Goal: Task Accomplishment & Management: Manage account settings

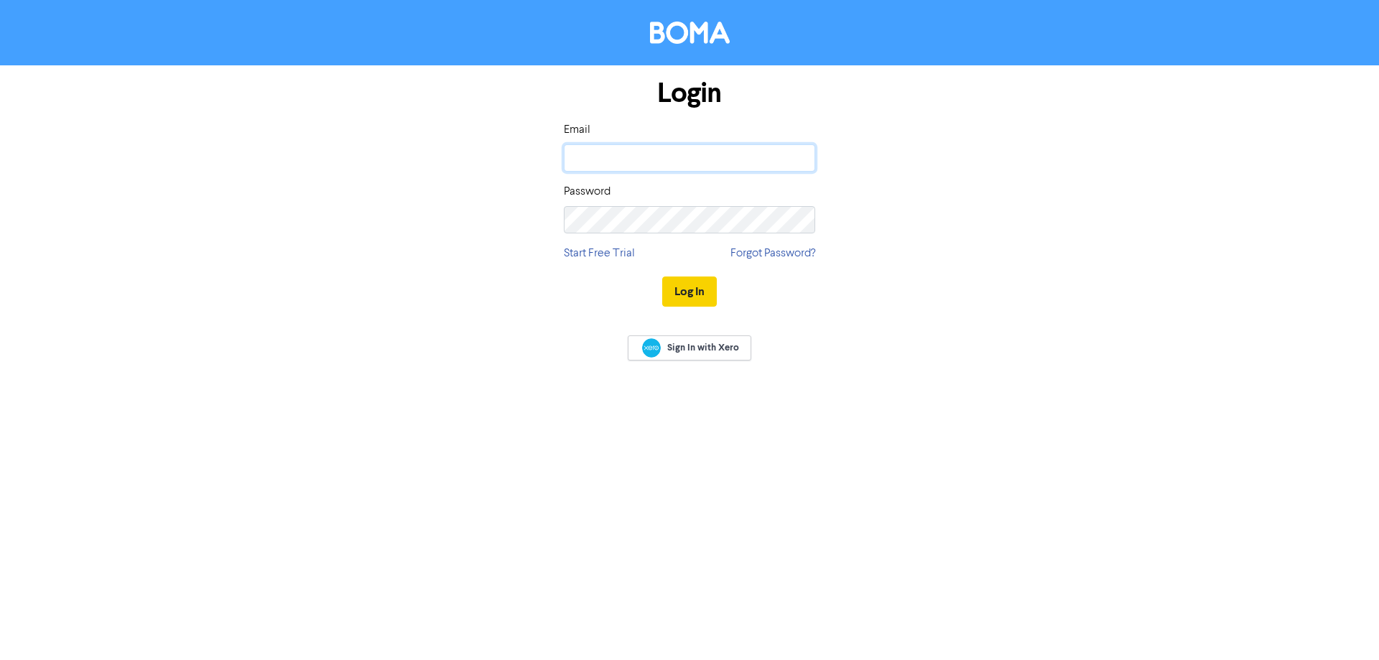
type input "[EMAIL_ADDRESS][DOMAIN_NAME]"
click at [684, 289] on button "Log In" at bounding box center [689, 291] width 55 height 30
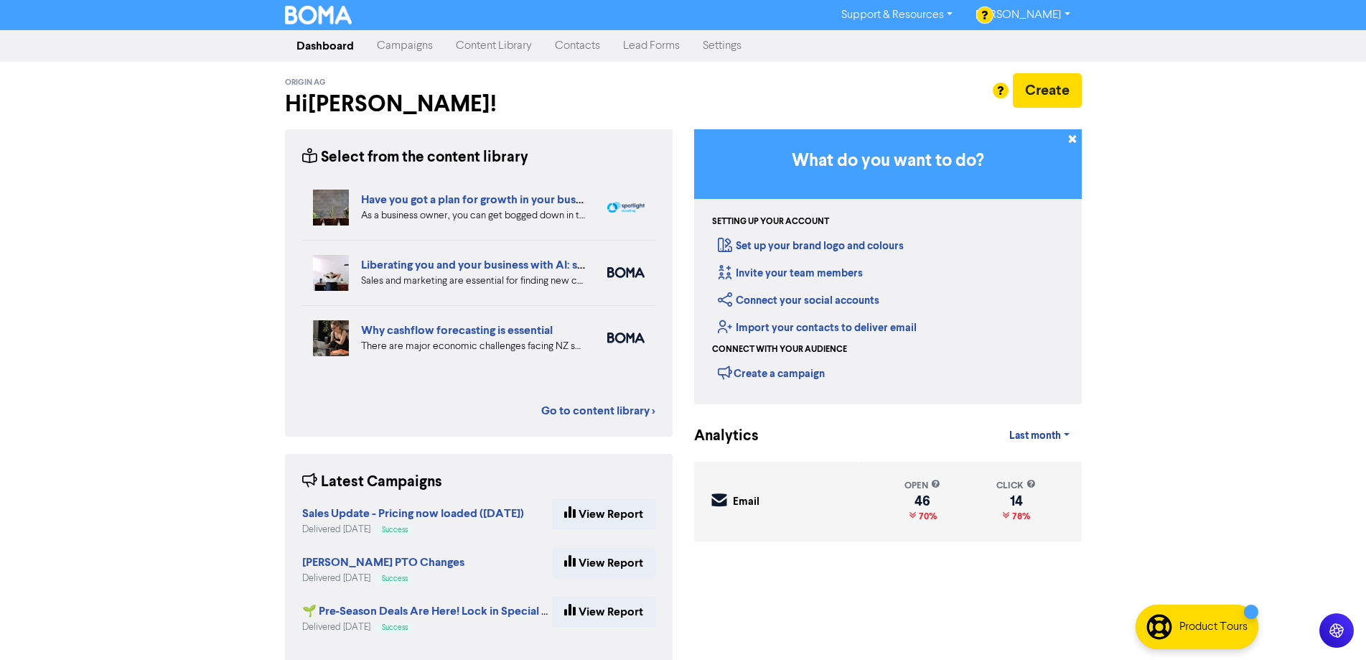
click at [412, 47] on link "Campaigns" at bounding box center [404, 46] width 79 height 29
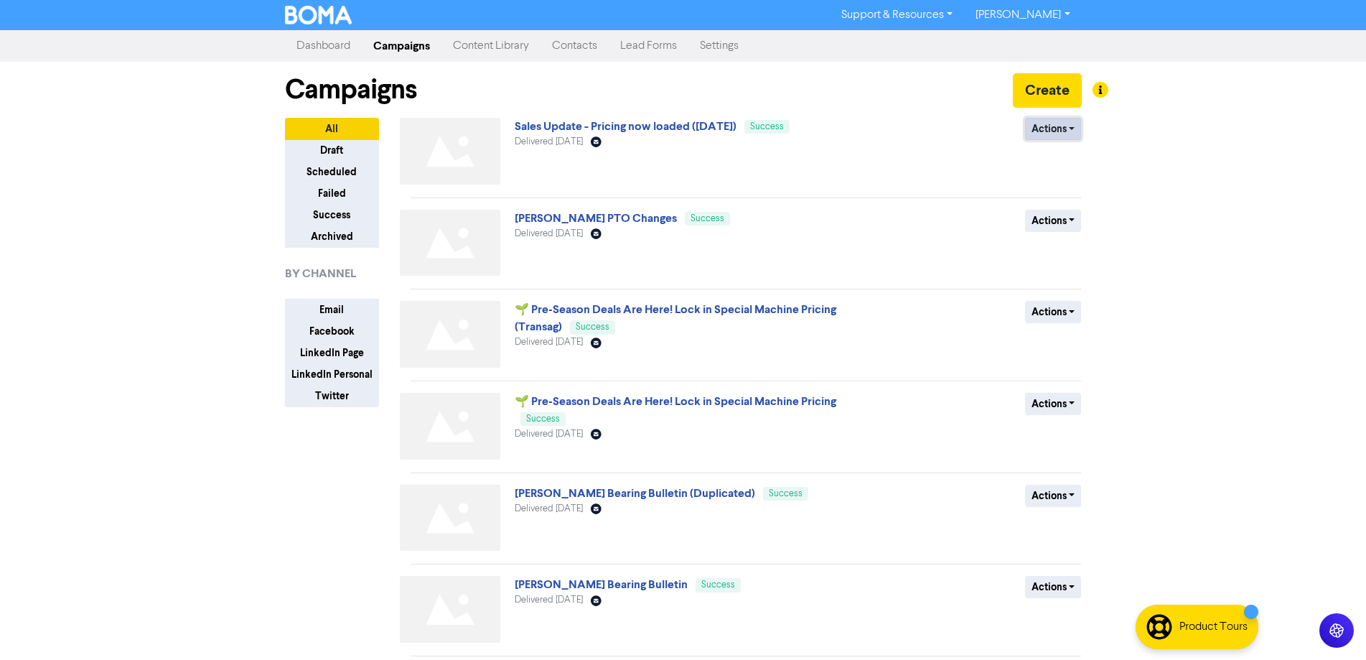
click at [1058, 130] on button "Actions" at bounding box center [1053, 129] width 57 height 22
click at [730, 122] on link "Sales Update - Pricing now loaded (August2025)" at bounding box center [626, 126] width 222 height 14
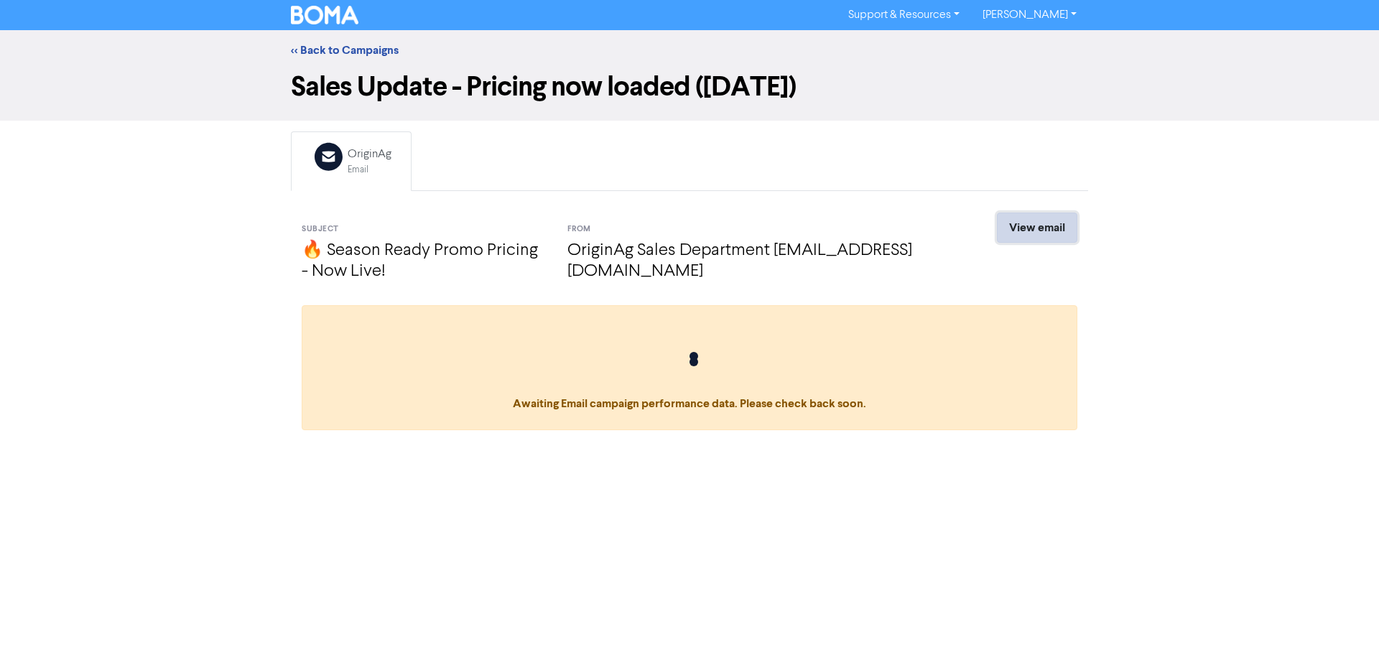
click at [1048, 232] on link "View email" at bounding box center [1037, 228] width 80 height 30
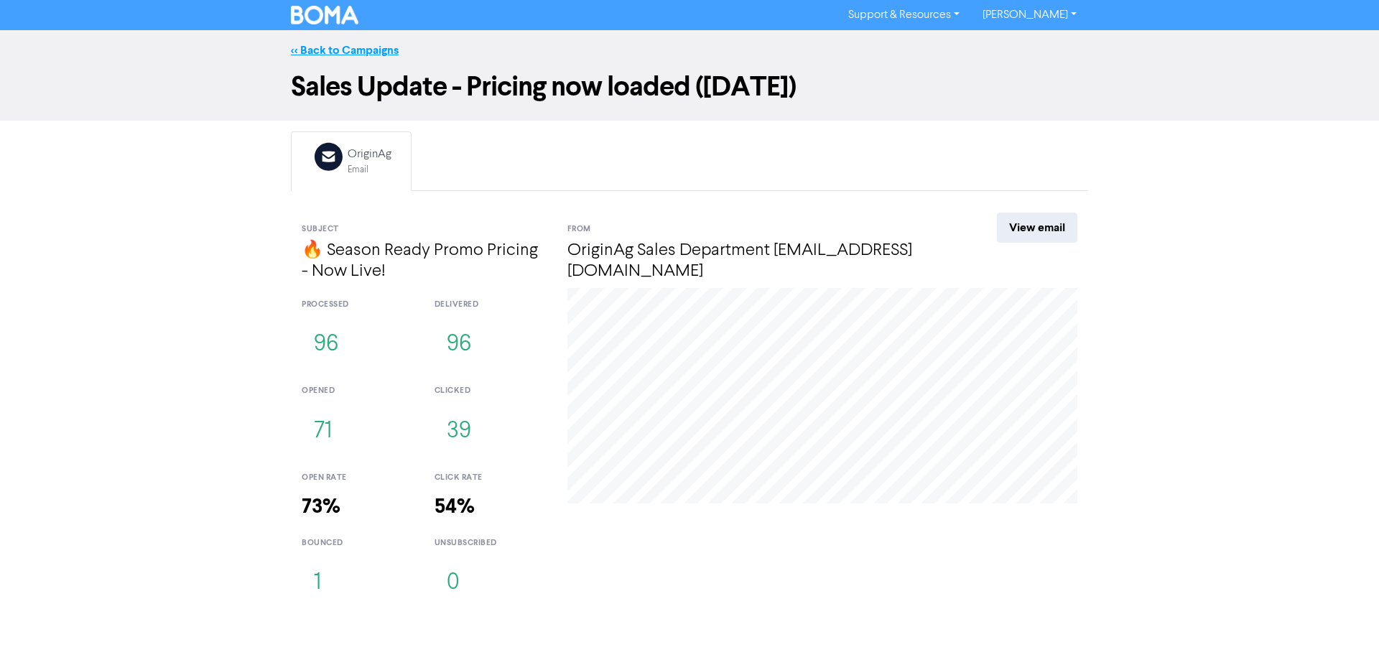
click at [372, 52] on link "<< Back to Campaigns" at bounding box center [345, 50] width 108 height 14
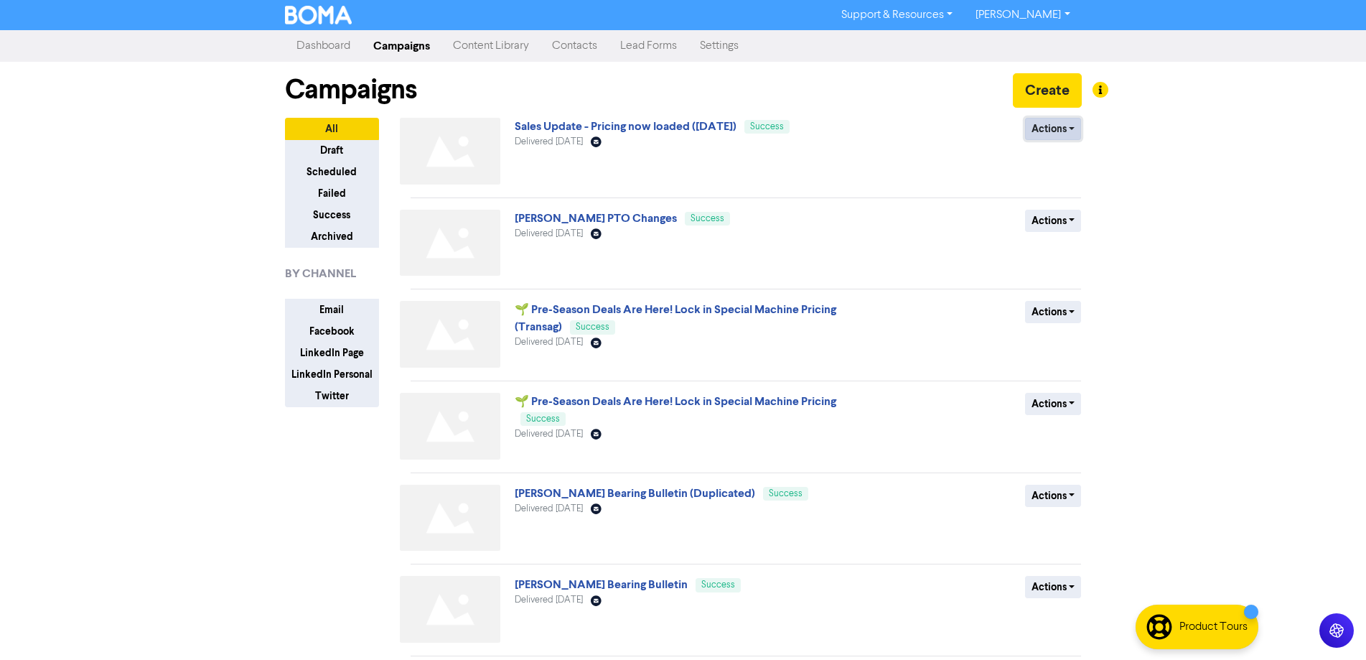
click at [1054, 130] on button "Actions" at bounding box center [1053, 129] width 57 height 22
click at [1056, 159] on button "Duplicate" at bounding box center [1082, 159] width 113 height 23
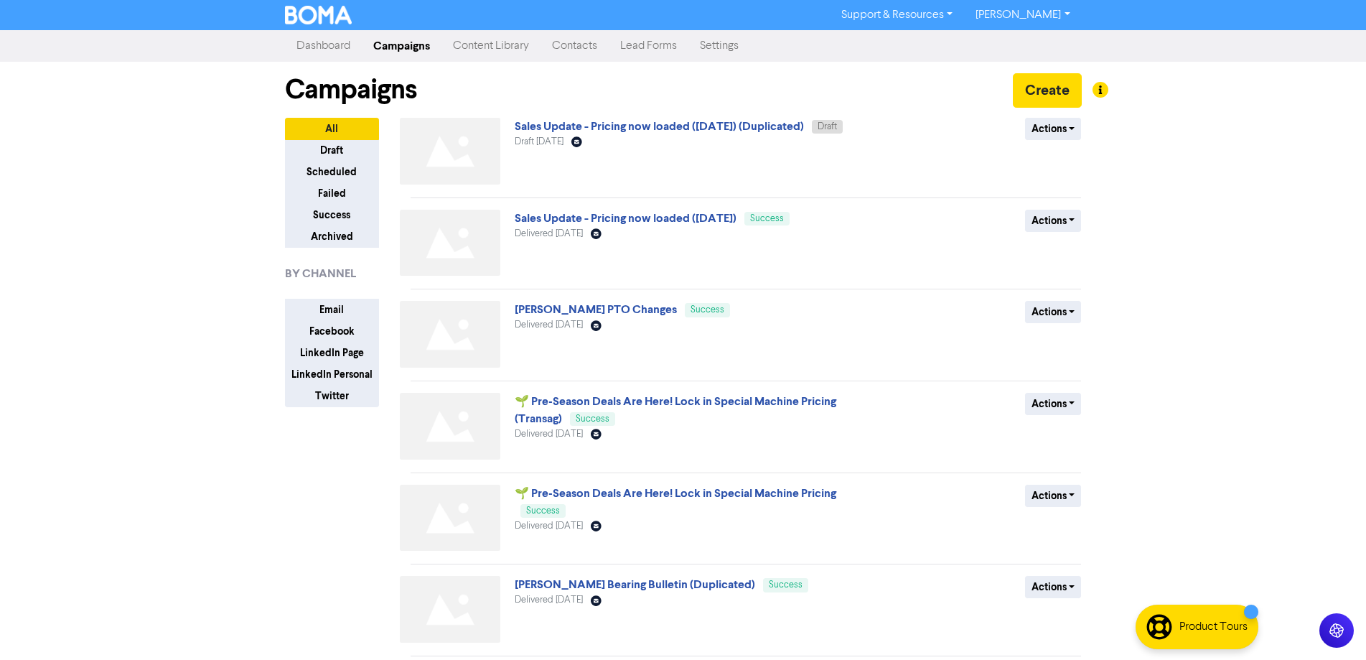
drag, startPoint x: 786, startPoint y: 123, endPoint x: 1213, endPoint y: 225, distance: 439.9
click at [1218, 228] on div "Support & Resources Video Tutorials FAQ & Guides Marketing Education Lisa Donne…" at bounding box center [683, 330] width 1366 height 660
click at [1055, 126] on button "Actions" at bounding box center [1053, 129] width 57 height 22
click at [1043, 204] on button "Rename" at bounding box center [1082, 205] width 113 height 23
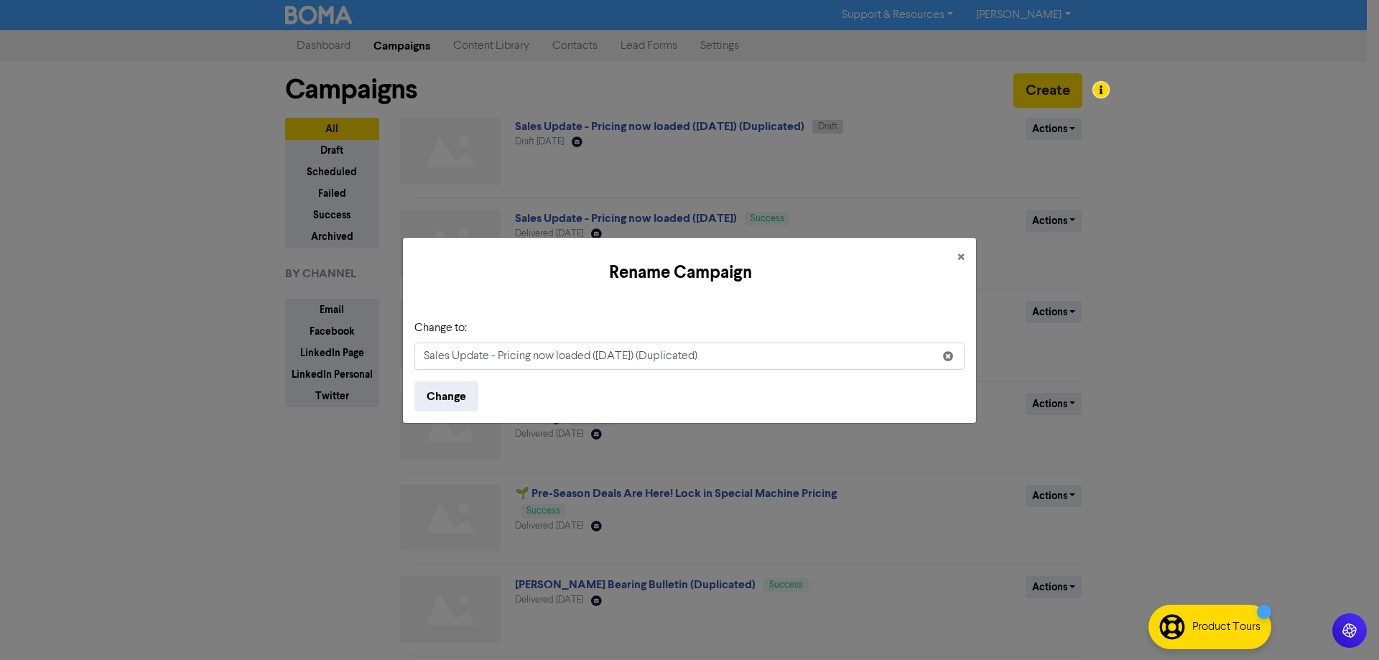
drag, startPoint x: 484, startPoint y: 342, endPoint x: 297, endPoint y: 344, distance: 187.4
click at [297, 344] on div "Rename Campaign × Change to: Sales Update - Pricing now loaded (August2025) (Du…" at bounding box center [689, 330] width 1379 height 660
type input "Scam alert - Dealer Email"
drag, startPoint x: 463, startPoint y: 395, endPoint x: 461, endPoint y: 383, distance: 12.4
click at [462, 391] on button "Change" at bounding box center [446, 396] width 64 height 30
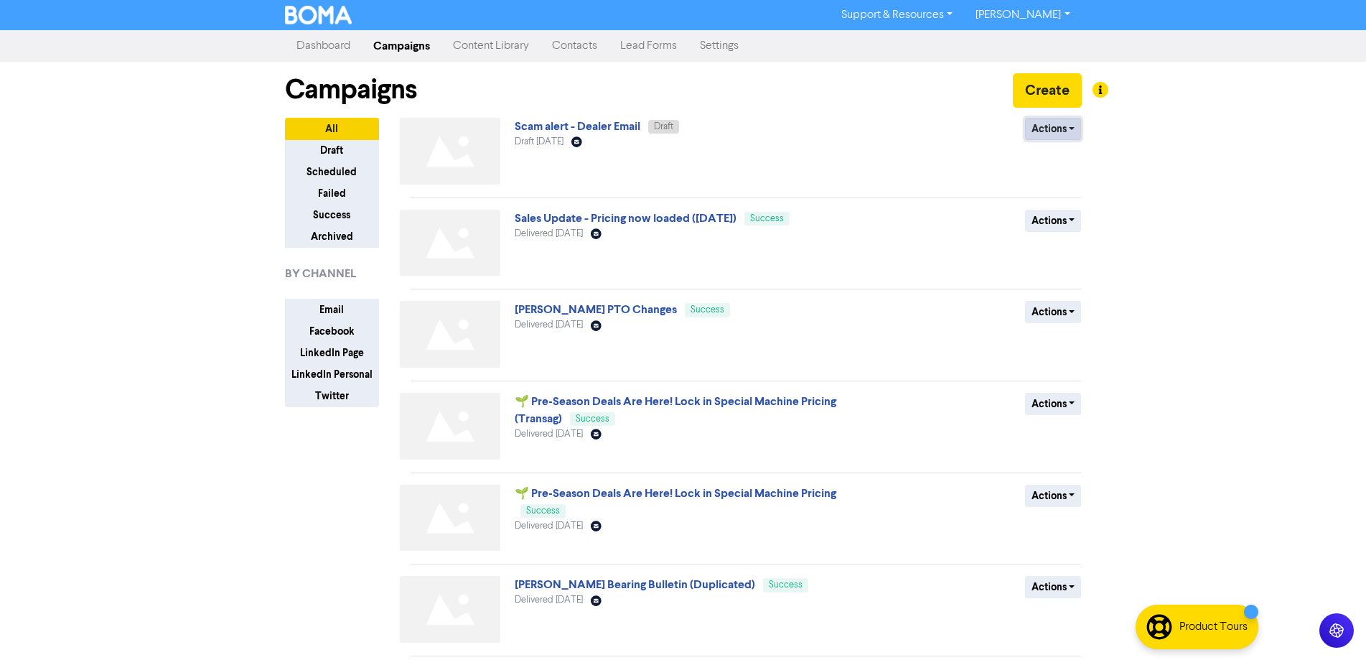
click at [1045, 135] on button "Actions" at bounding box center [1053, 129] width 57 height 22
drag, startPoint x: 929, startPoint y: 169, endPoint x: 713, endPoint y: 154, distance: 216.7
click at [928, 169] on div "Actions Delete Duplicate Rename Archive" at bounding box center [977, 154] width 231 height 73
click at [621, 122] on link "Scam alert - Dealer Email" at bounding box center [578, 126] width 126 height 14
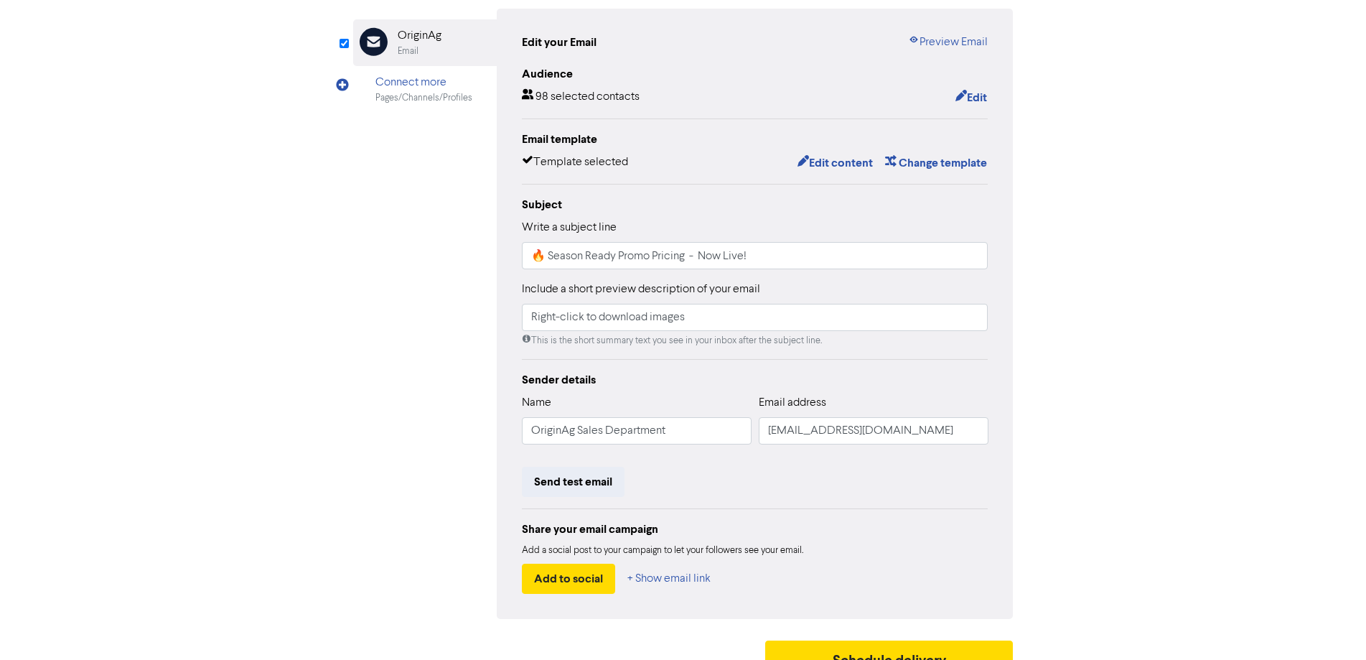
scroll to position [144, 0]
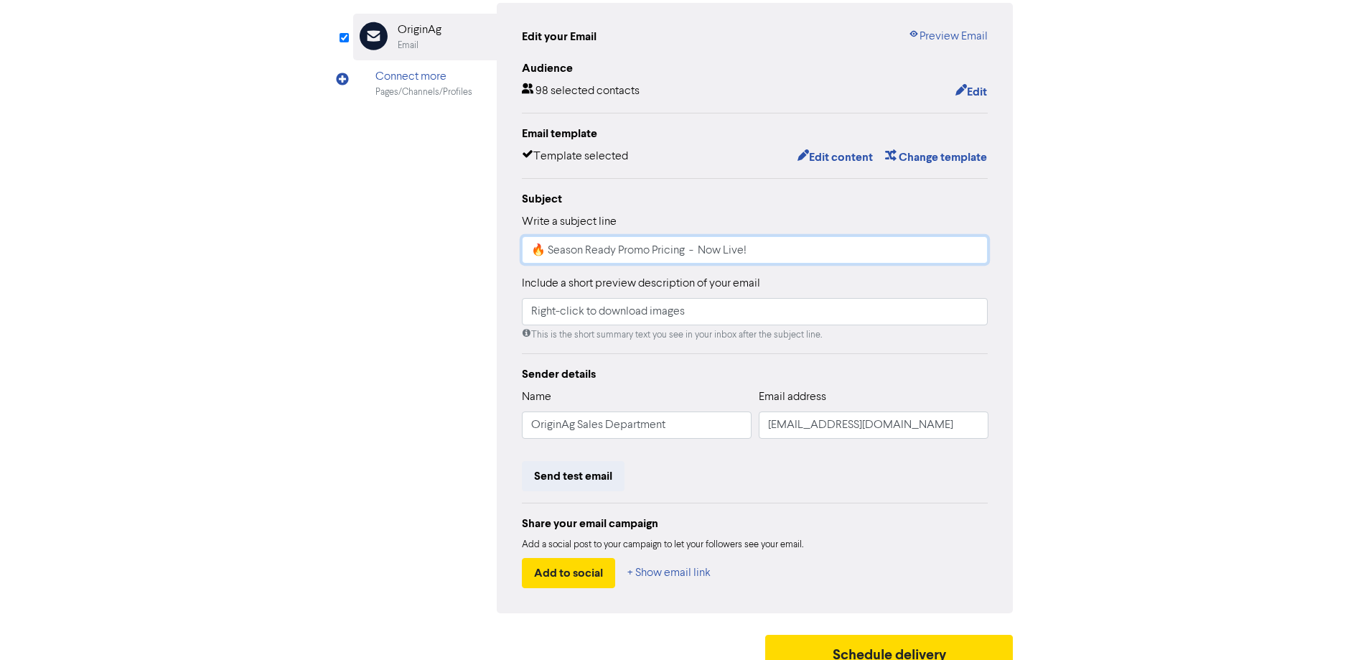
drag, startPoint x: 755, startPoint y: 255, endPoint x: 520, endPoint y: 253, distance: 234.8
click at [520, 253] on div "Edit your Email Preview Email Audience 98 selected contacts Edit Email template…" at bounding box center [755, 308] width 517 height 610
type input "URGENT!"
click at [865, 154] on button "Edit content" at bounding box center [835, 157] width 77 height 19
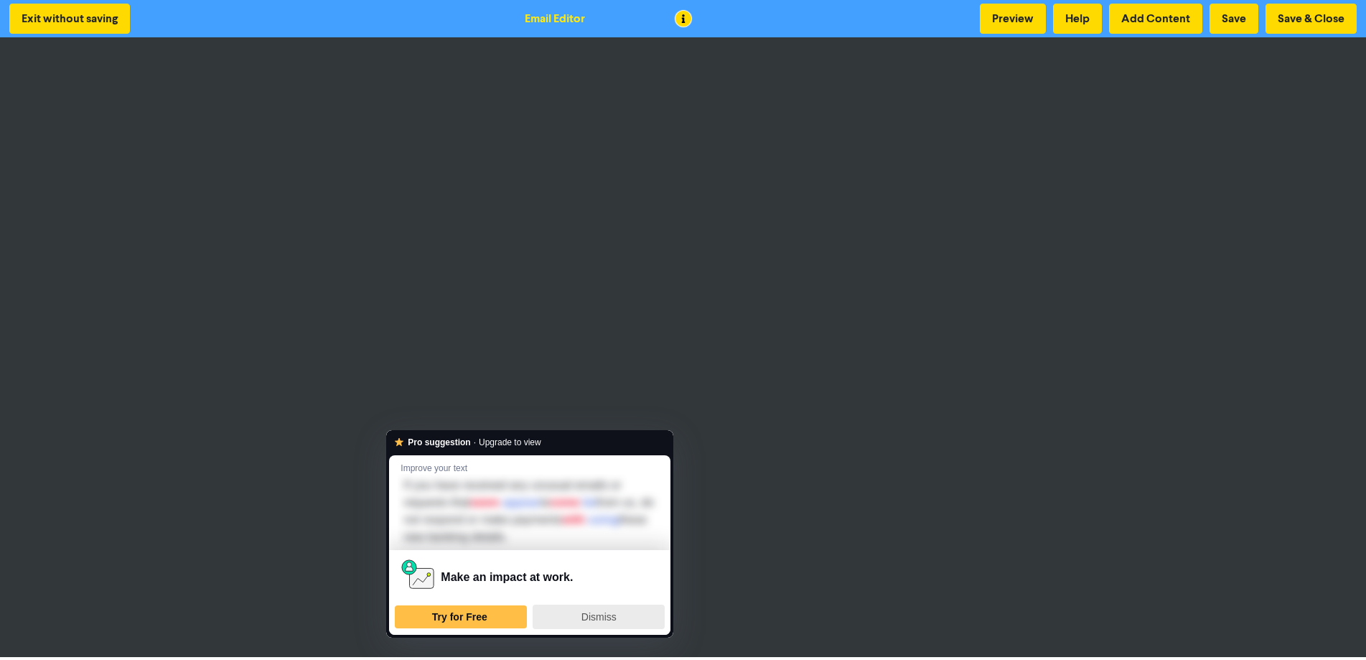
click at [639, 621] on div "Dismiss" at bounding box center [598, 616] width 119 height 23
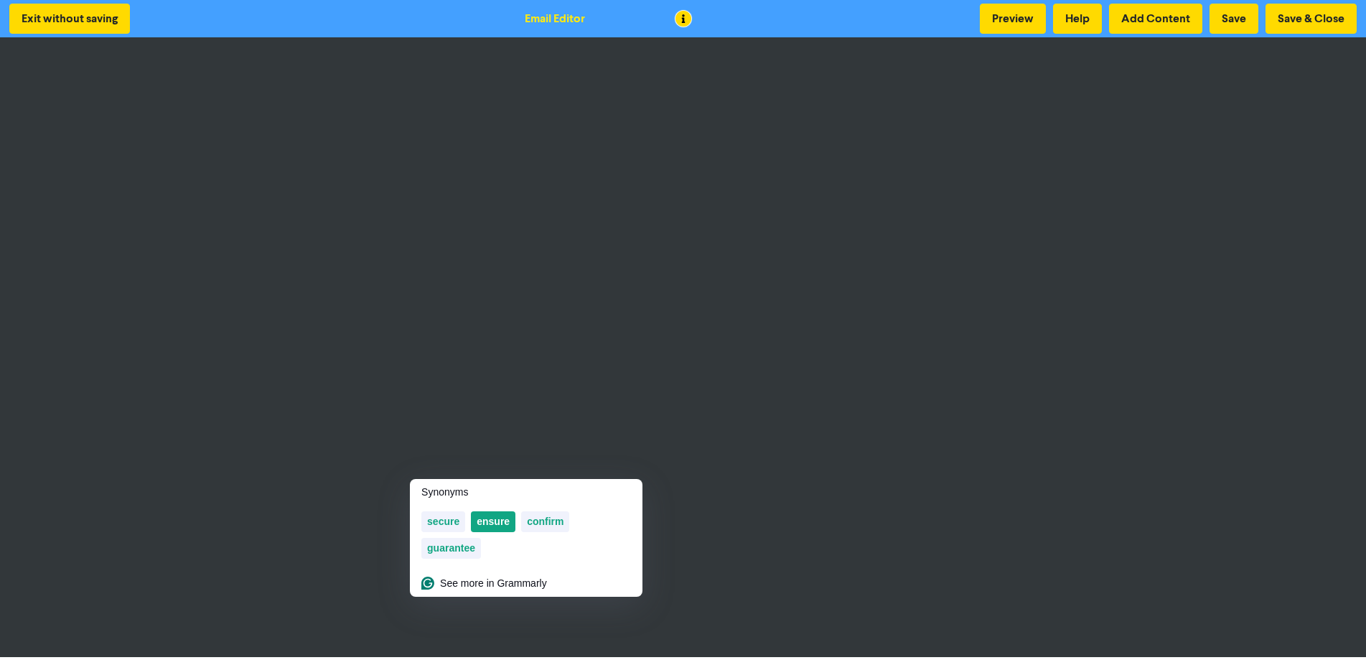
click at [507, 522] on span "ensure" at bounding box center [493, 521] width 33 height 11
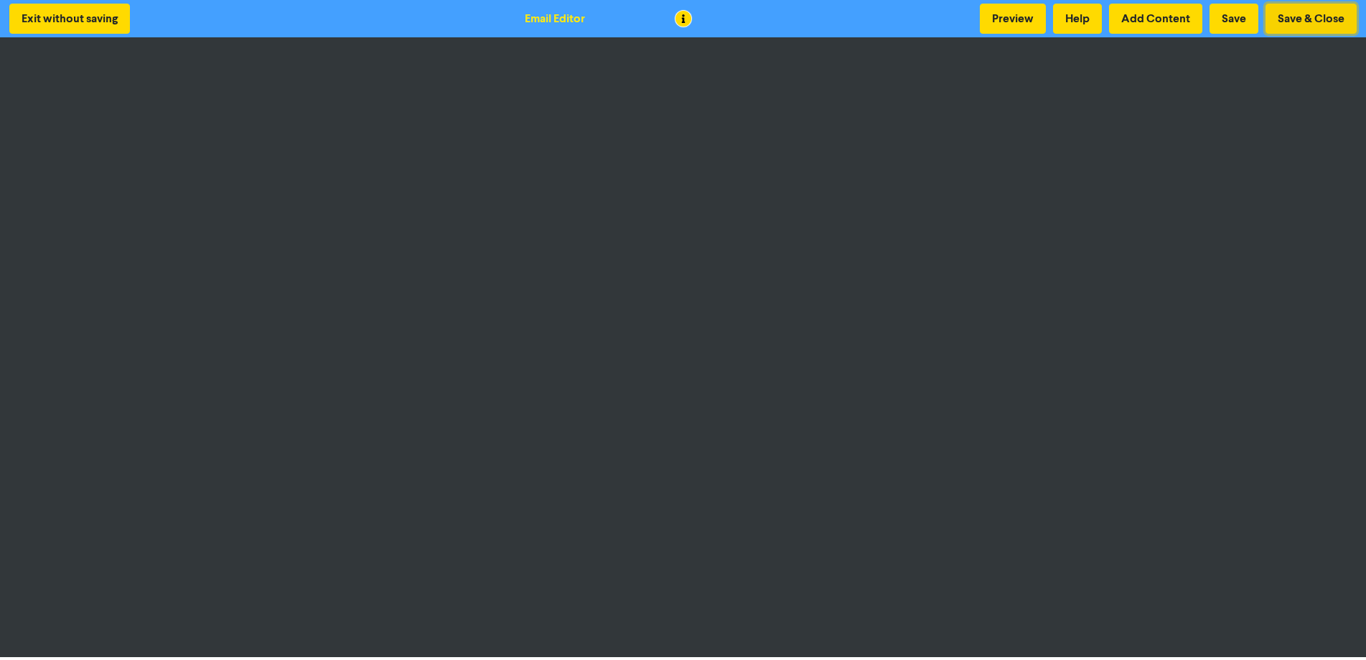
click at [1287, 19] on button "Save & Close" at bounding box center [1311, 19] width 91 height 30
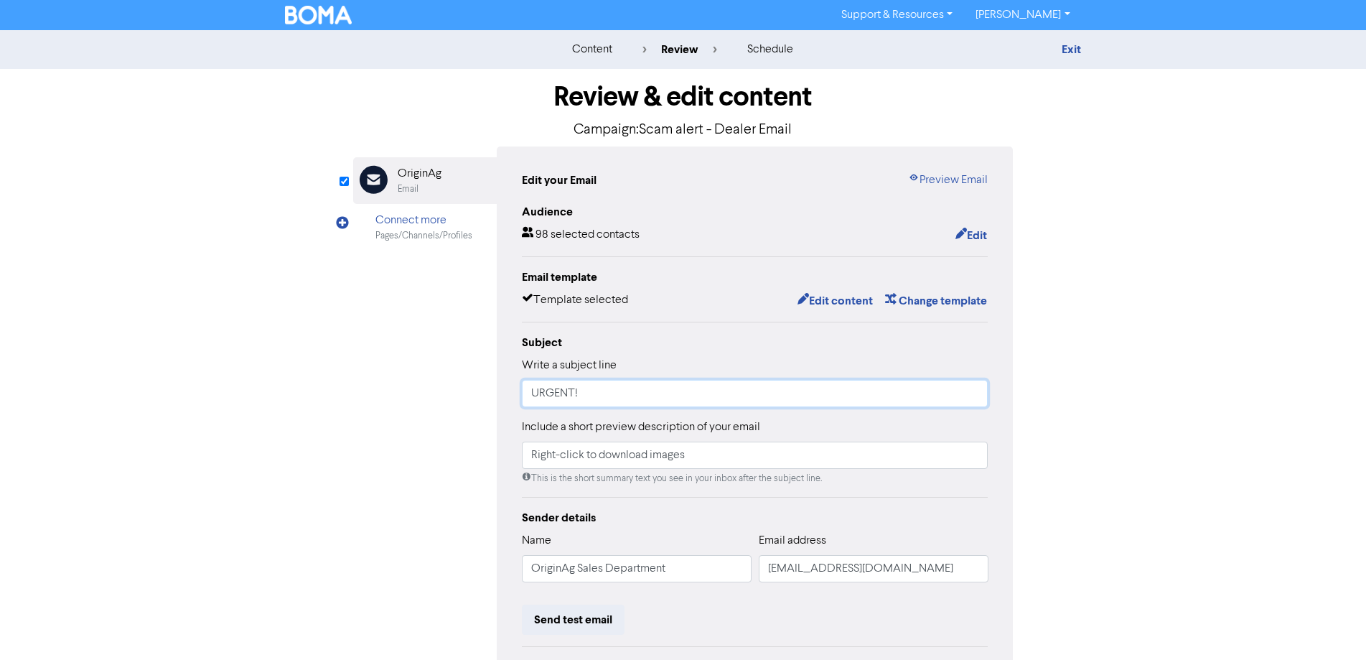
click at [650, 397] on input "URGENT!" at bounding box center [755, 393] width 467 height 27
drag, startPoint x: 814, startPoint y: 395, endPoint x: 585, endPoint y: 400, distance: 228.4
click at [585, 400] on input "URGENT! This is not Scam - but we have been scammed!" at bounding box center [755, 393] width 467 height 27
drag, startPoint x: 573, startPoint y: 396, endPoint x: 647, endPoint y: 397, distance: 74.0
click at [574, 396] on input "URGENT! - ALL Departments" at bounding box center [755, 393] width 467 height 27
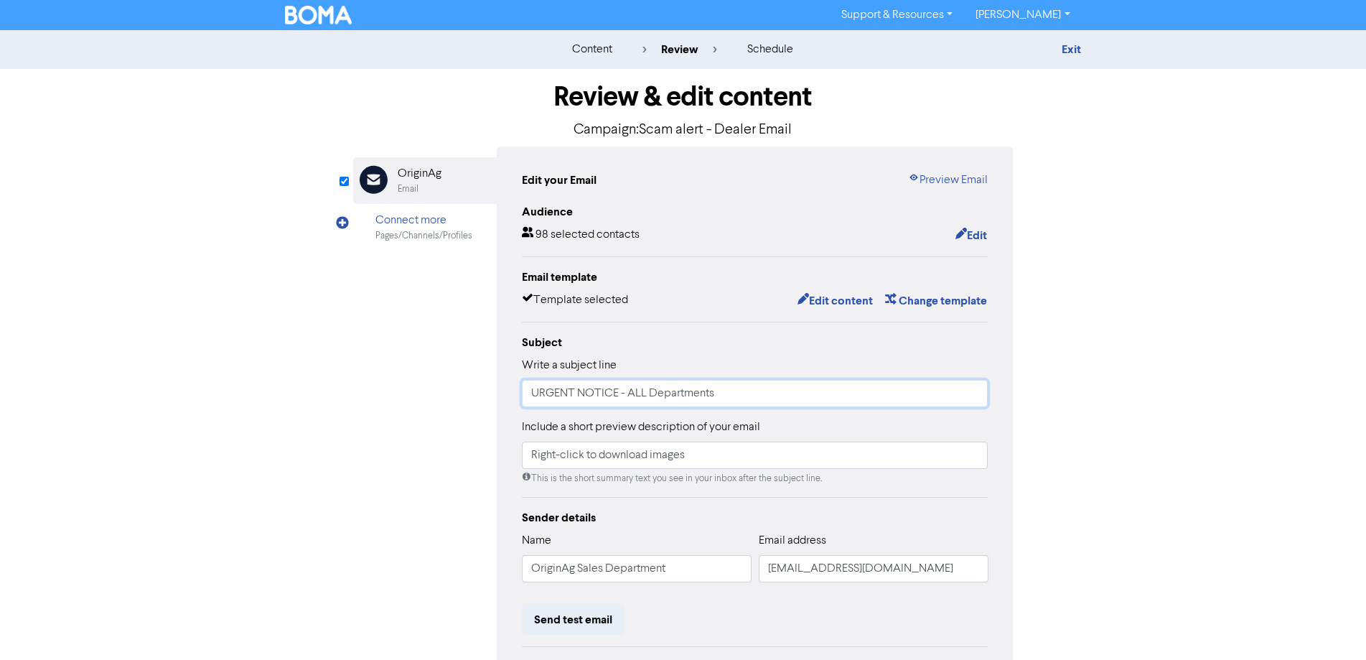
click at [732, 393] on input "URGENT NOTICE - ALL Departments" at bounding box center [755, 393] width 467 height 27
type input "URGENT NOTICE - All Dealer Departments"
drag, startPoint x: 671, startPoint y: 569, endPoint x: 577, endPoint y: 574, distance: 93.5
click at [577, 574] on input "OriginAg Sales Department" at bounding box center [637, 568] width 230 height 27
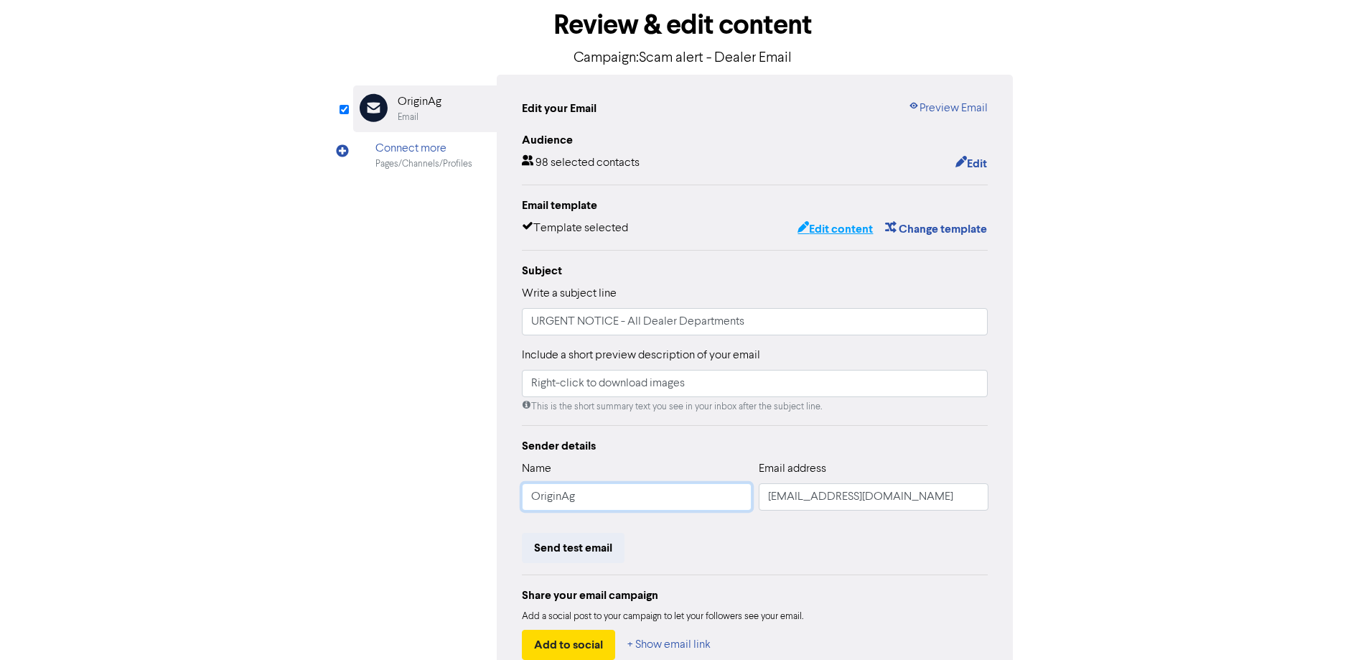
type input "OriginAg"
click at [834, 229] on button "Edit content" at bounding box center [835, 229] width 77 height 19
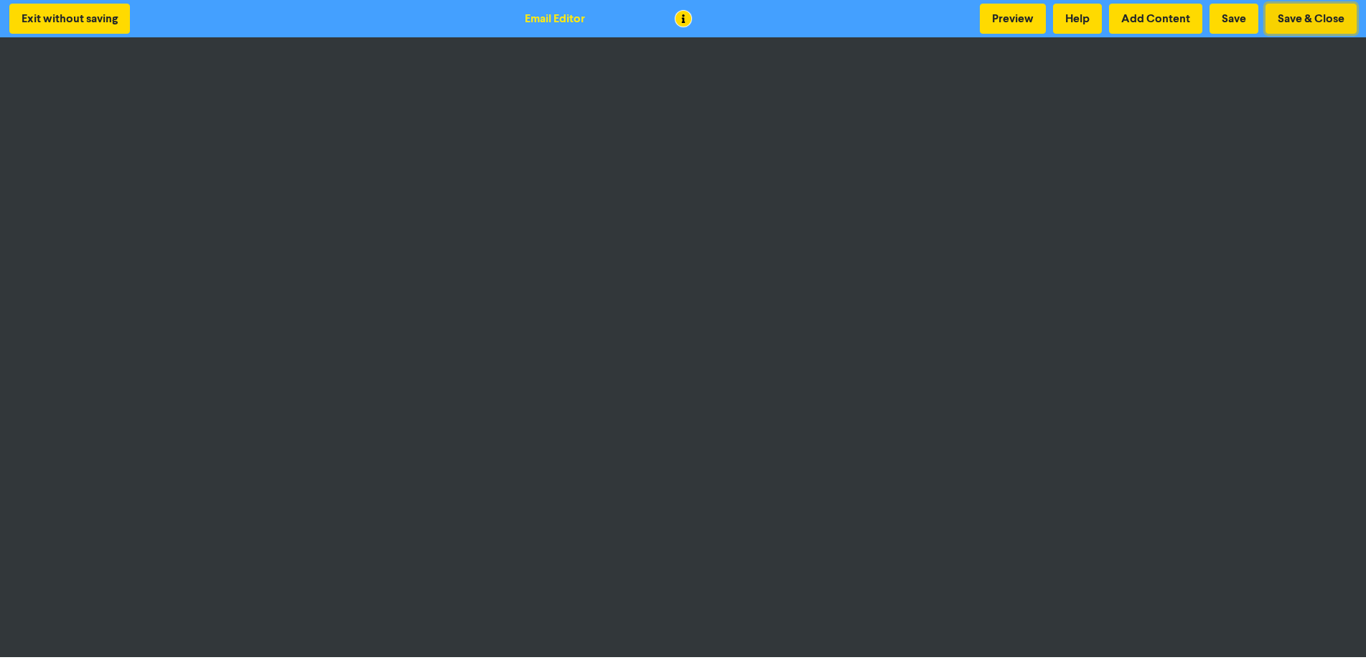
click at [1298, 22] on button "Save & Close" at bounding box center [1311, 19] width 91 height 30
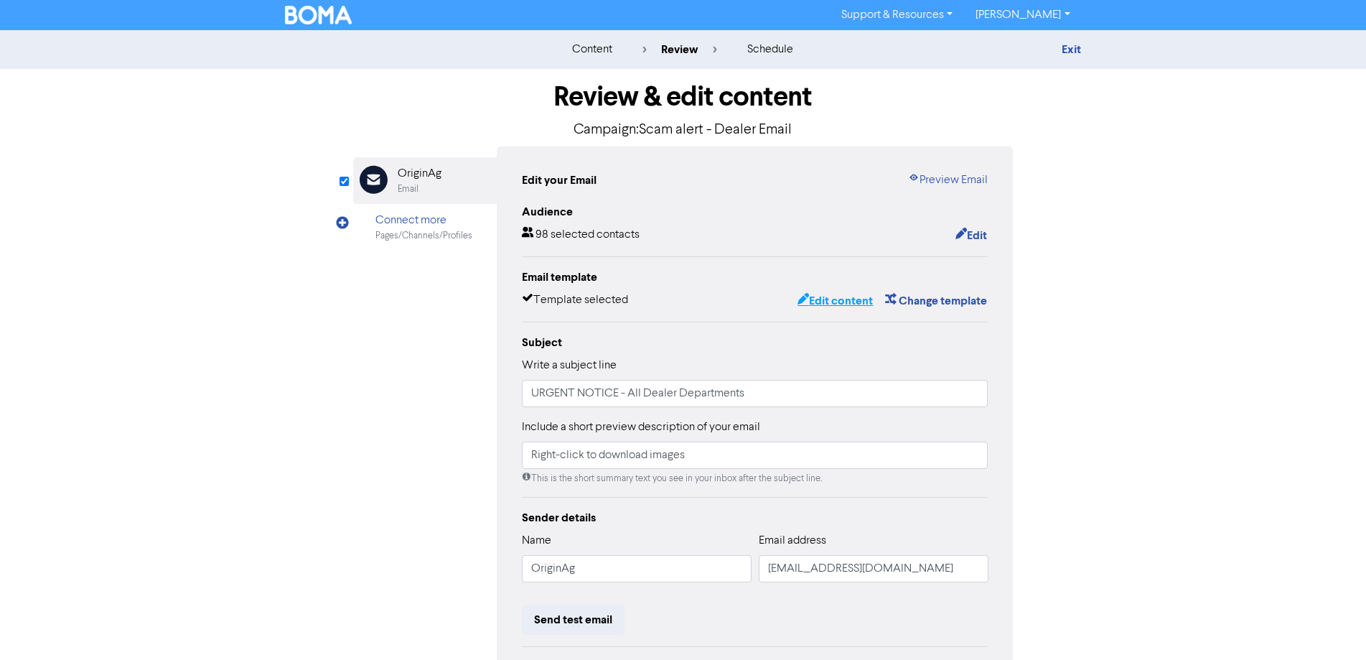
click at [834, 299] on button "Edit content" at bounding box center [835, 301] width 77 height 19
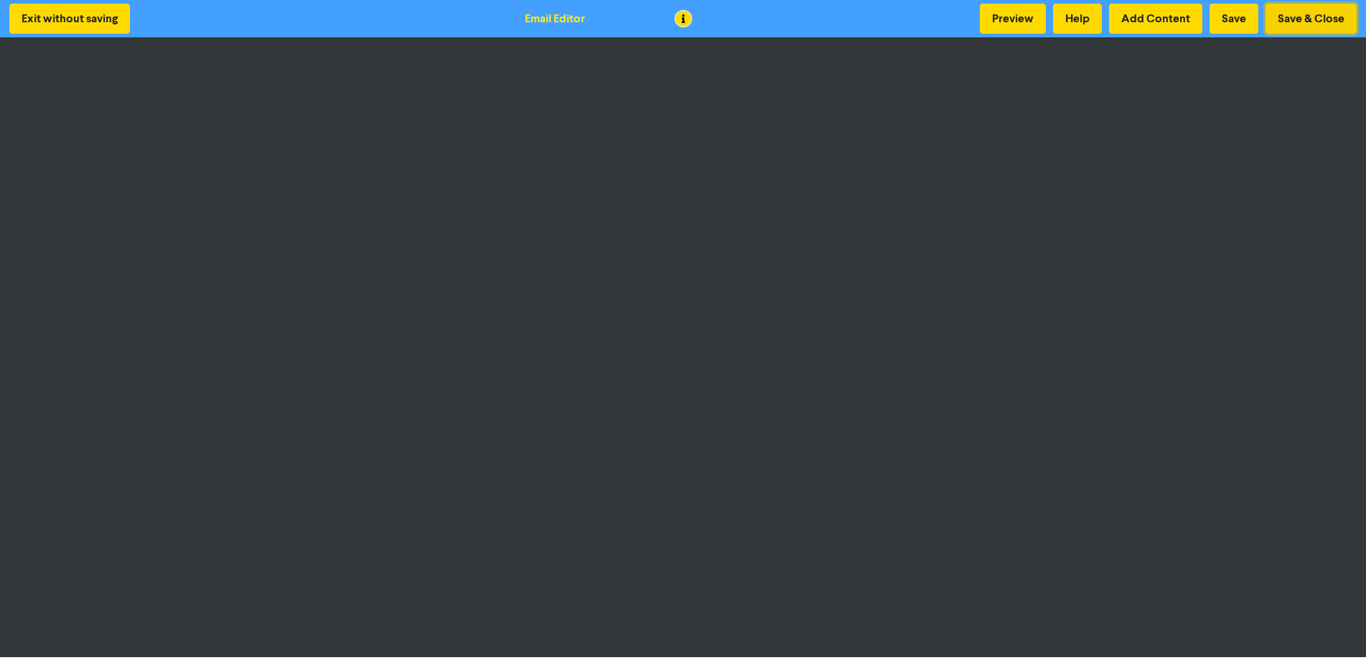
click at [1311, 20] on button "Save & Close" at bounding box center [1311, 19] width 91 height 30
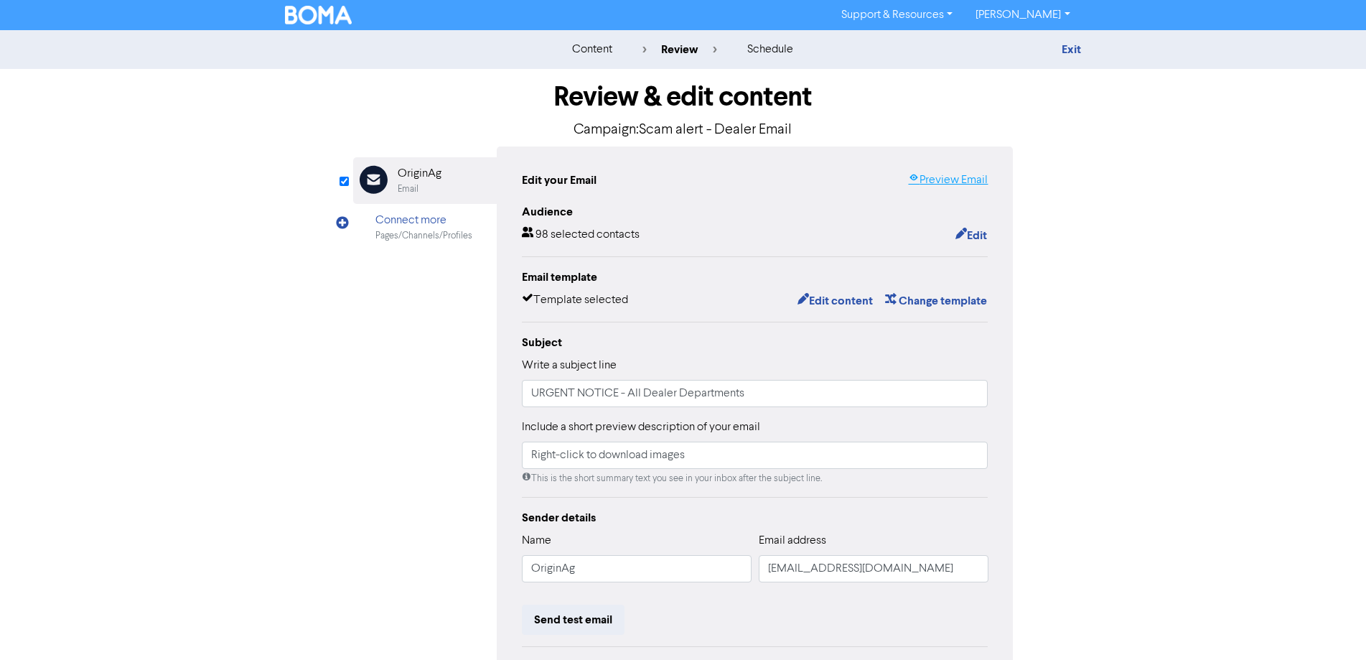
click at [941, 183] on link "Preview Email" at bounding box center [948, 180] width 80 height 17
click at [850, 300] on button "Edit content" at bounding box center [835, 301] width 77 height 19
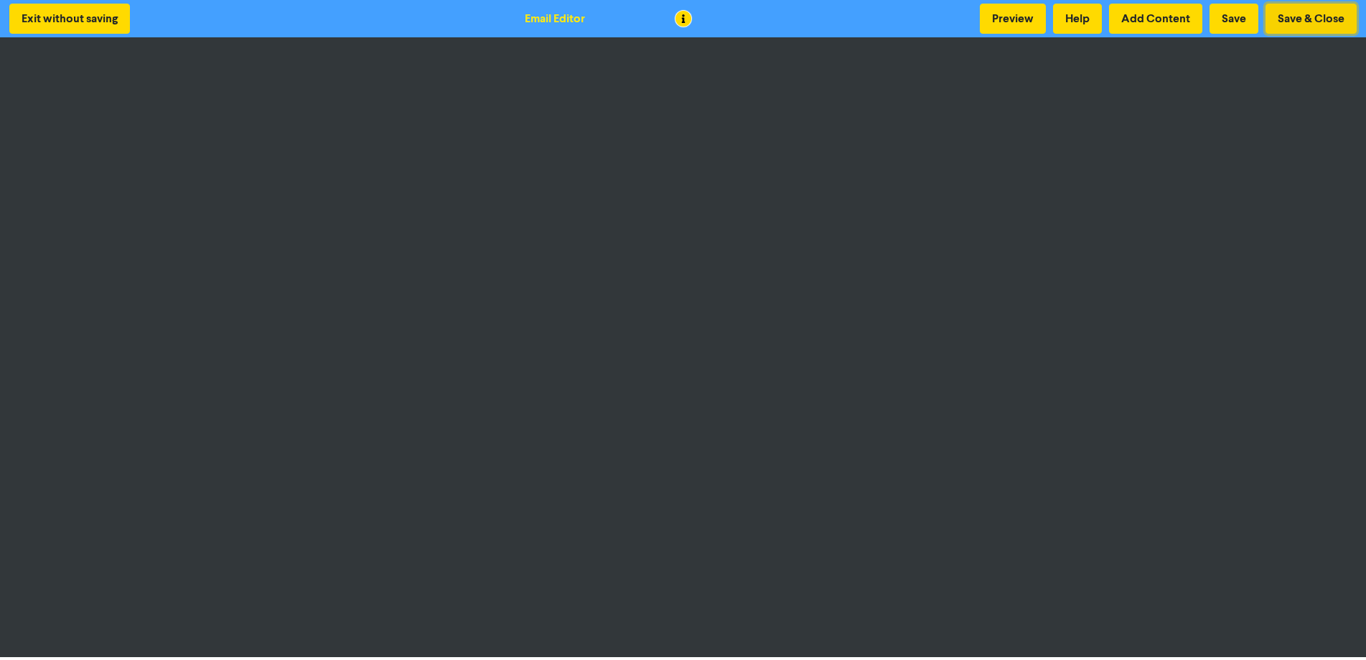
click at [1293, 20] on button "Save & Close" at bounding box center [1311, 19] width 91 height 30
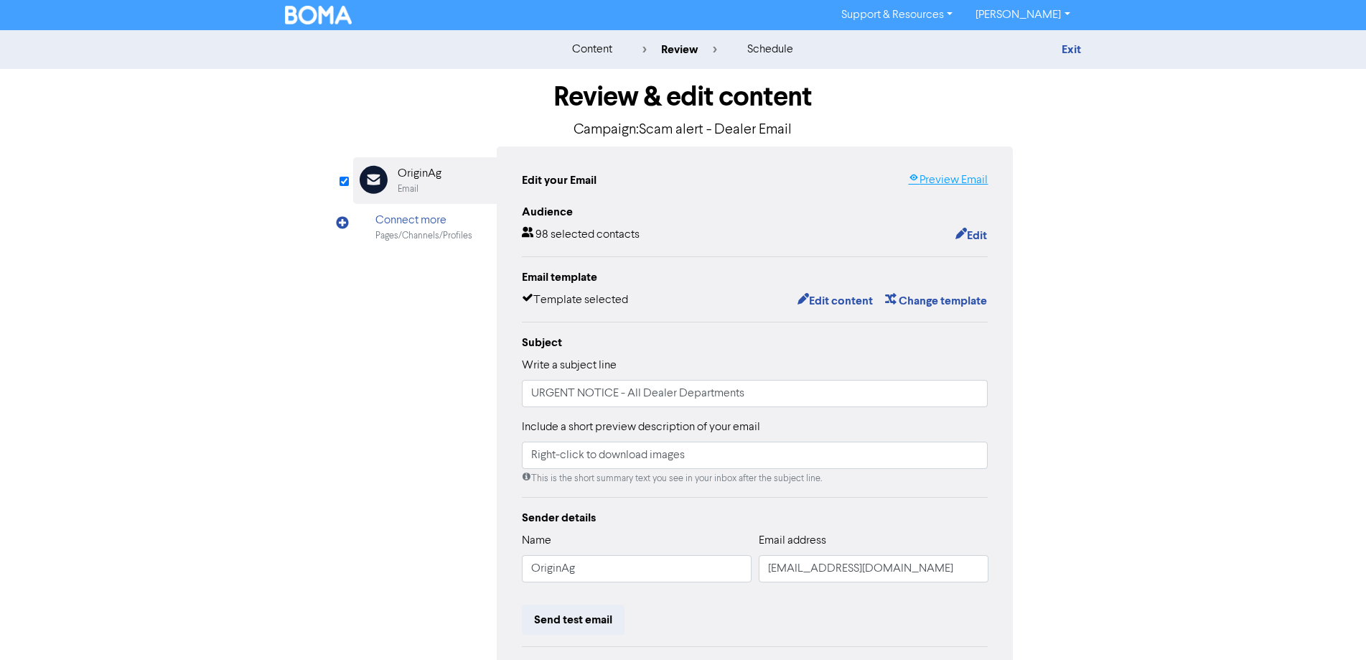
click at [943, 179] on link "Preview Email" at bounding box center [948, 180] width 80 height 17
click at [838, 299] on button "Edit content" at bounding box center [835, 301] width 77 height 19
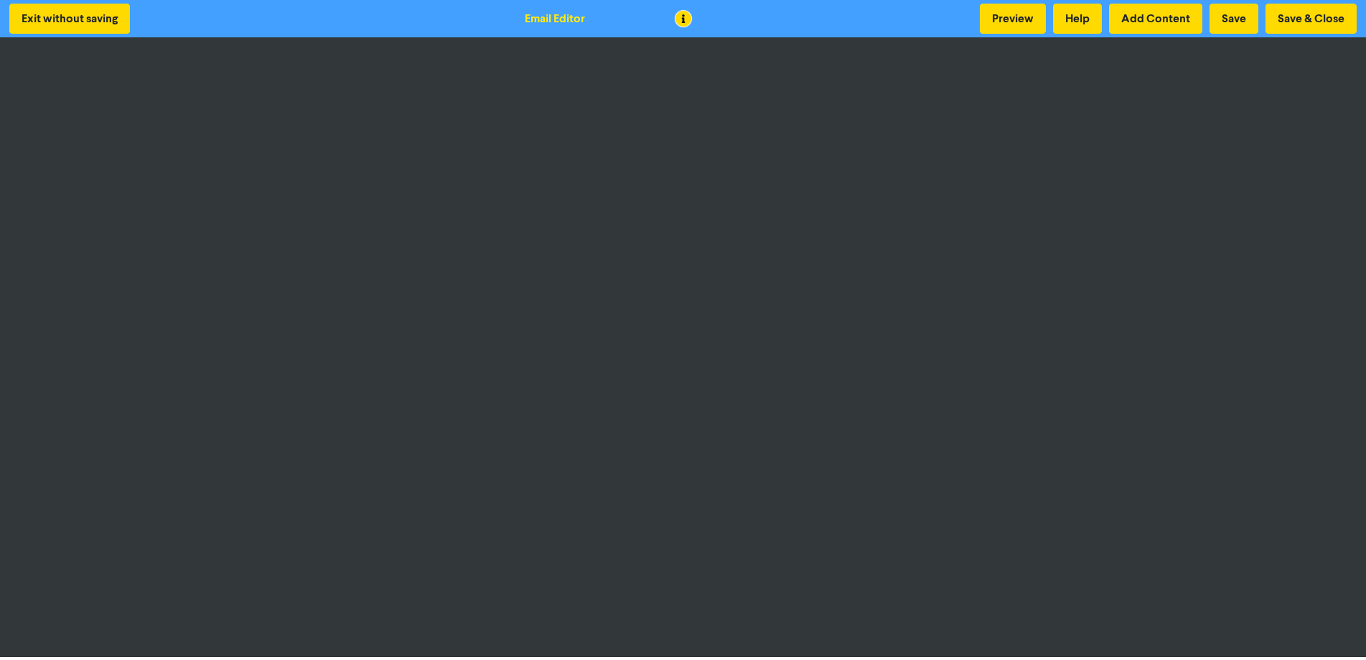
scroll to position [1, 0]
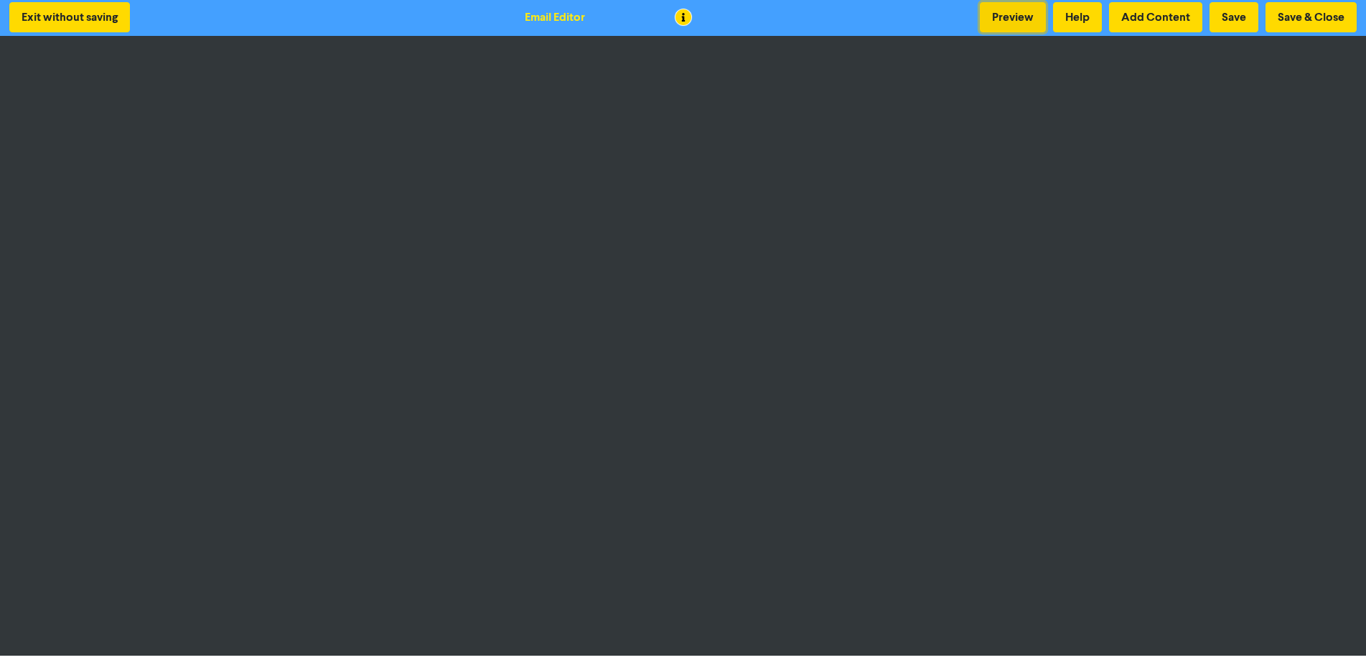
click at [1021, 22] on button "Preview" at bounding box center [1013, 17] width 66 height 30
click at [1308, 19] on button "Save & Close" at bounding box center [1311, 17] width 91 height 30
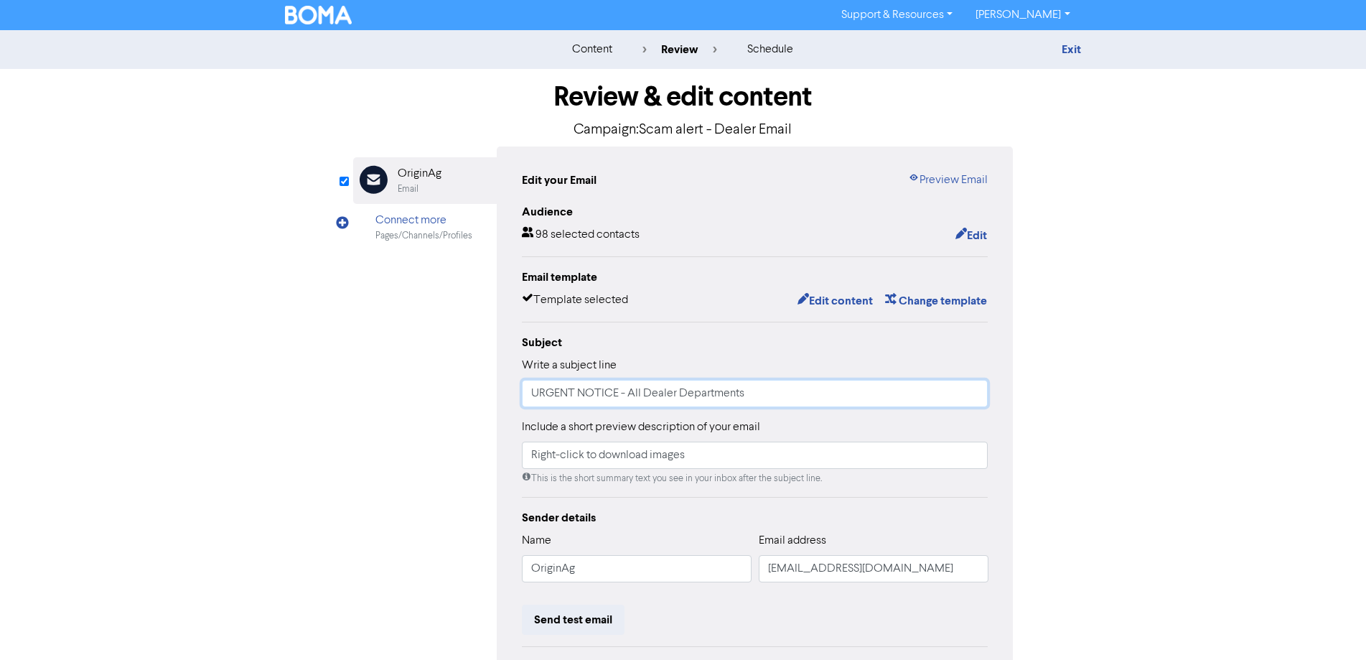
click at [794, 400] on input "URGENT NOTICE - All Dealer Departments" at bounding box center [755, 393] width 467 height 27
click at [597, 393] on input "URGENT NOTICE - All Dealer Departments" at bounding box center [755, 393] width 467 height 27
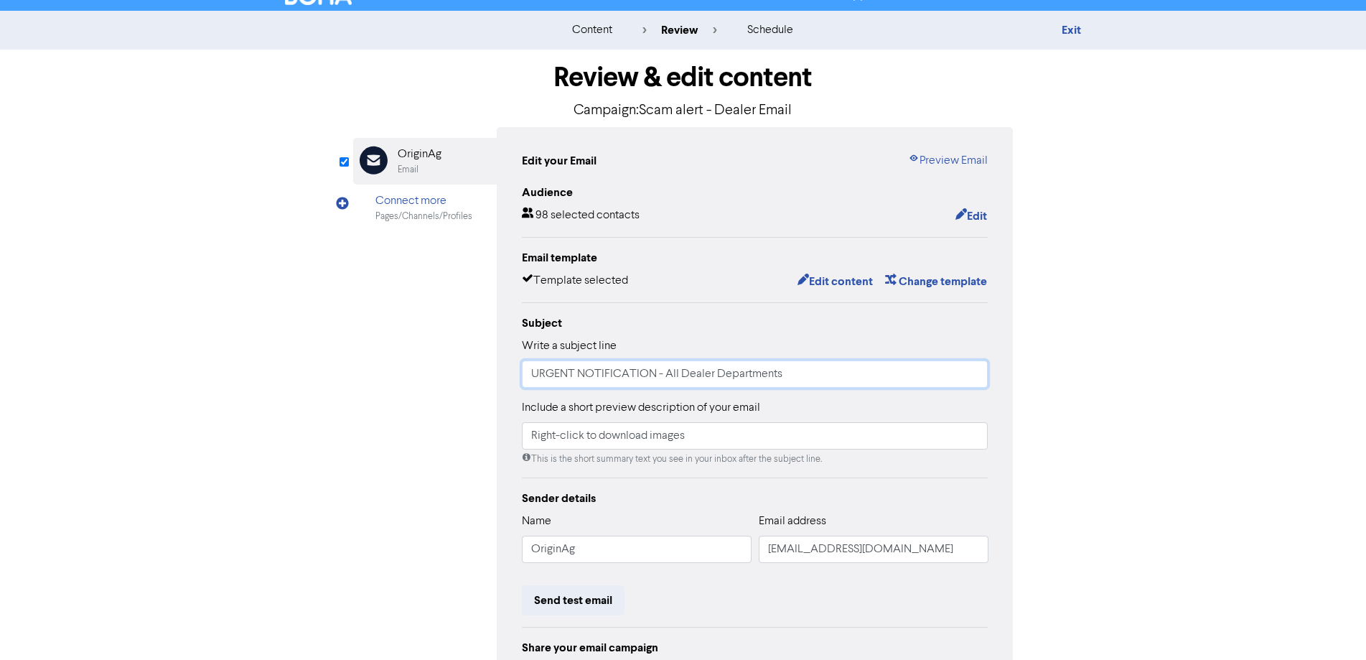
scroll to position [163, 0]
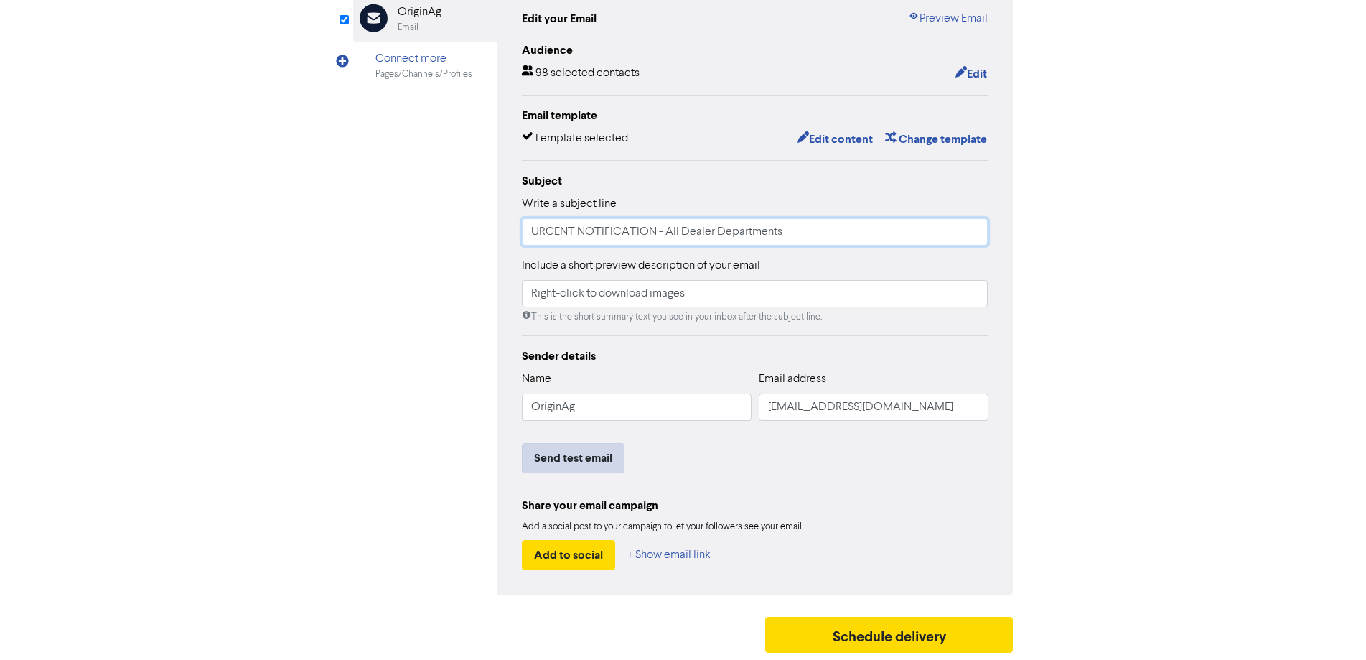
type input "URGENT NOTIFICATION - All Dealer Departments"
click at [592, 462] on button "Send test email" at bounding box center [573, 458] width 103 height 30
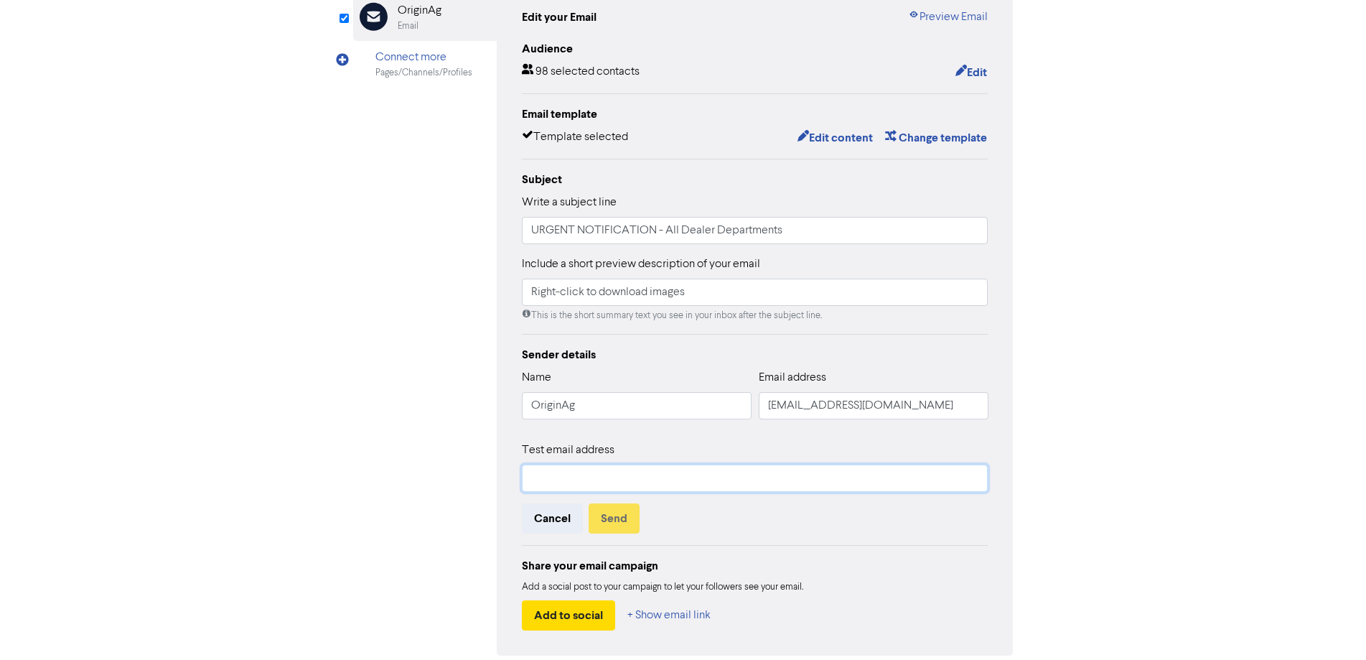
click at [592, 478] on input "text" at bounding box center [755, 478] width 467 height 27
type input "[EMAIL_ADDRESS][DOMAIN_NAME]"
click at [623, 525] on button "Send" at bounding box center [614, 518] width 51 height 30
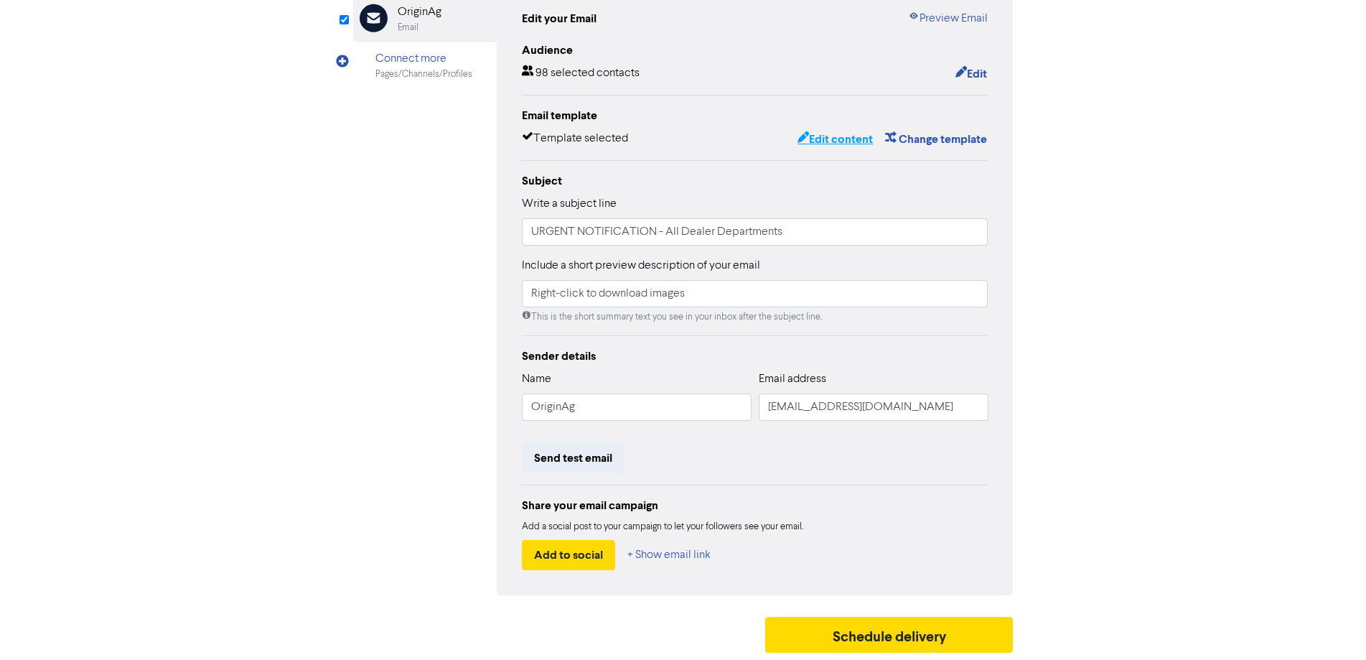
click at [838, 140] on button "Edit content" at bounding box center [835, 139] width 77 height 19
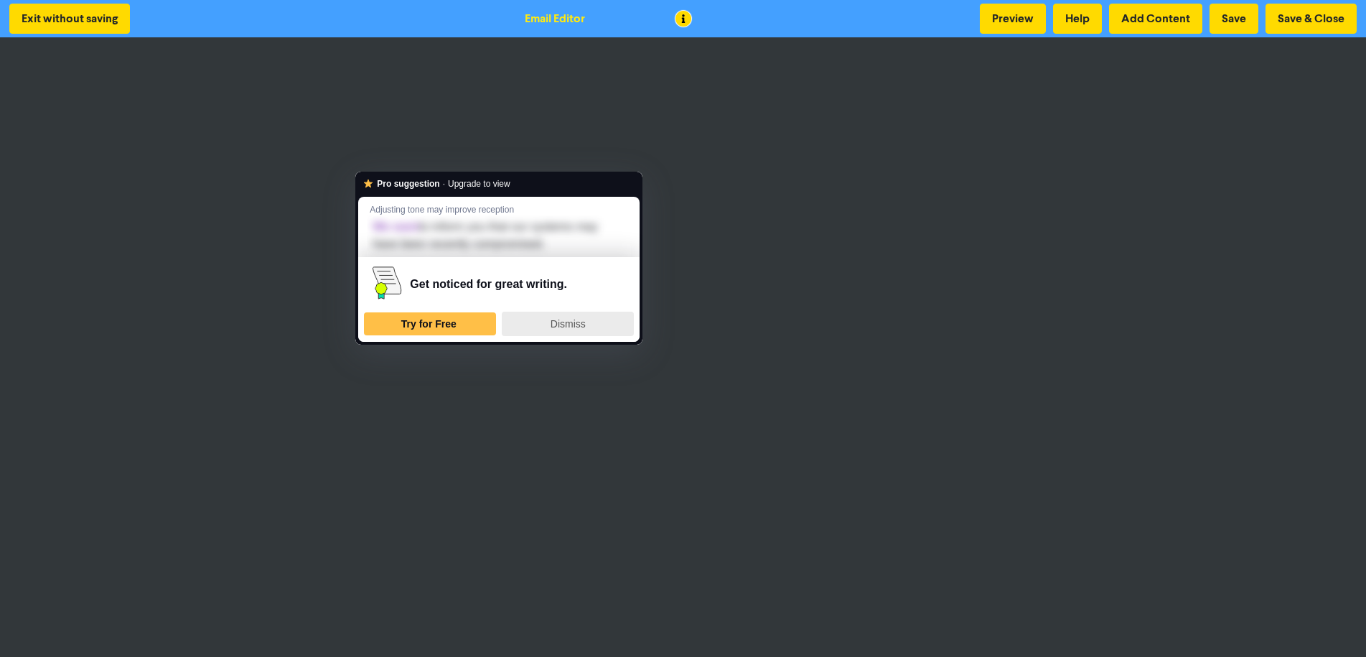
click at [544, 323] on div "Dismiss" at bounding box center [567, 323] width 119 height 23
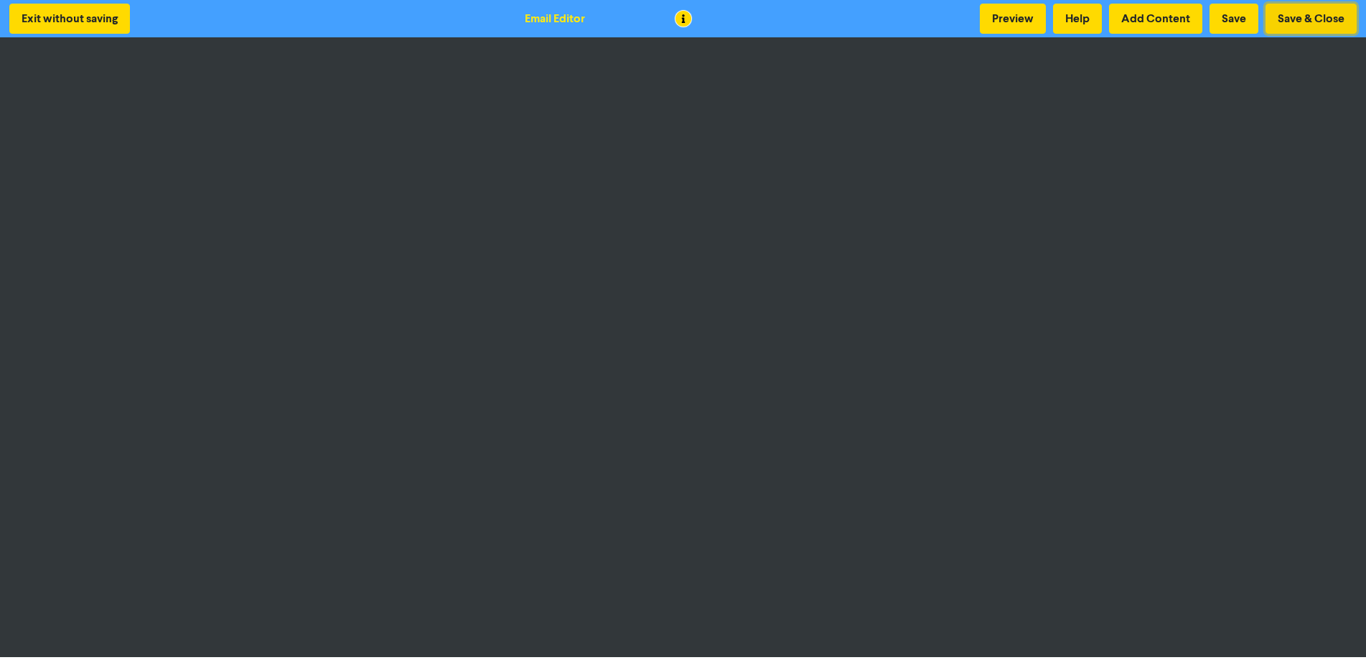
click at [1309, 20] on button "Save & Close" at bounding box center [1311, 19] width 91 height 30
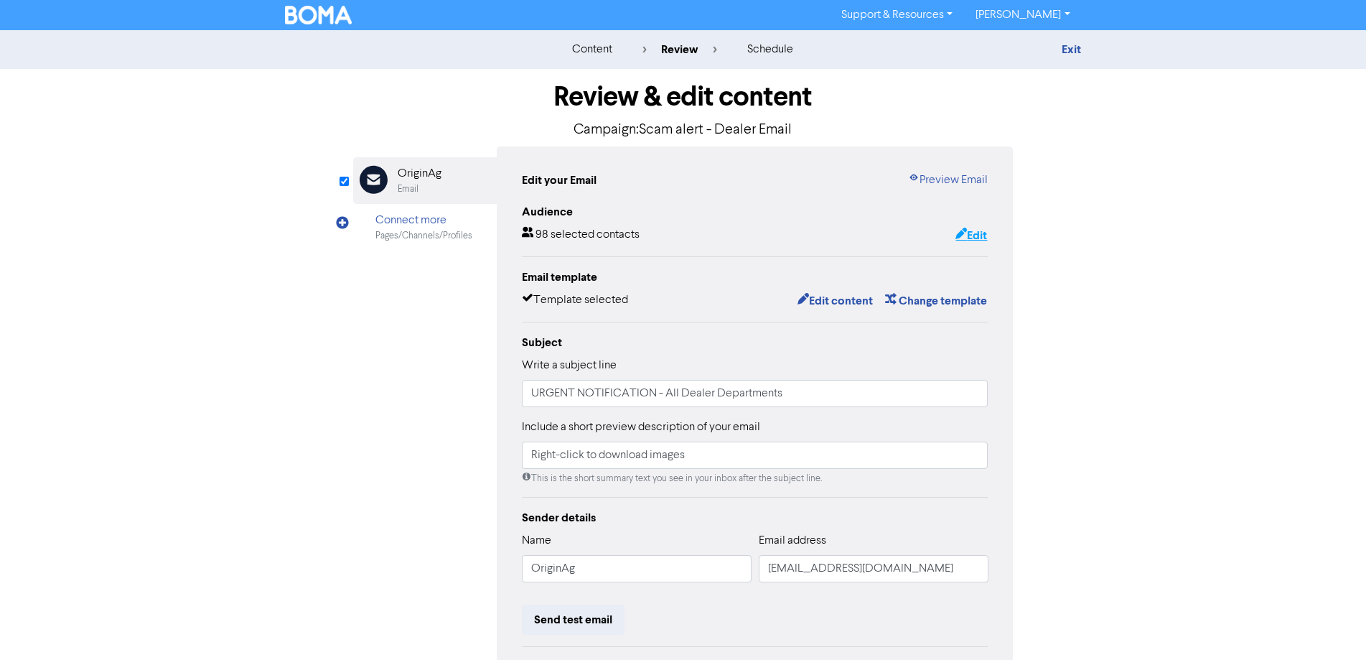
click at [981, 237] on button "Edit" at bounding box center [971, 235] width 33 height 19
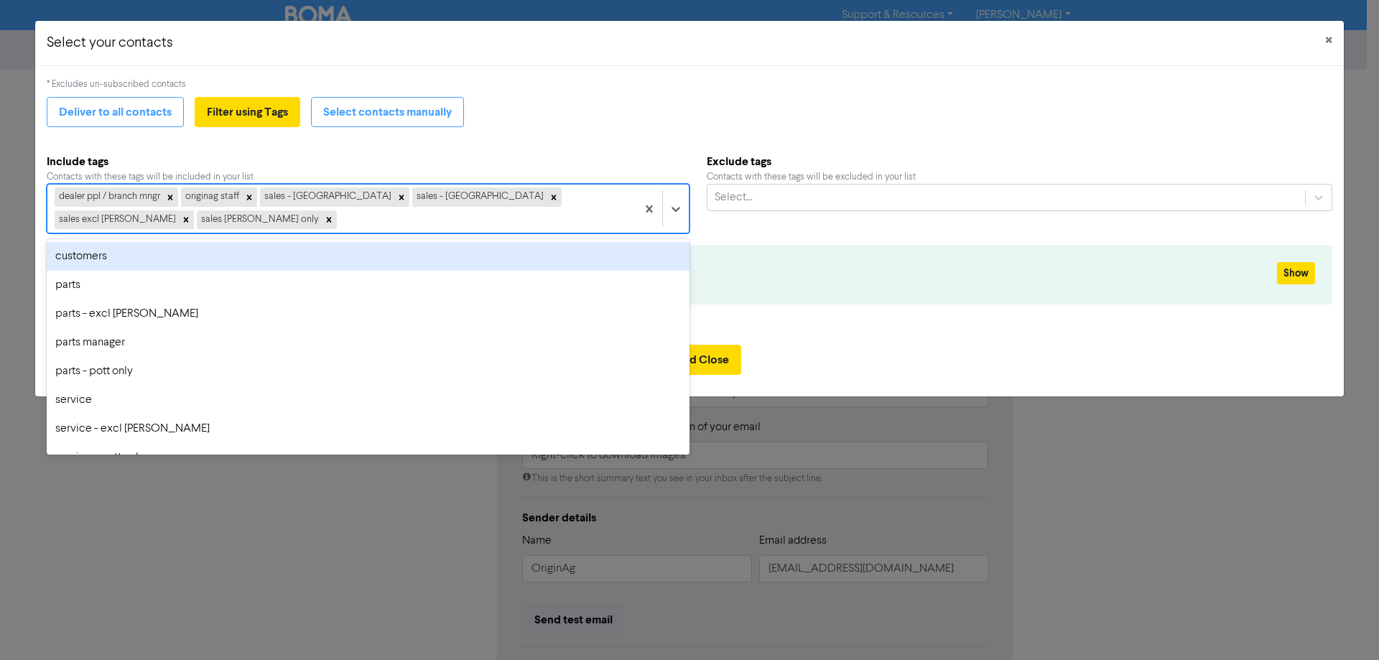
click at [364, 218] on div "dealer ppl / branch mngr originag staff sales - north island sales - south isla…" at bounding box center [341, 208] width 589 height 47
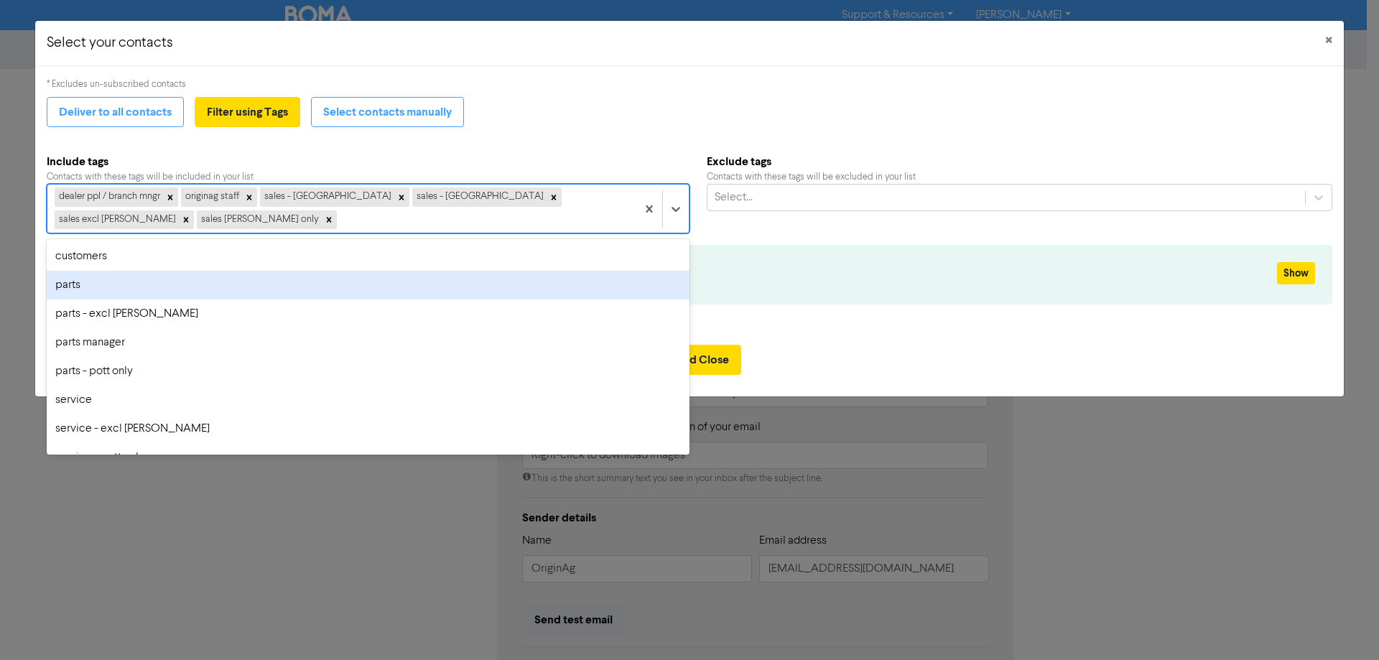
click at [167, 280] on div "parts" at bounding box center [368, 285] width 643 height 29
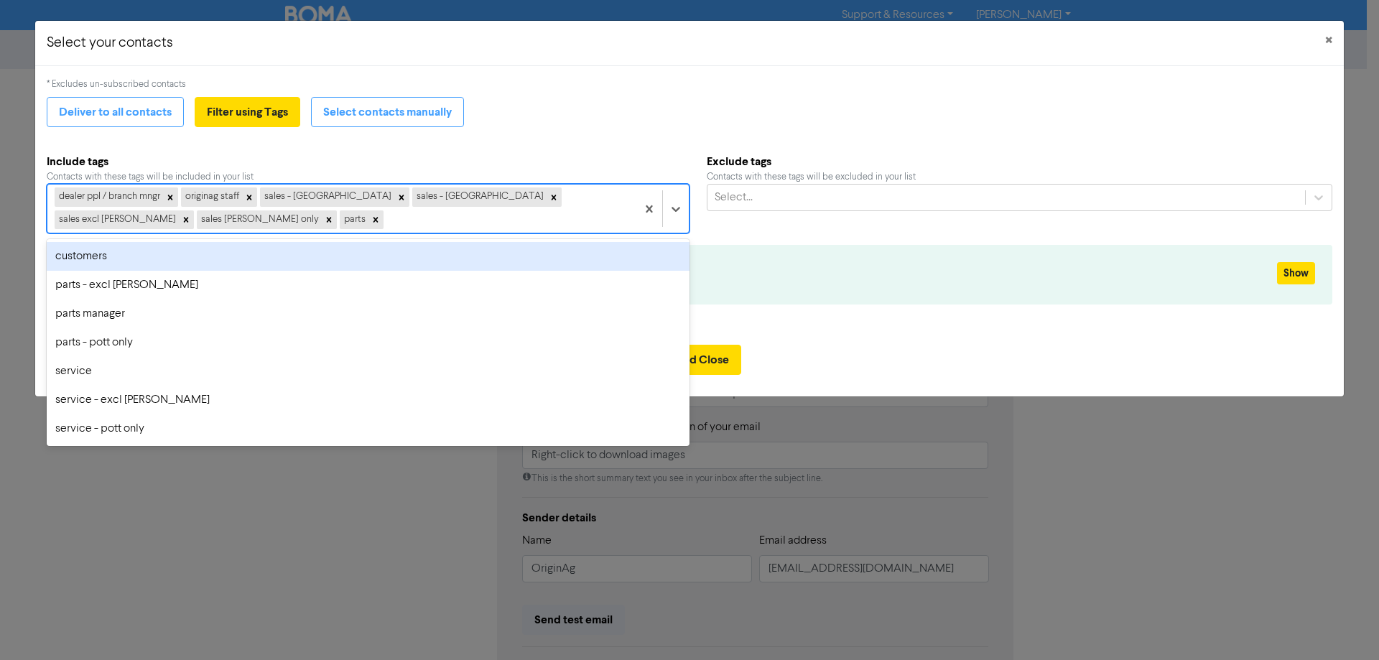
click at [308, 221] on div "dealer ppl / branch mngr originag staff sales - north island sales - south isla…" at bounding box center [341, 208] width 589 height 47
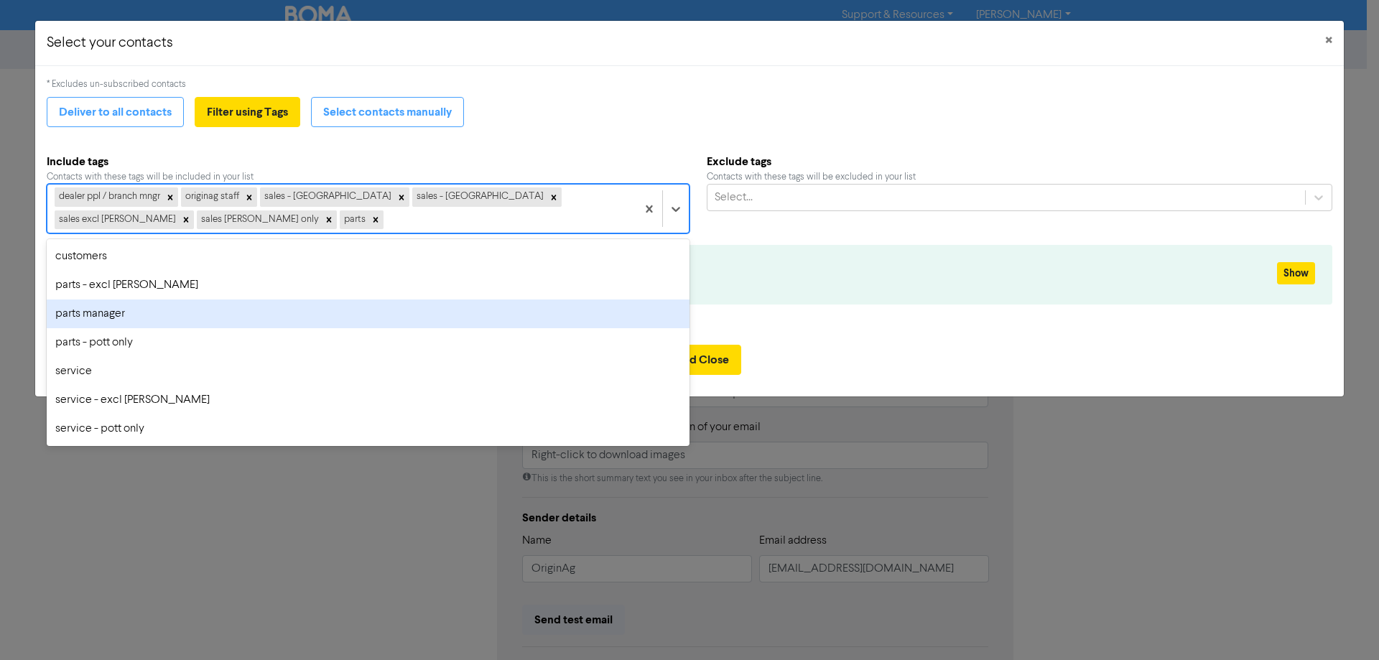
click at [268, 322] on div "parts manager" at bounding box center [368, 313] width 643 height 29
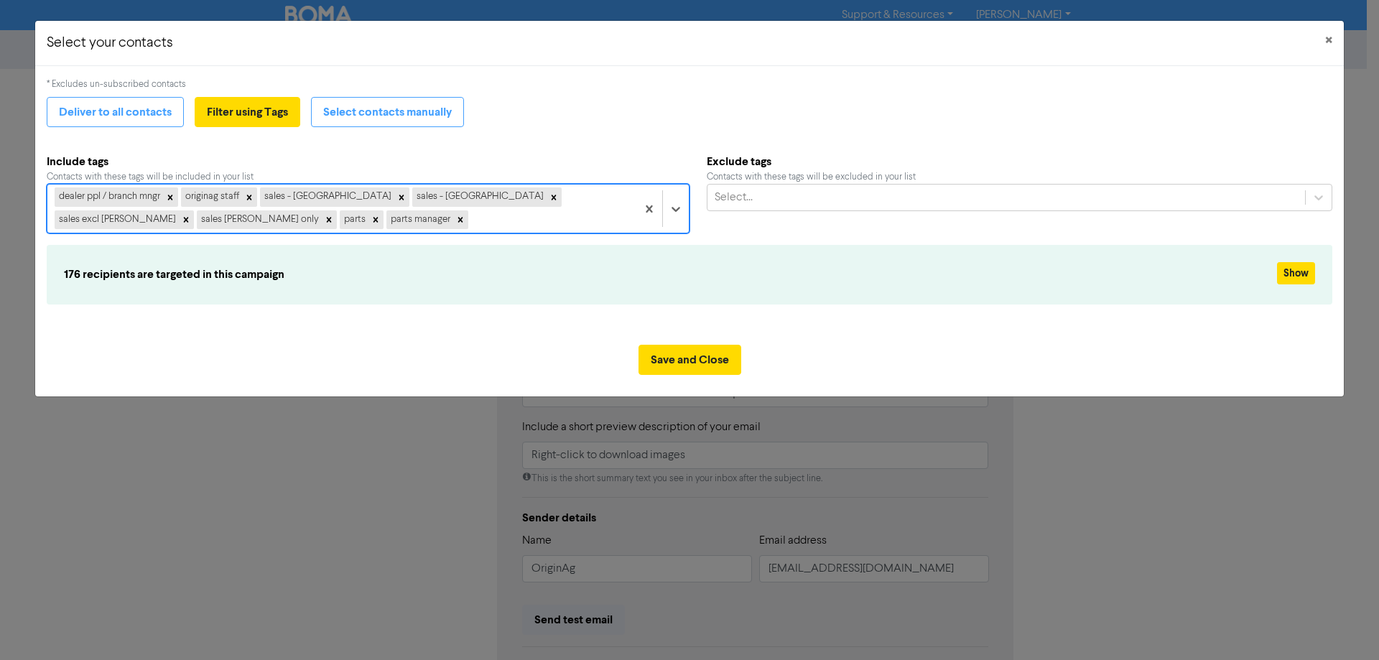
click at [346, 221] on div "dealer ppl / branch mngr originag staff sales - north island sales - south isla…" at bounding box center [341, 208] width 589 height 47
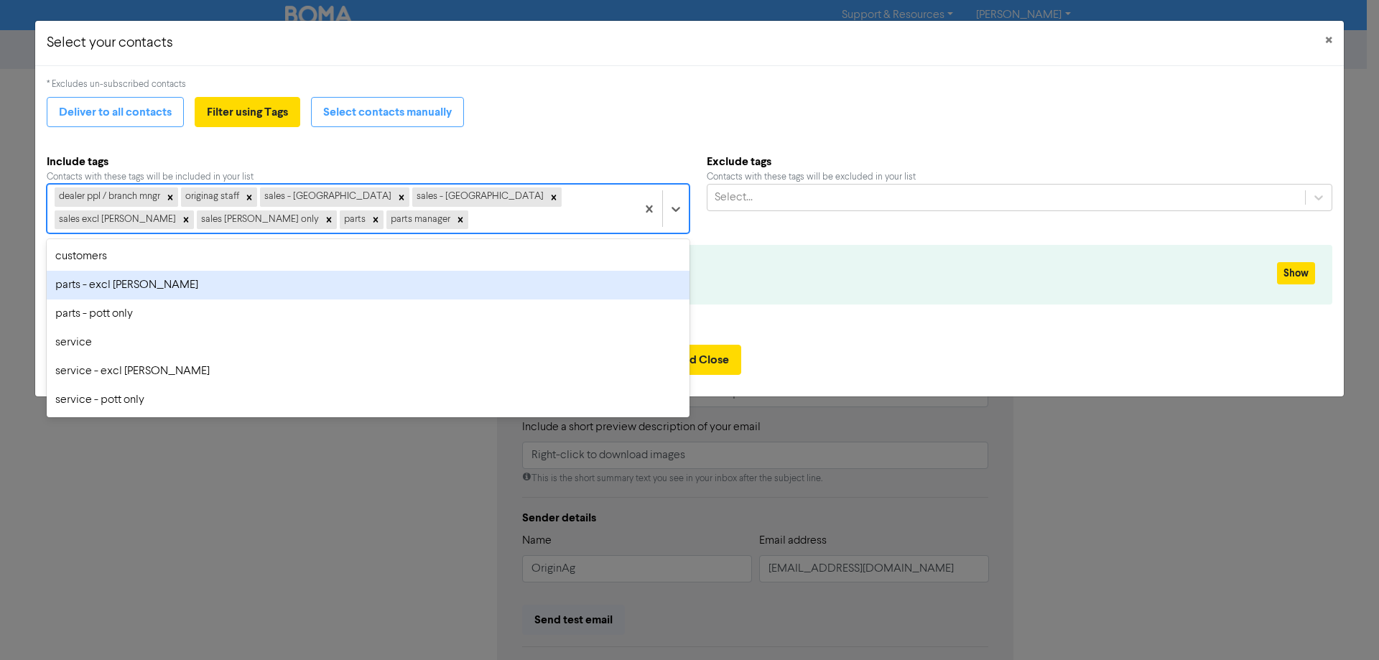
click at [297, 283] on div "parts - excl pottinger" at bounding box center [368, 285] width 643 height 29
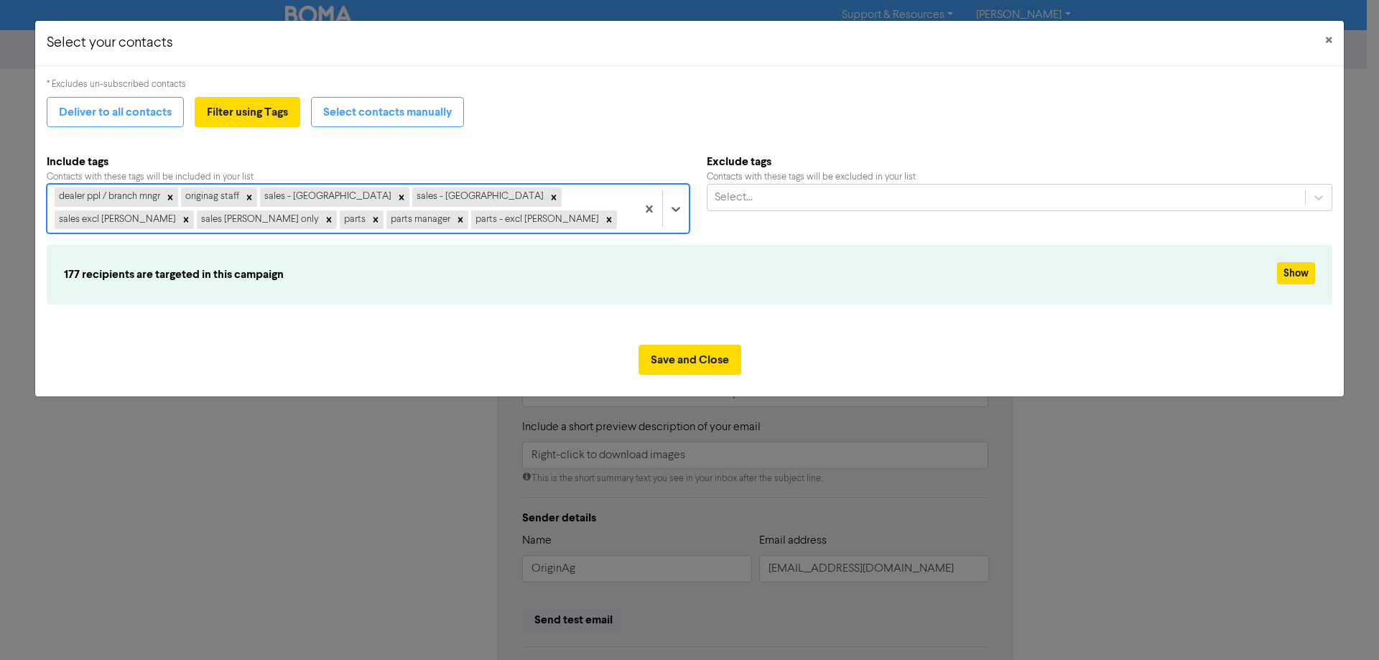
click at [418, 219] on div "dealer ppl / branch mngr originag staff sales - north island sales - south isla…" at bounding box center [341, 208] width 589 height 47
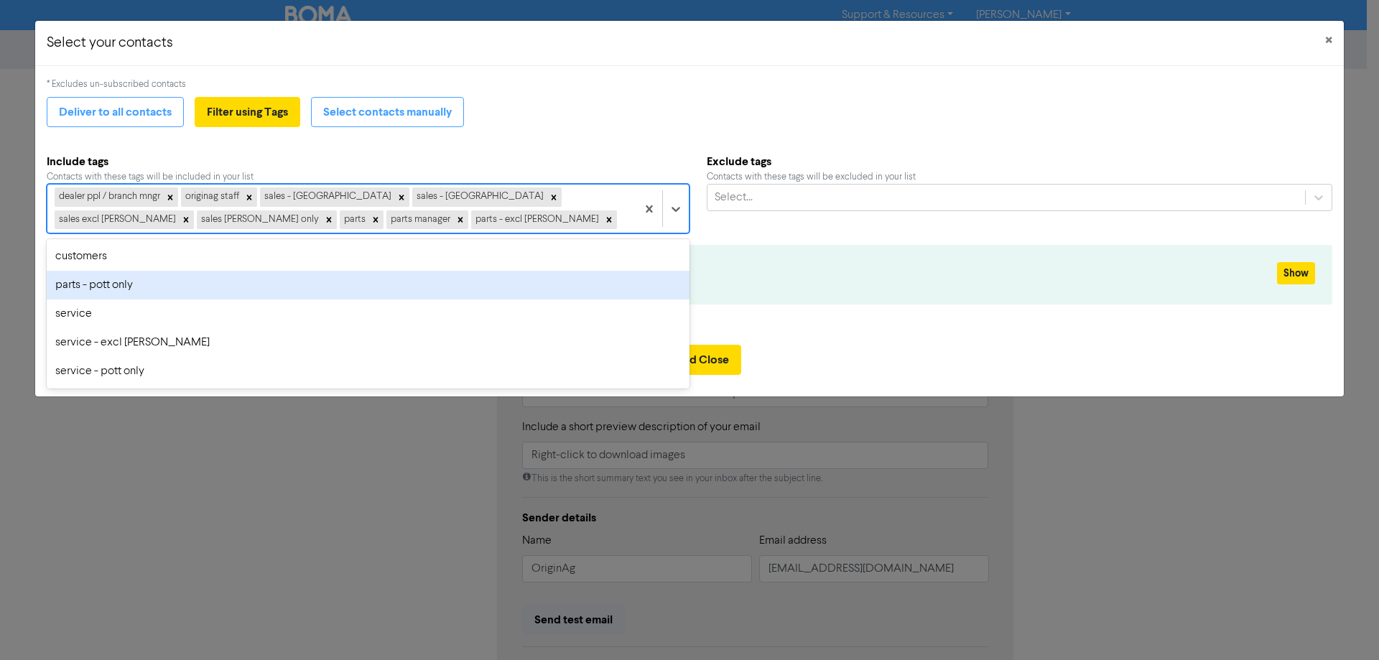
click at [374, 281] on div "parts - pott only" at bounding box center [368, 285] width 643 height 29
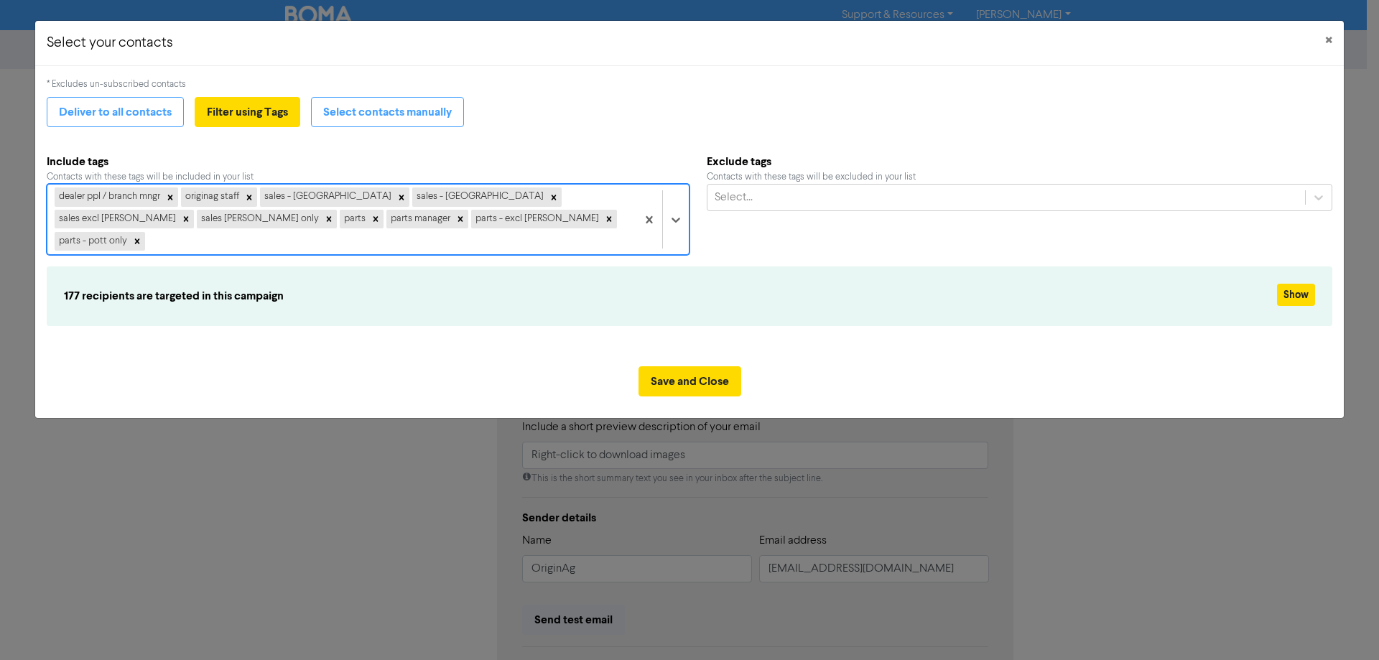
click at [511, 220] on div "dealer ppl / branch mngr originag staff sales - north island sales - south isla…" at bounding box center [341, 220] width 589 height 70
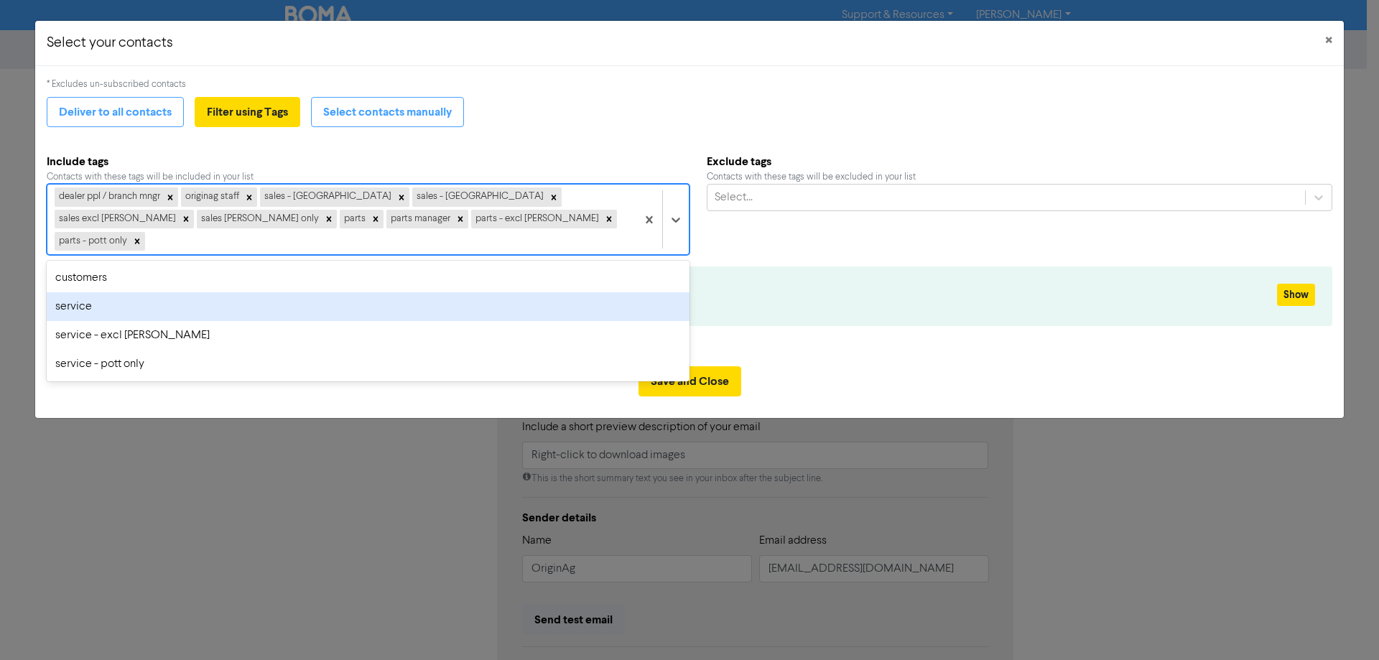
click at [439, 292] on div "service" at bounding box center [368, 306] width 643 height 29
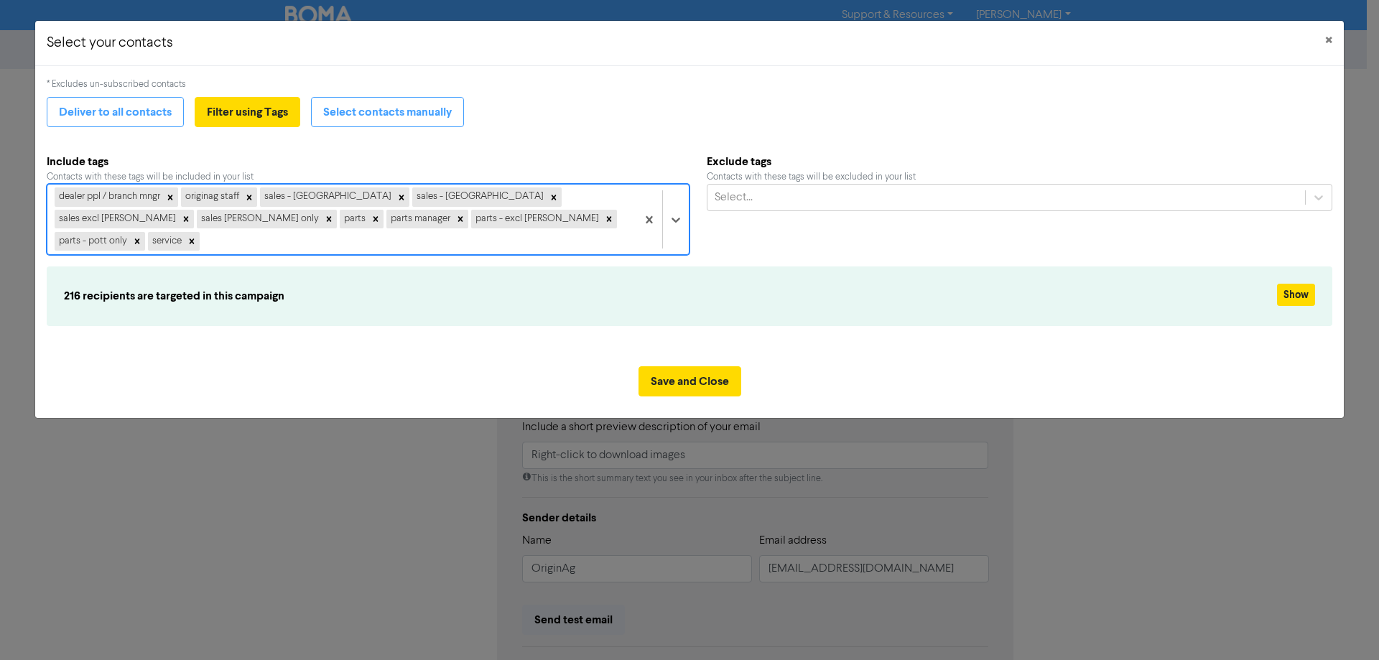
click at [561, 220] on div "dealer ppl / branch mngr originag staff sales - north island sales - south isla…" at bounding box center [341, 220] width 589 height 70
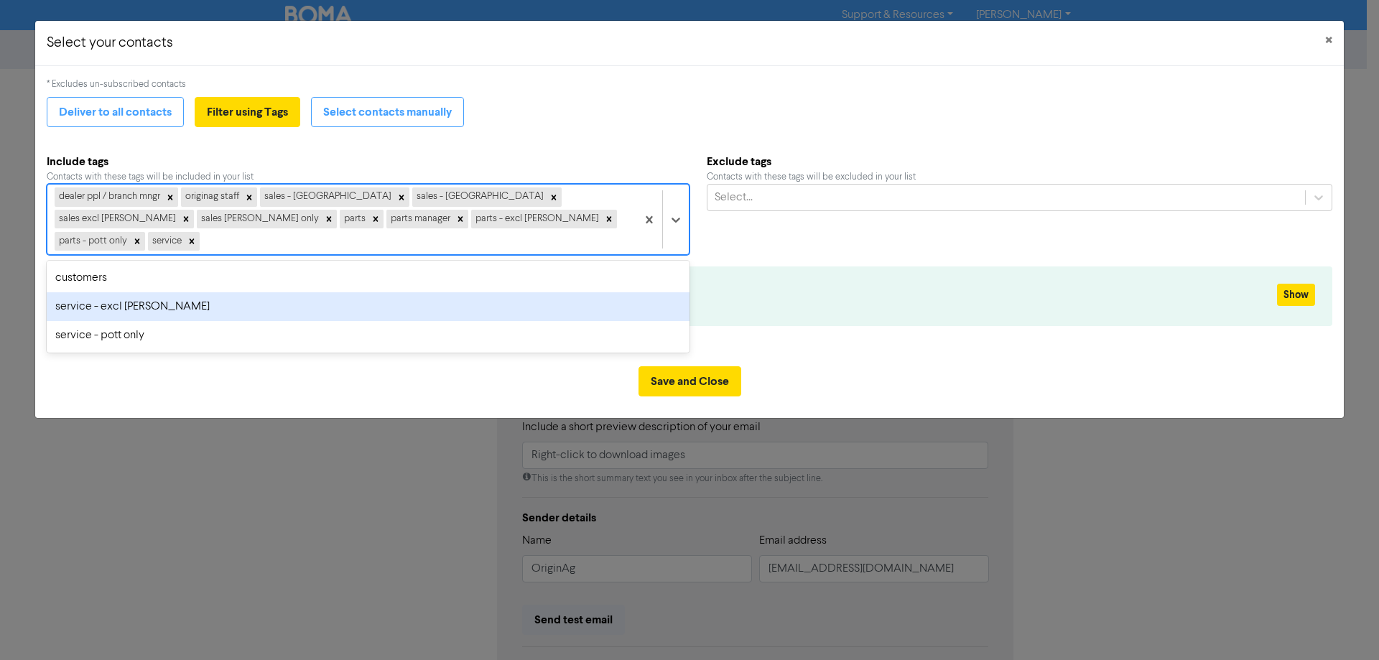
click at [393, 292] on div "service - excl pottinger" at bounding box center [368, 306] width 643 height 29
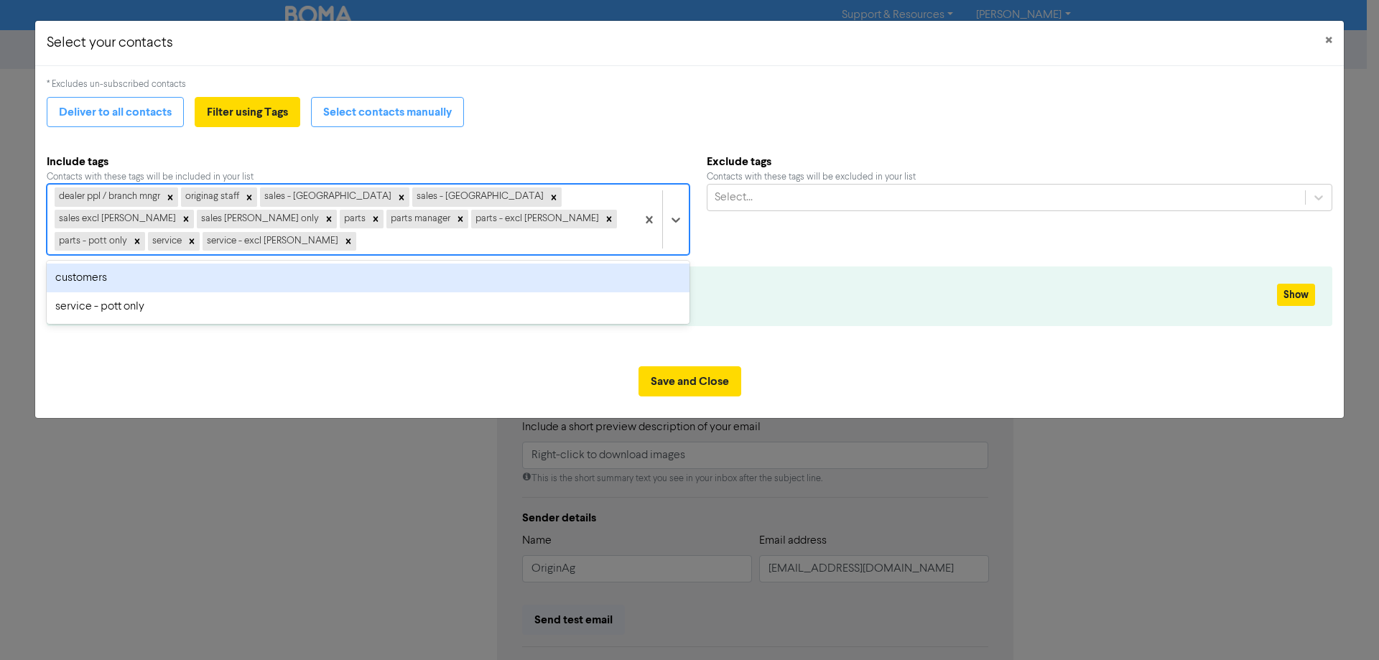
click at [568, 219] on div "dealer ppl / branch mngr originag staff sales - north island sales - south isla…" at bounding box center [341, 220] width 589 height 70
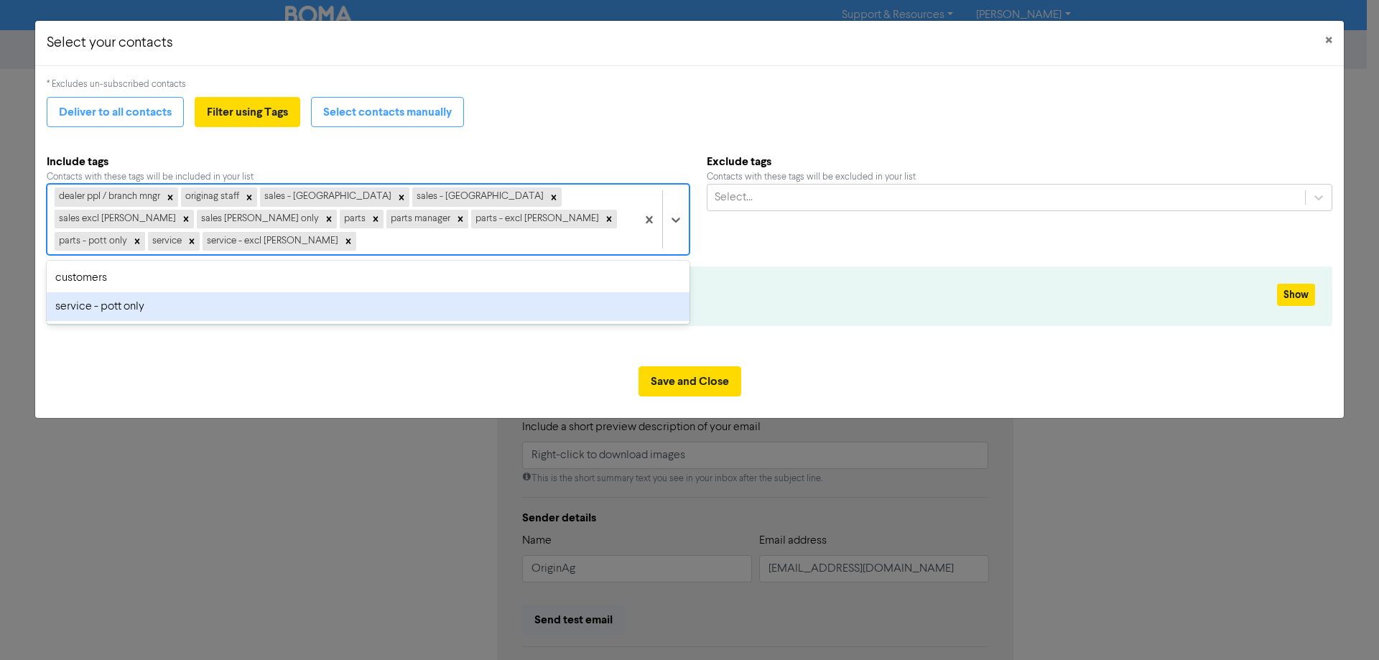
click at [381, 299] on div "service - pott only" at bounding box center [368, 306] width 643 height 29
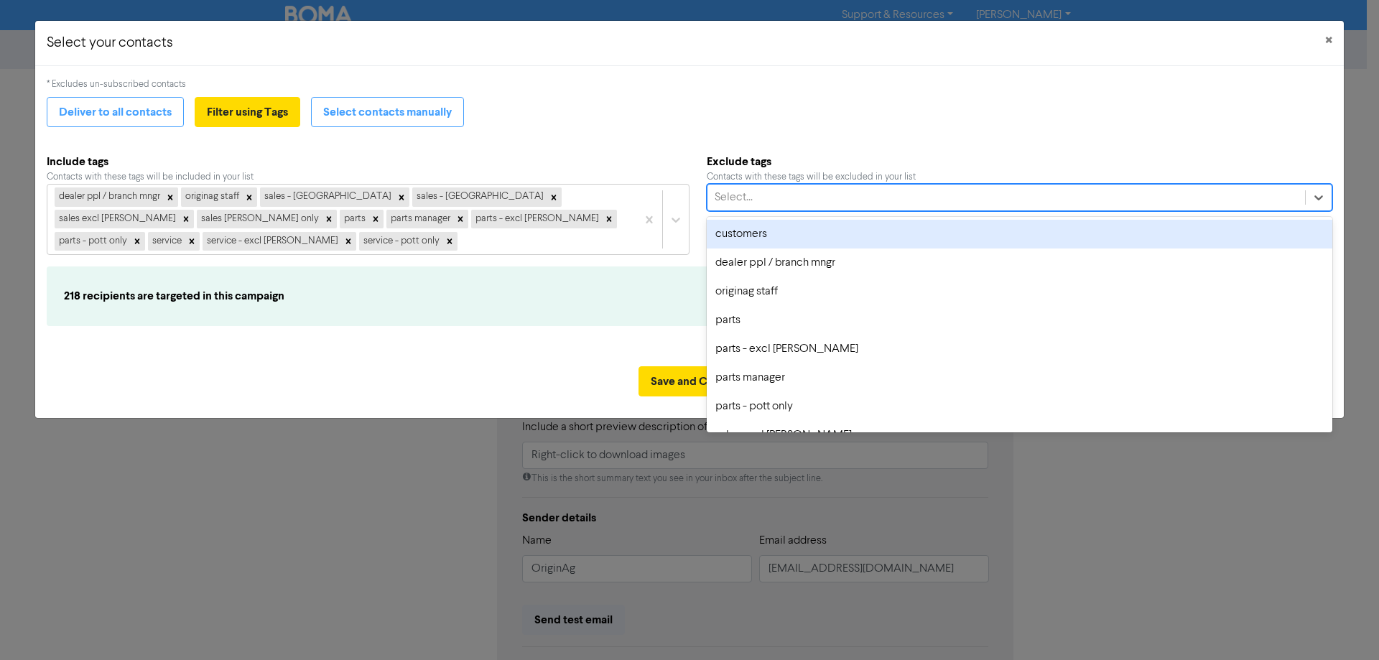
click at [796, 200] on div "Select..." at bounding box center [1005, 198] width 597 height 26
click at [780, 236] on div "customers" at bounding box center [1019, 234] width 625 height 29
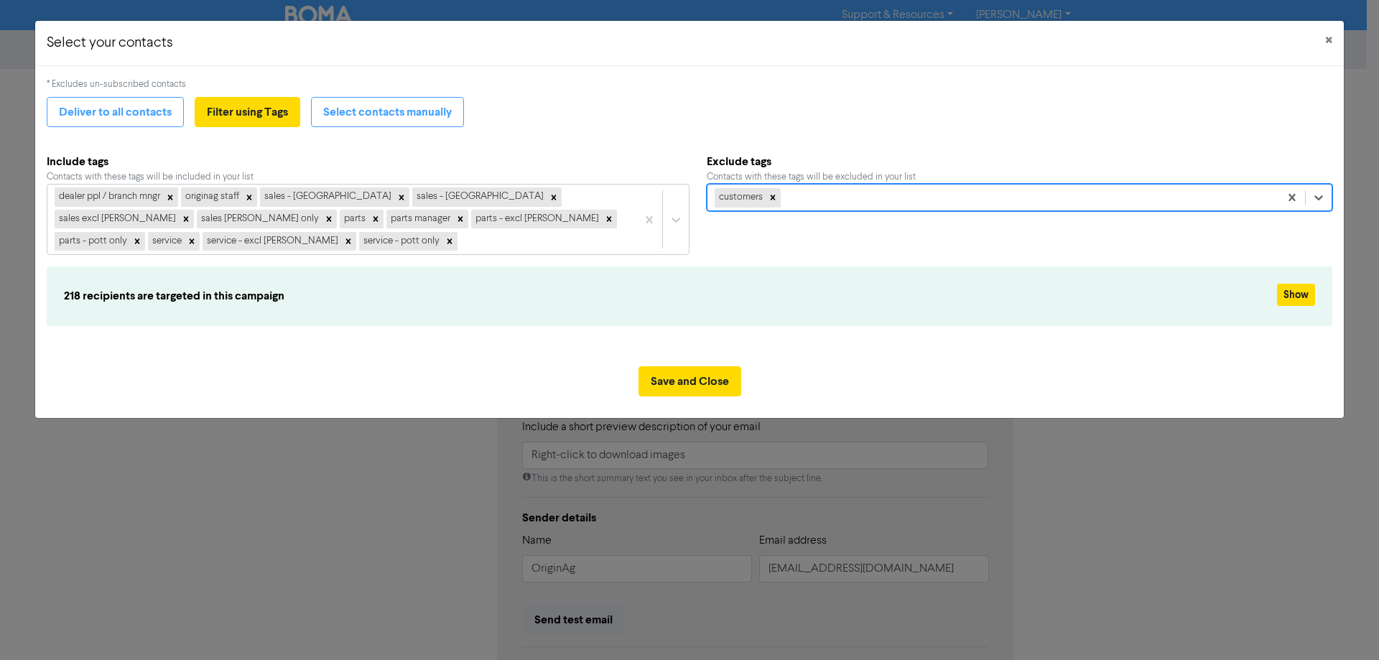
click at [753, 246] on div "Exclude tags Contacts with these tags will be excluded in your list option cust…" at bounding box center [1019, 204] width 625 height 102
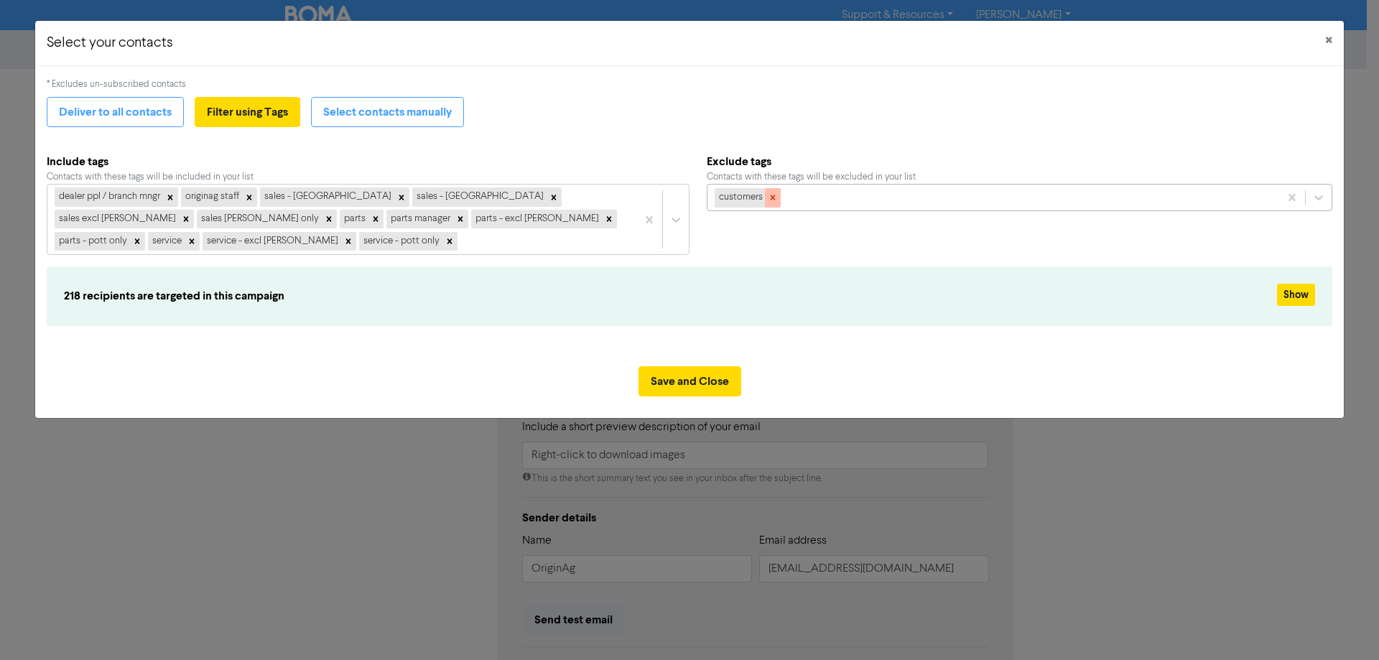
click at [774, 197] on icon at bounding box center [772, 197] width 5 height 5
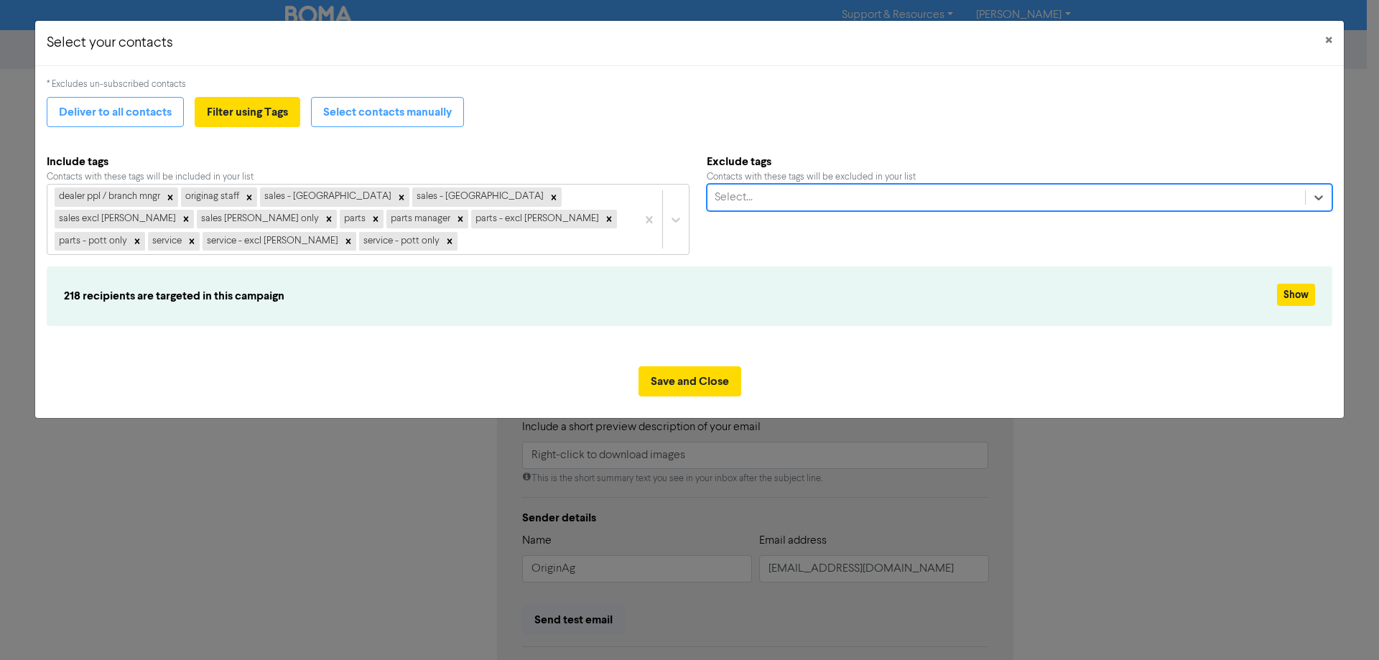
click at [783, 195] on div "Select..." at bounding box center [1005, 198] width 597 height 26
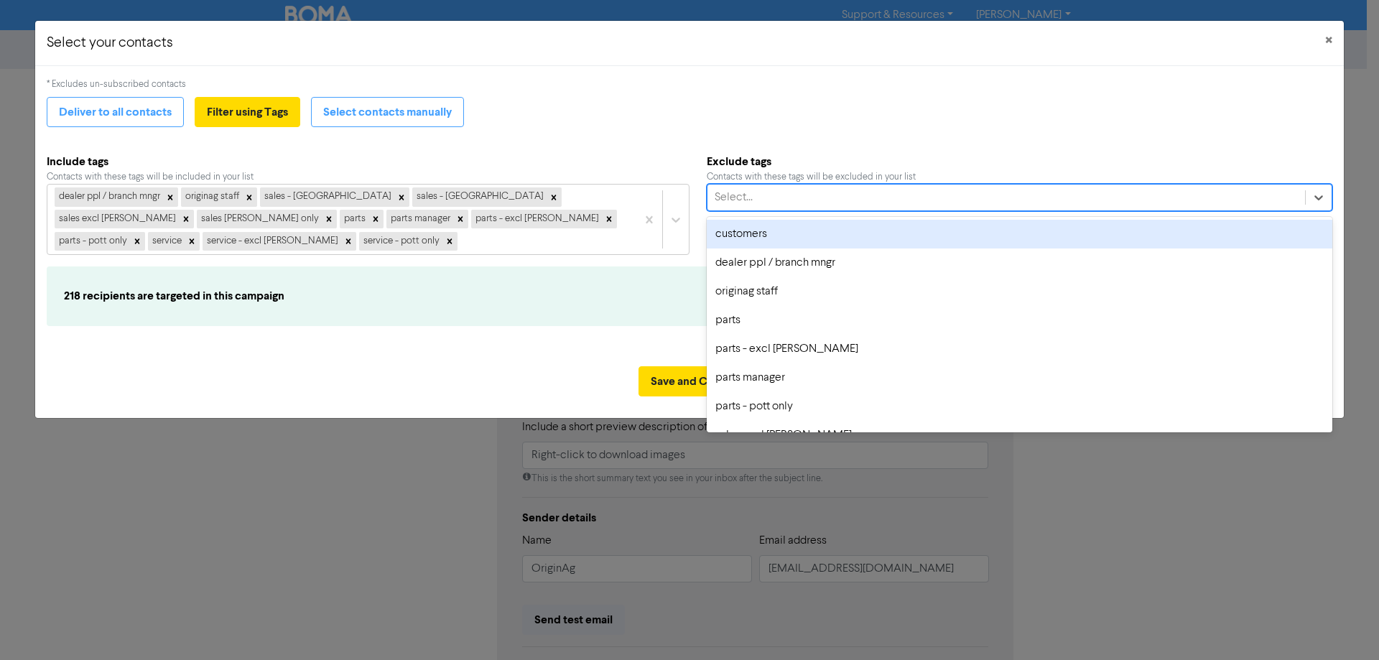
click at [774, 237] on div "customers" at bounding box center [1019, 234] width 625 height 29
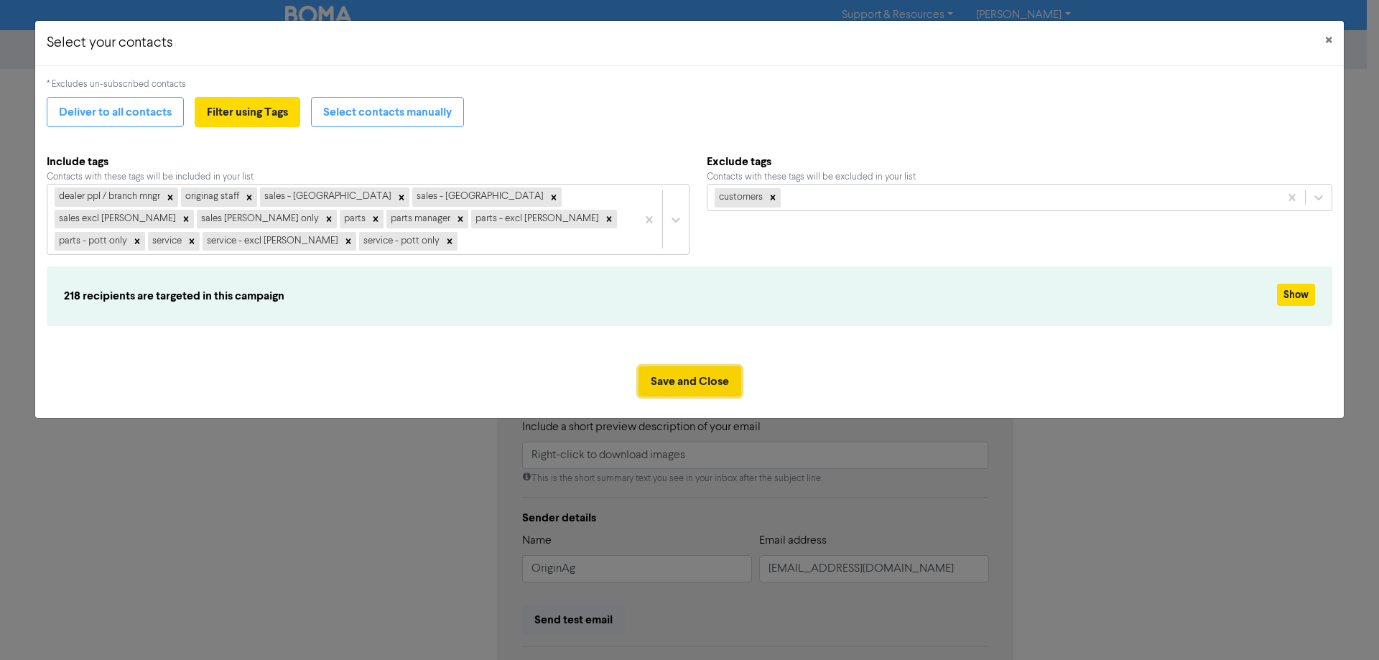
click at [665, 380] on button "Save and Close" at bounding box center [689, 381] width 103 height 30
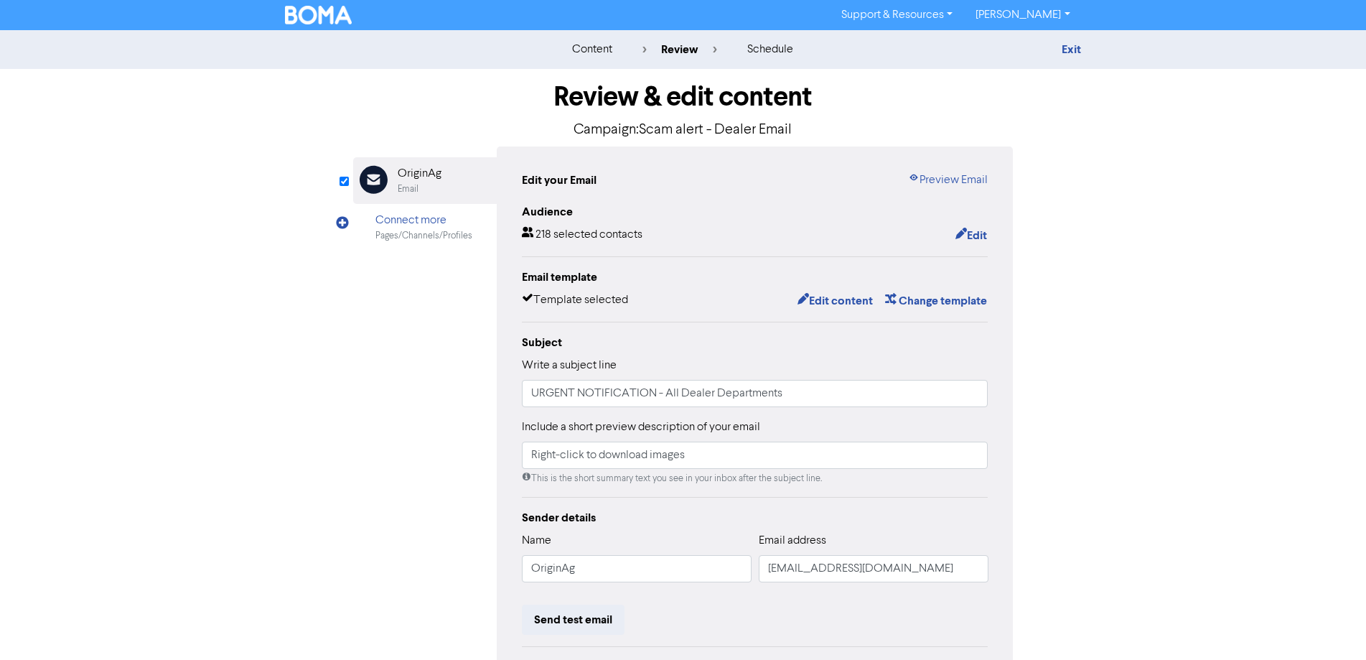
click at [394, 420] on div "Email Created with Sketch. OriginAg Email Connect more Pages/Channels/Profiles …" at bounding box center [683, 451] width 661 height 610
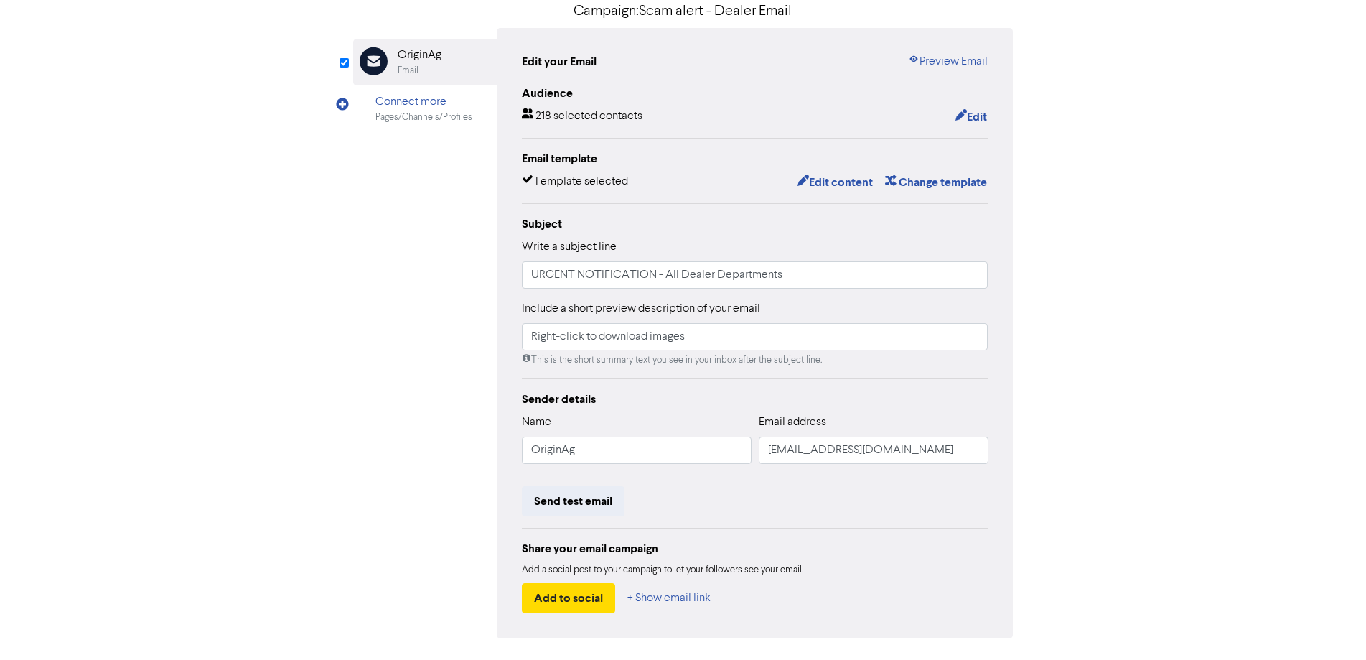
scroll to position [144, 0]
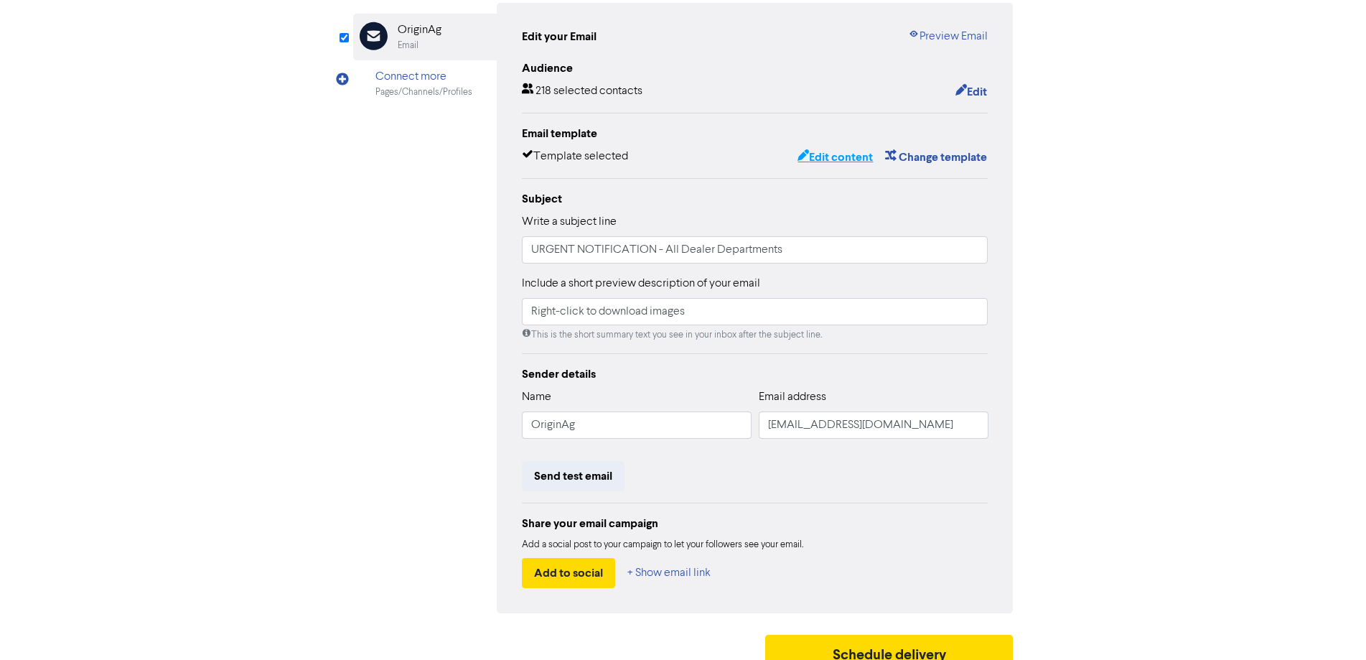
click at [828, 155] on button "Edit content" at bounding box center [835, 157] width 77 height 19
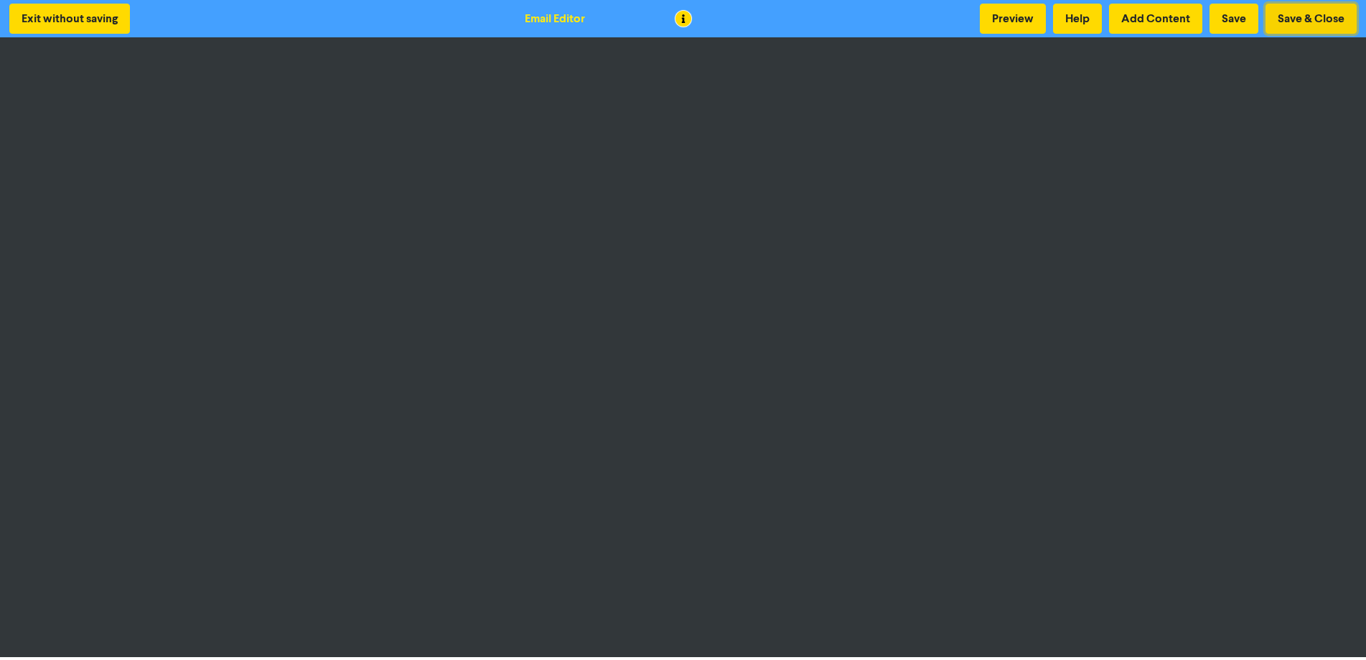
click at [1313, 15] on button "Save & Close" at bounding box center [1311, 19] width 91 height 30
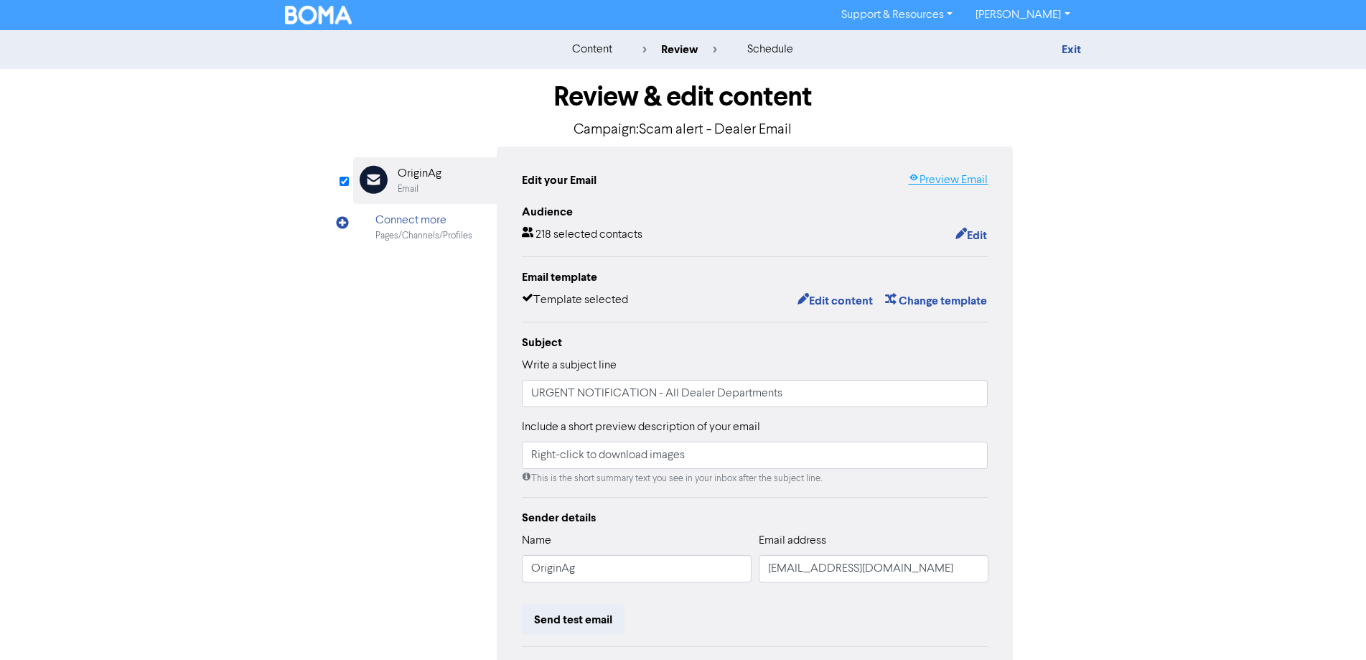
click at [961, 179] on link "Preview Email" at bounding box center [948, 180] width 80 height 17
click at [854, 300] on button "Edit content" at bounding box center [835, 301] width 77 height 19
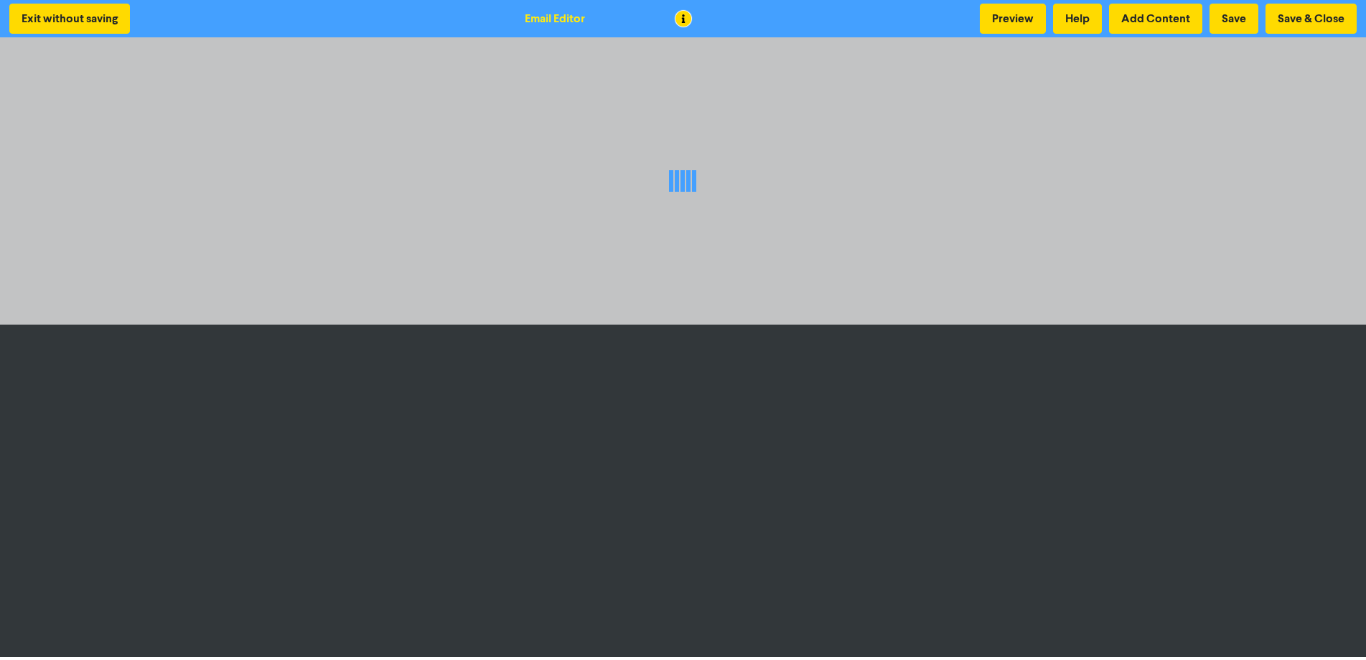
scroll to position [1, 0]
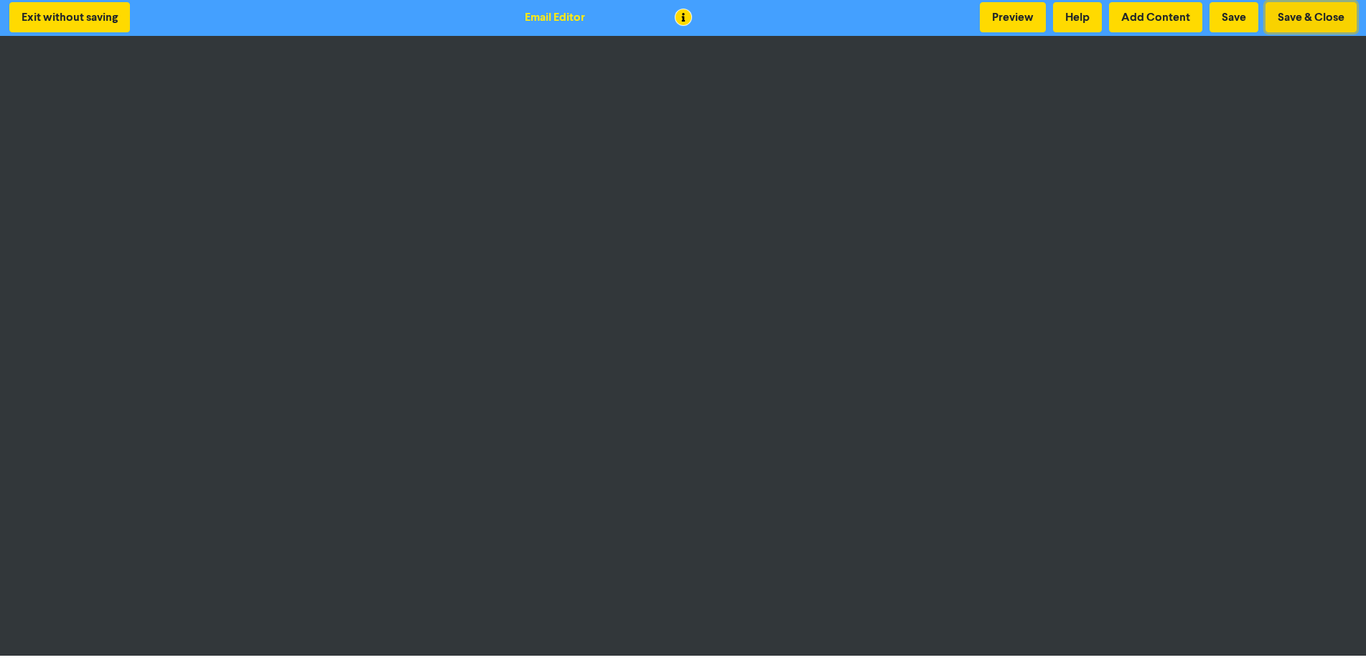
click at [1309, 26] on button "Save & Close" at bounding box center [1311, 17] width 91 height 30
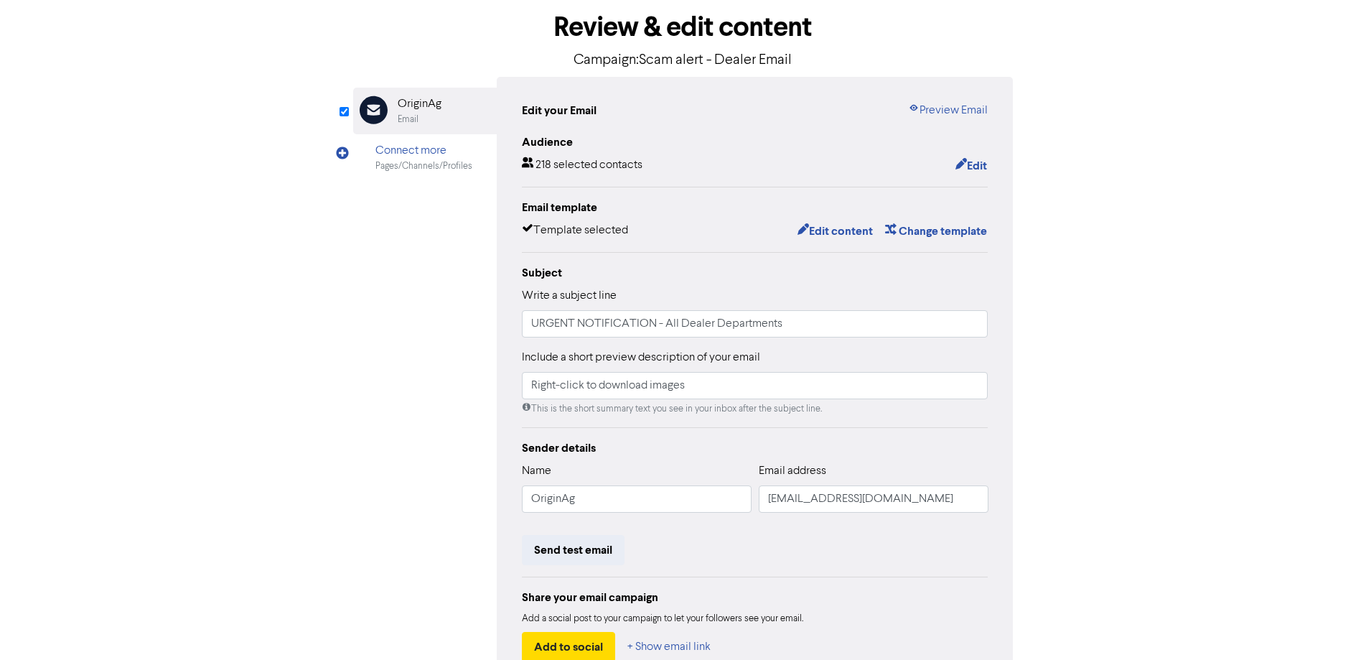
scroll to position [163, 0]
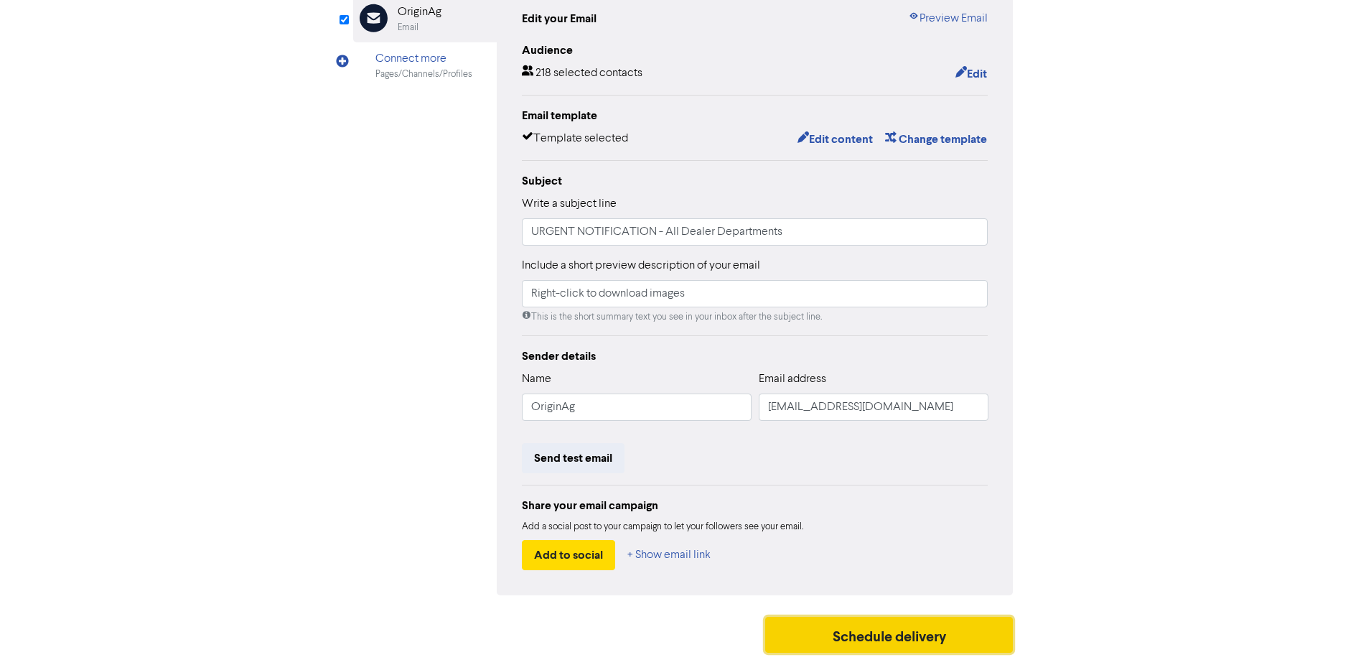
click at [858, 638] on button "Schedule delivery" at bounding box center [889, 635] width 248 height 36
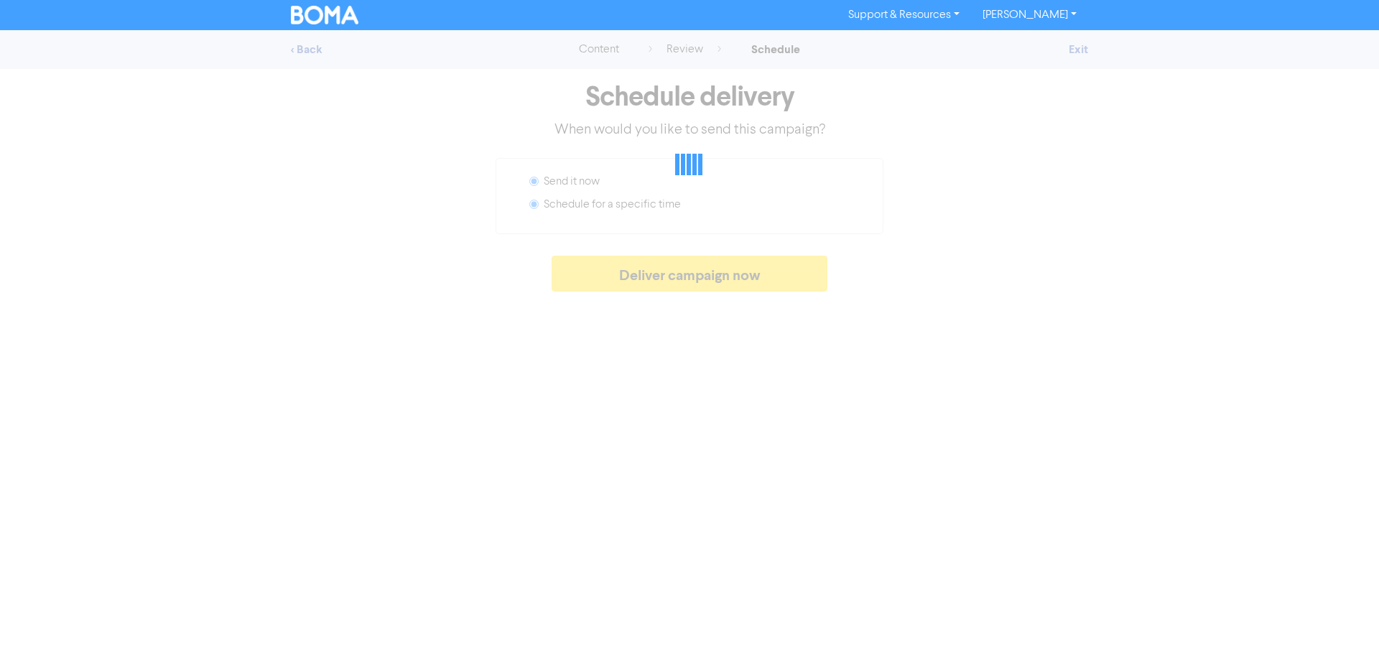
radio input "false"
radio input "true"
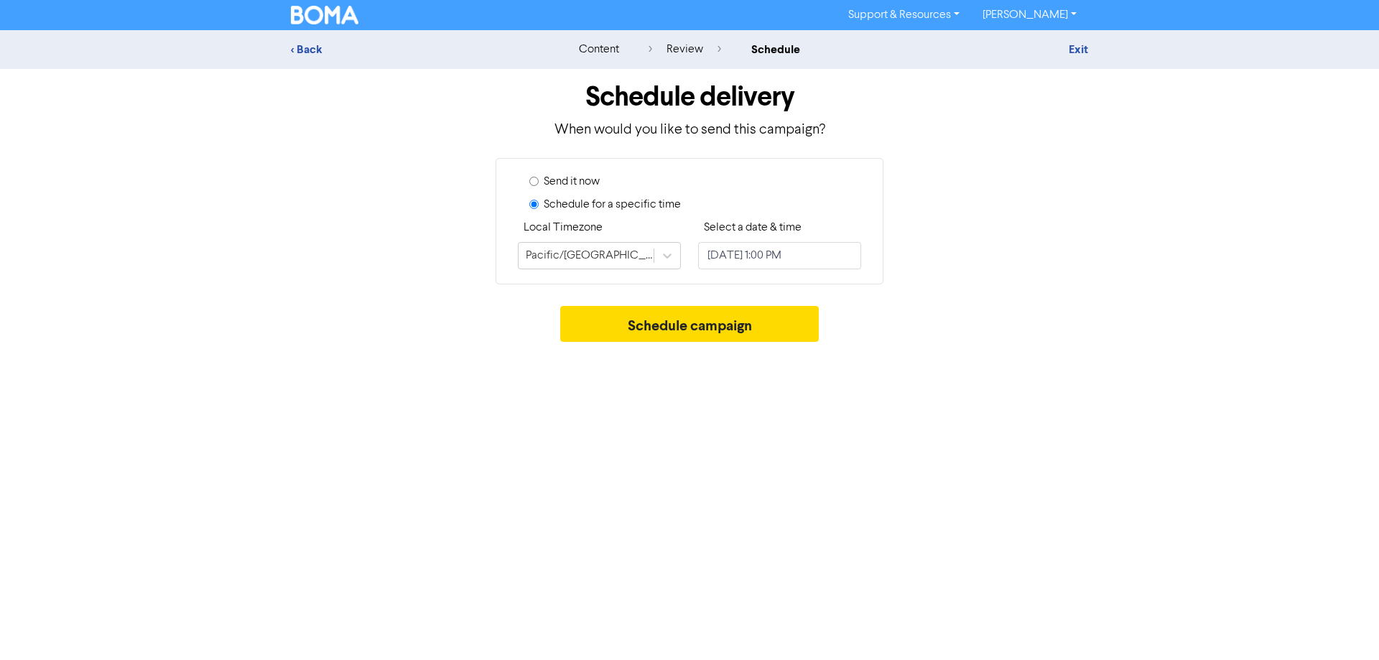
click at [531, 182] on input "Send it now" at bounding box center [533, 181] width 9 height 9
radio input "true"
radio input "false"
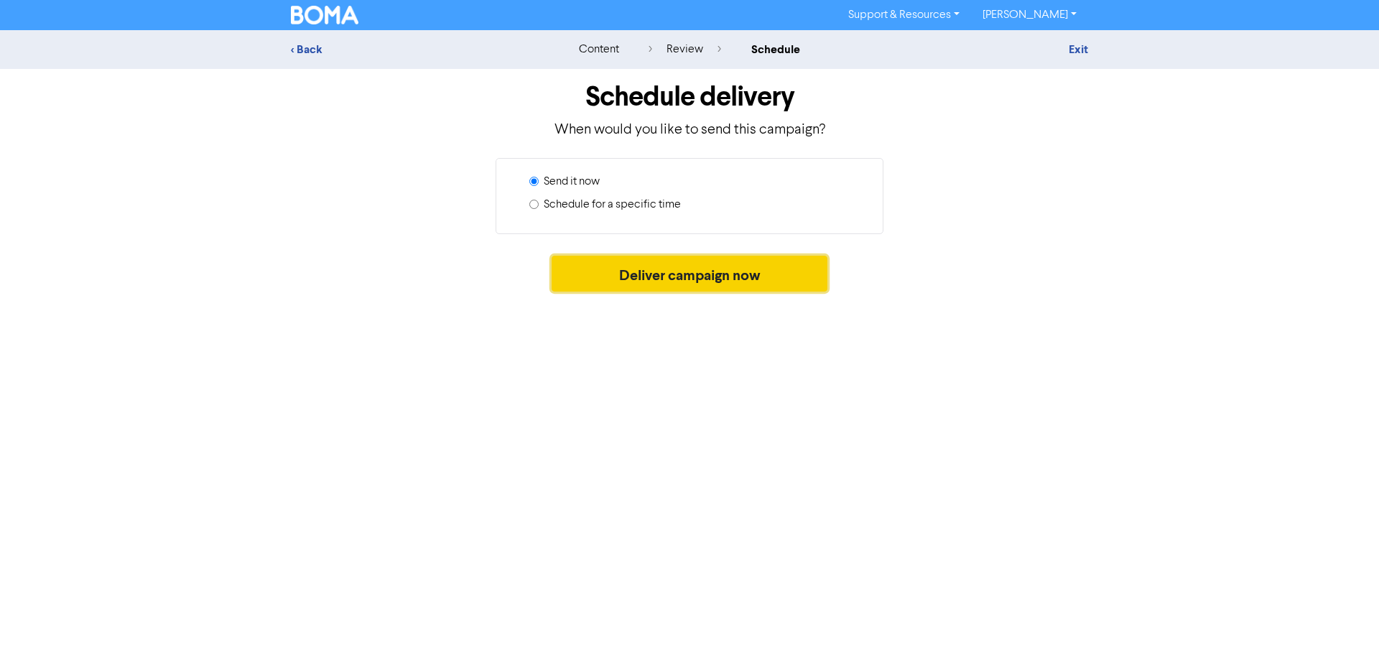
click at [649, 284] on button "Deliver campaign now" at bounding box center [689, 274] width 276 height 36
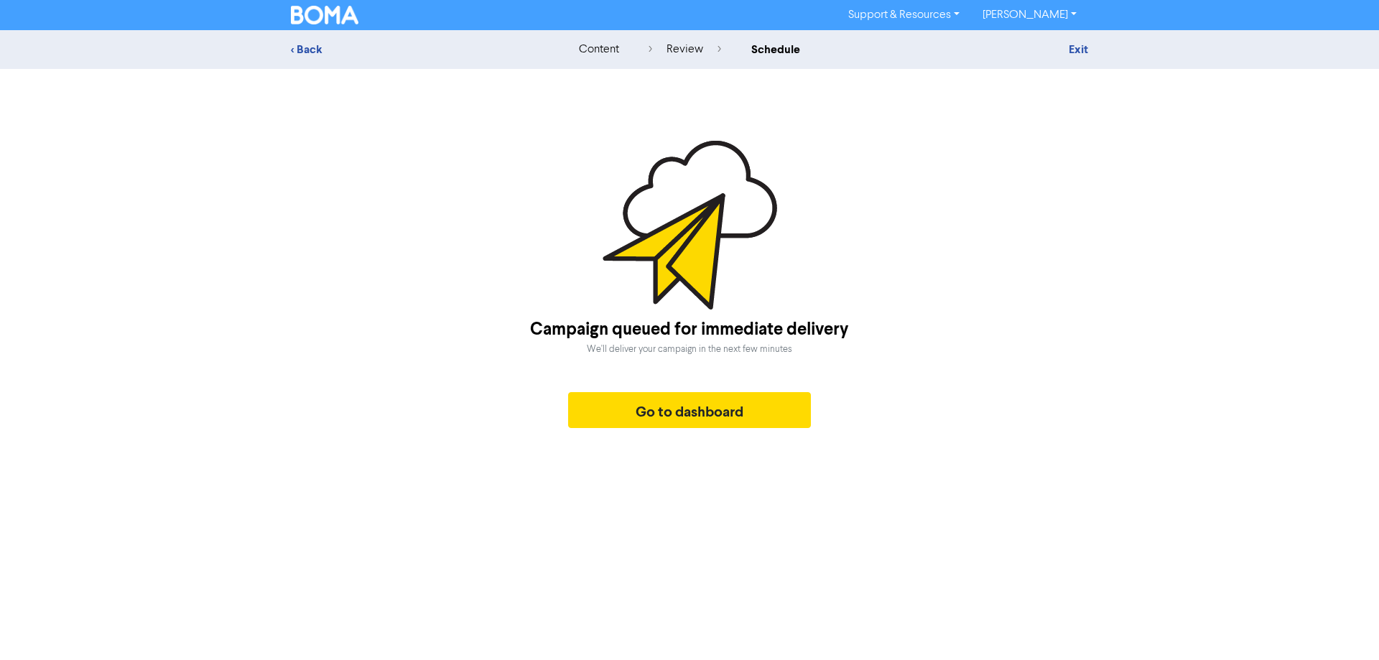
click at [329, 18] on img at bounding box center [324, 15] width 67 height 19
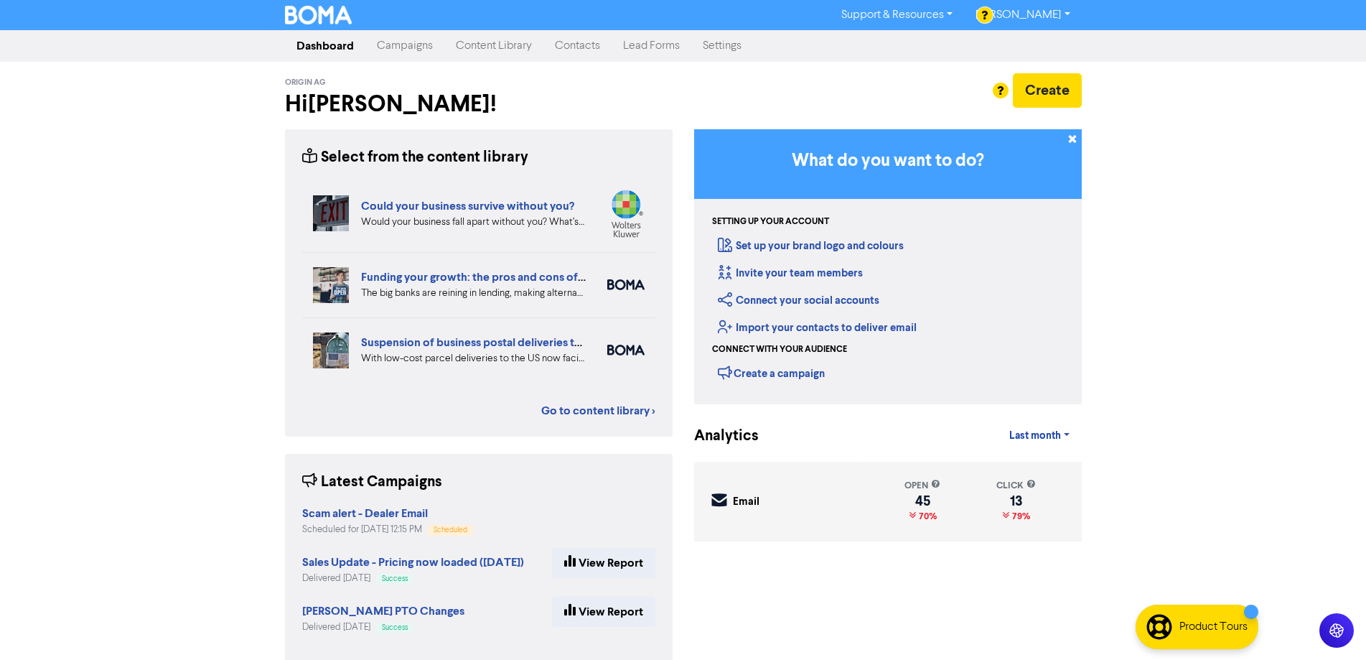
click at [406, 48] on link "Campaigns" at bounding box center [404, 46] width 79 height 29
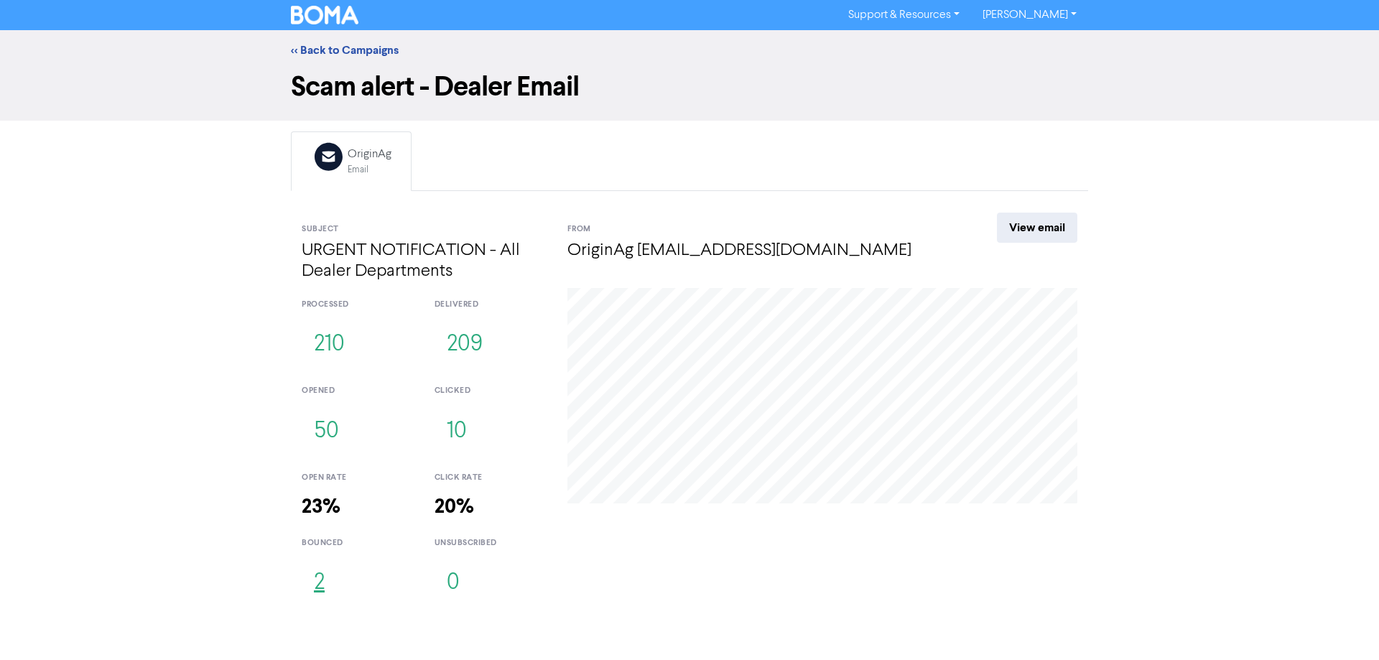
click at [317, 575] on button "2" at bounding box center [319, 582] width 35 height 47
click at [321, 579] on button "2" at bounding box center [319, 582] width 35 height 47
click at [327, 431] on button "51" at bounding box center [324, 431] width 44 height 47
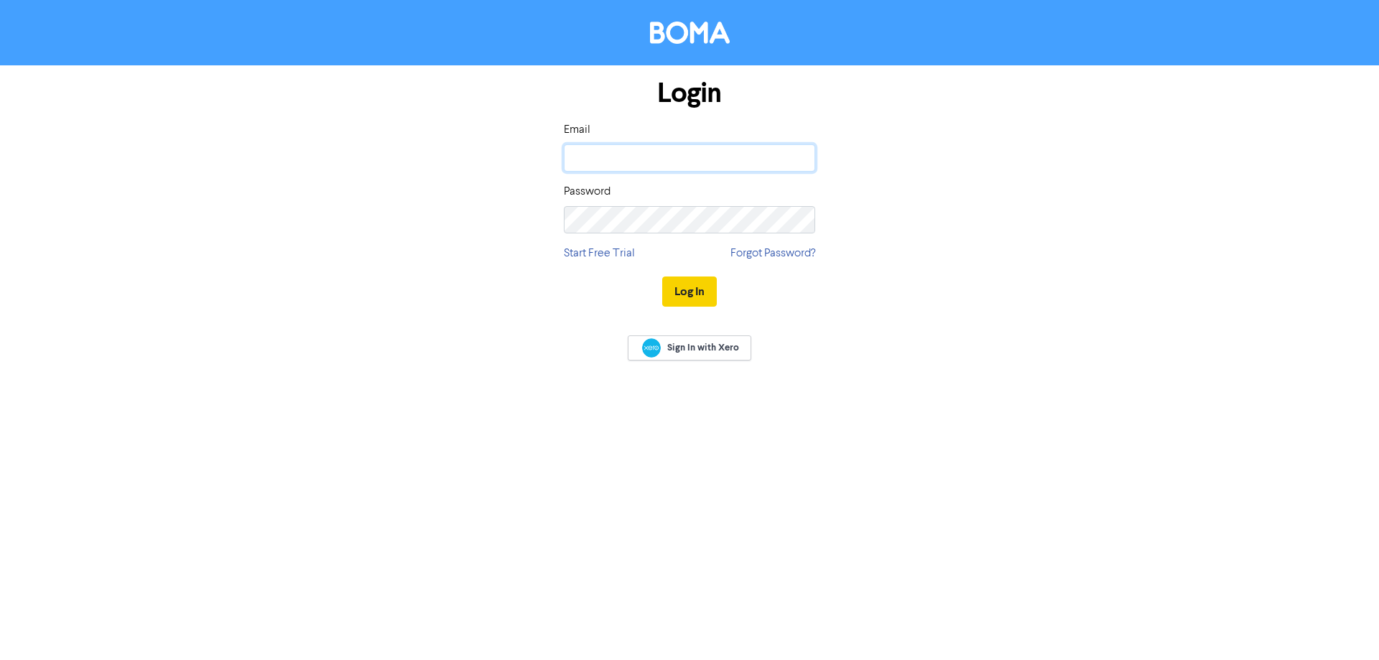
type input "[EMAIL_ADDRESS][DOMAIN_NAME]"
click at [668, 287] on button "Log In" at bounding box center [689, 291] width 55 height 30
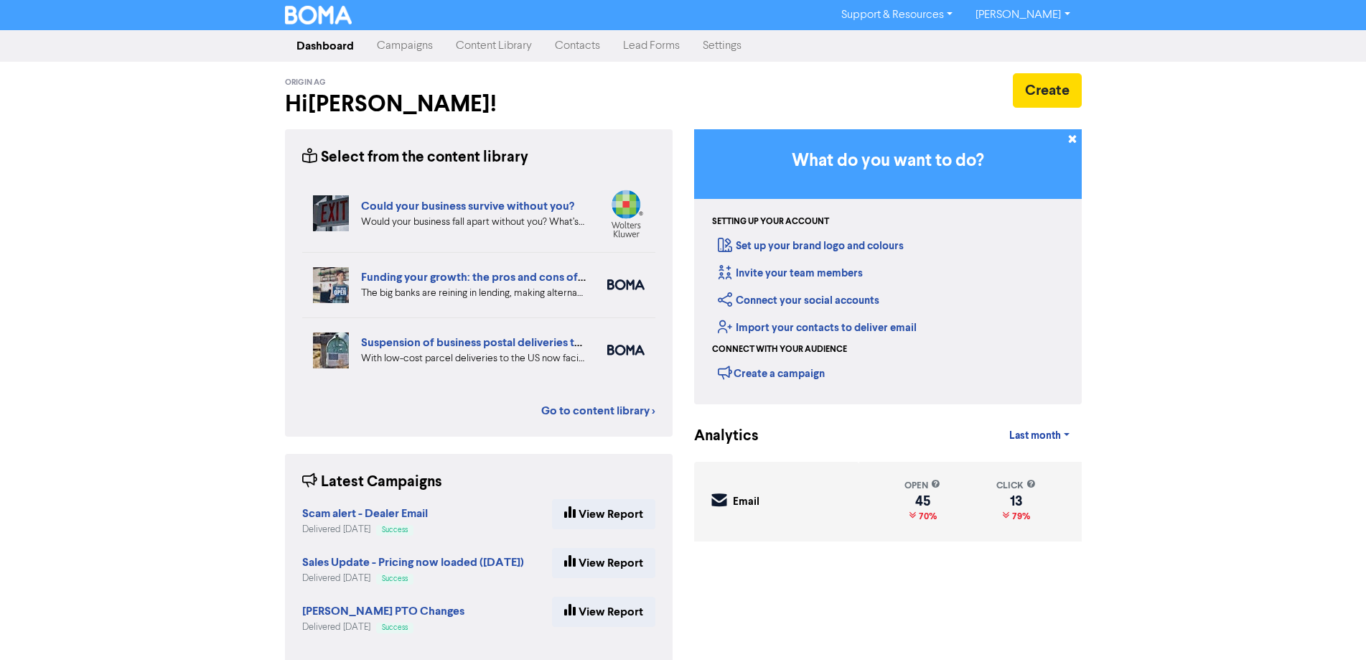
click at [411, 47] on link "Campaigns" at bounding box center [404, 46] width 79 height 29
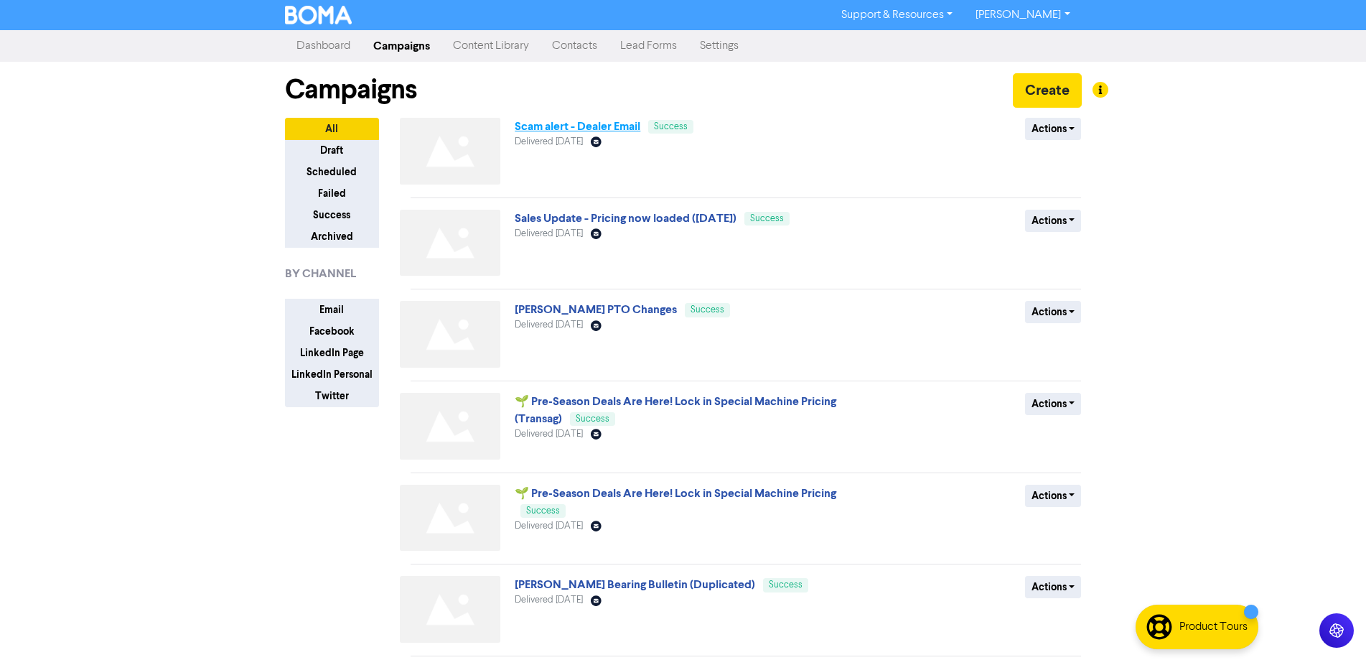
click at [618, 129] on link "Scam alert - Dealer Email" at bounding box center [578, 126] width 126 height 14
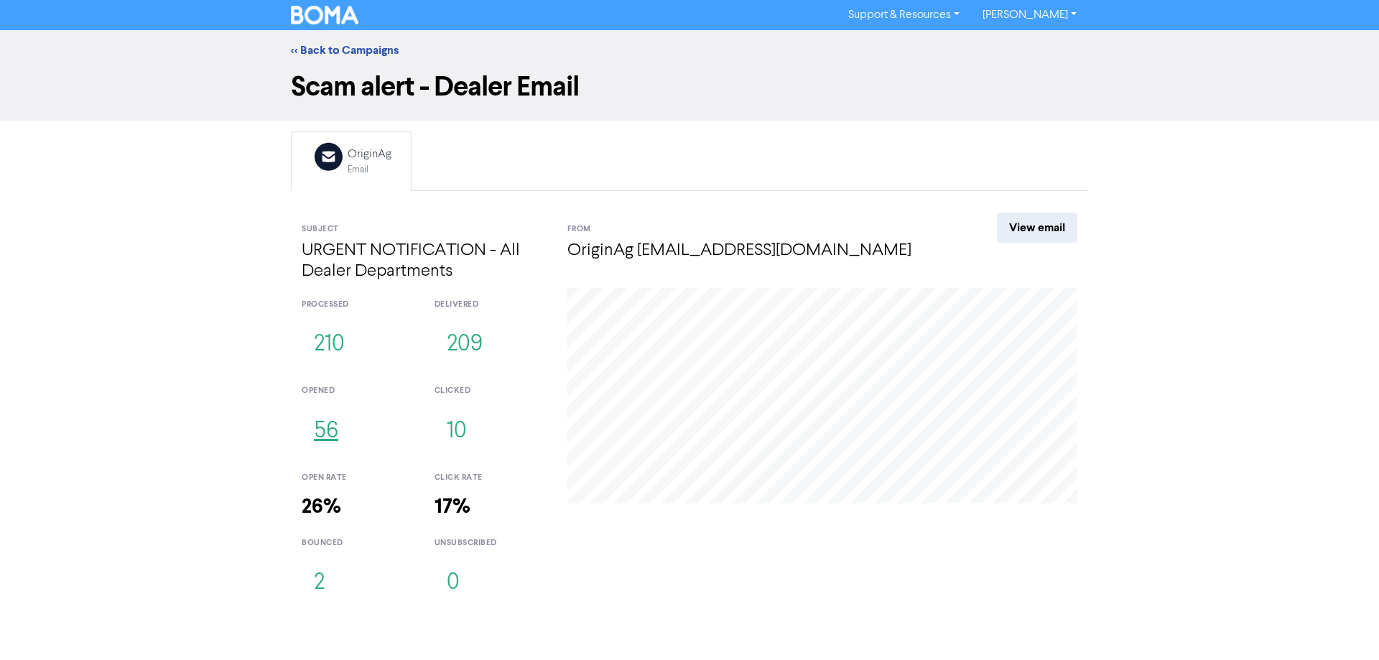
click at [331, 430] on button "56" at bounding box center [326, 431] width 49 height 47
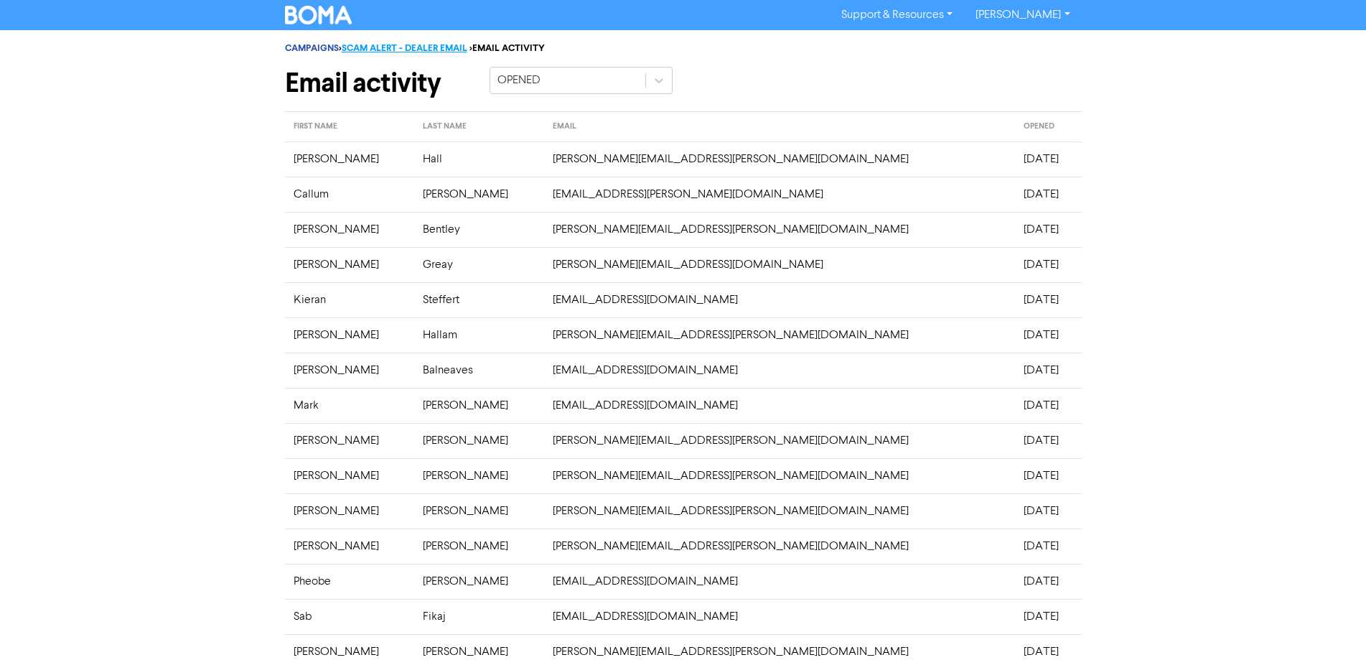
click at [395, 48] on link "SCAM ALERT - DEALER EMAIL" at bounding box center [405, 47] width 126 height 11
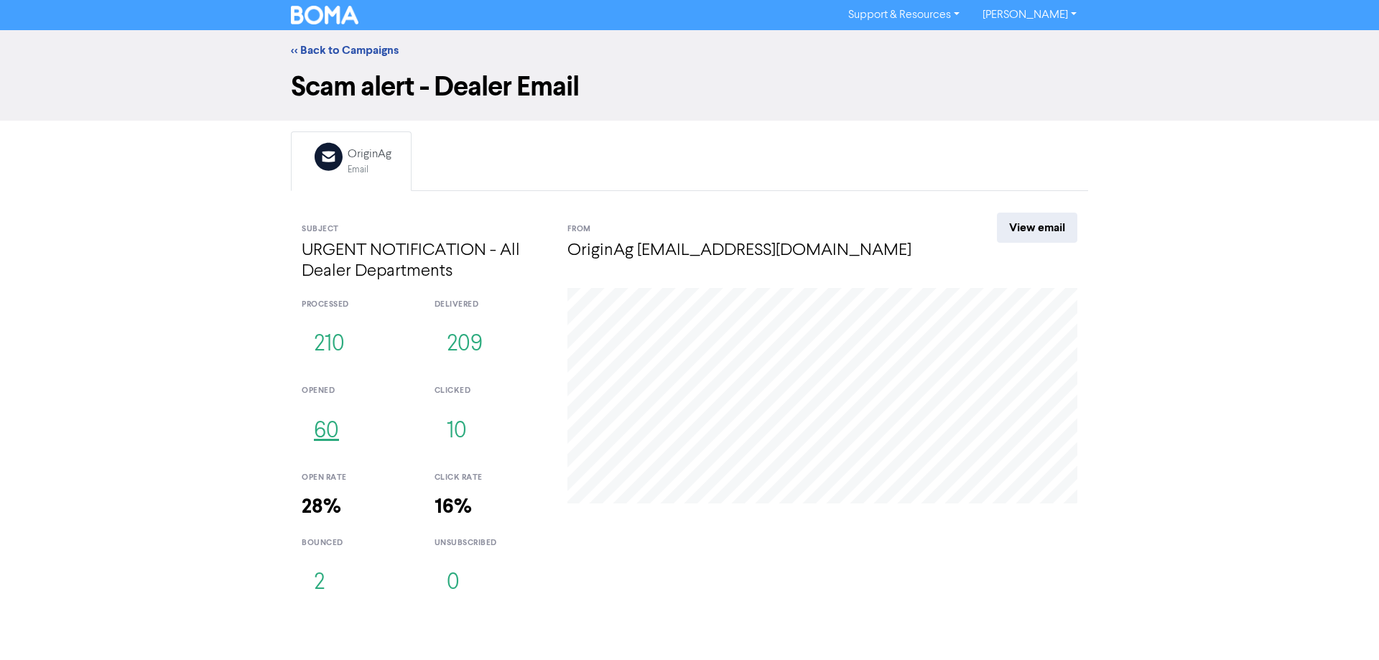
click at [335, 422] on button "60" at bounding box center [327, 431] width 50 height 47
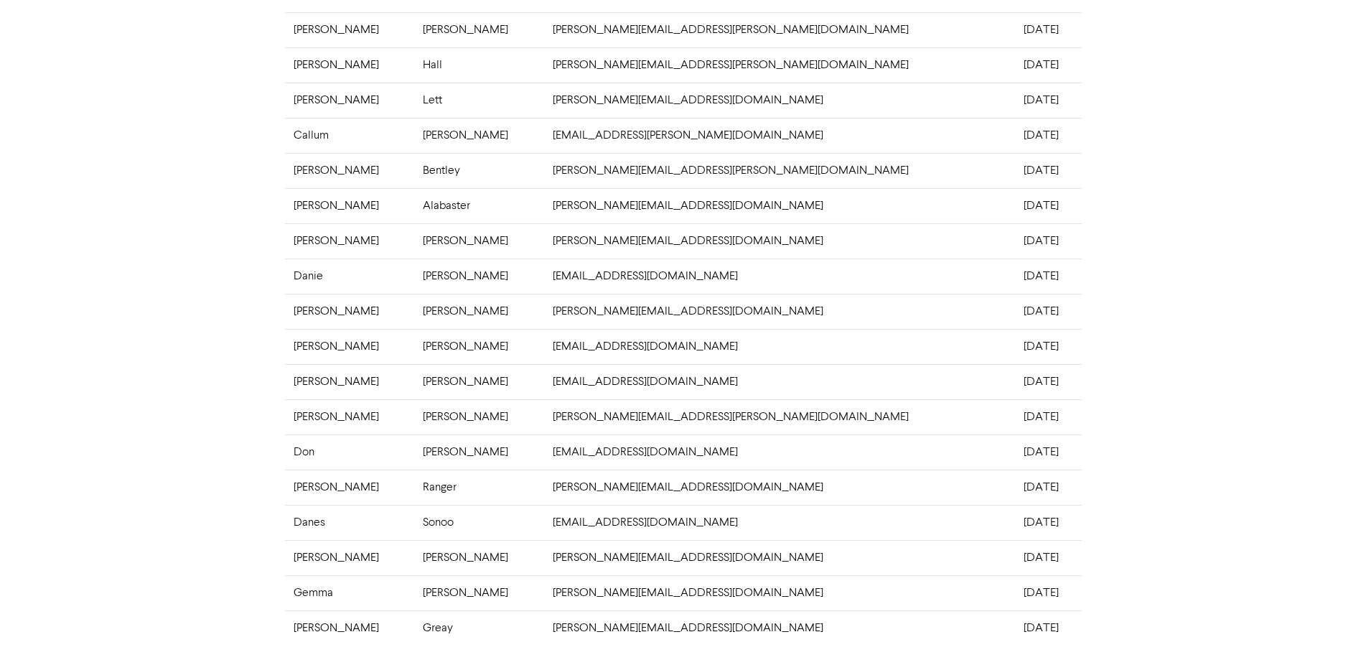
scroll to position [276, 0]
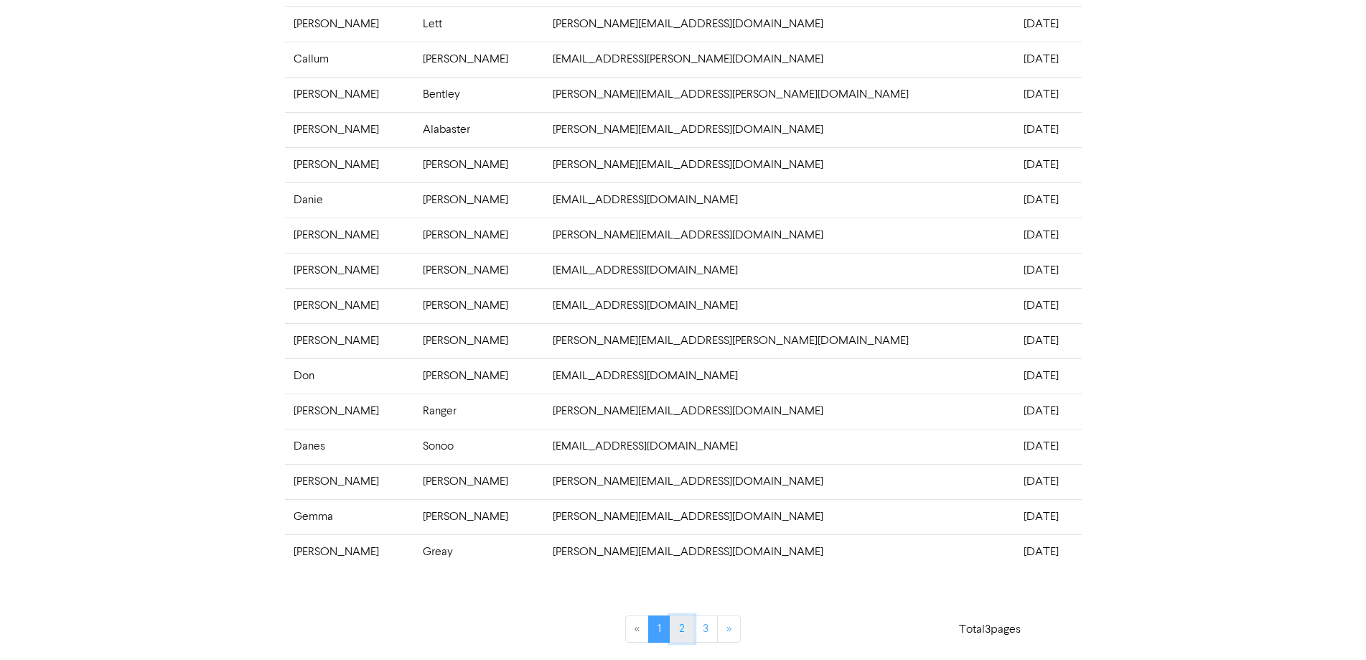
click at [684, 632] on link "2" at bounding box center [682, 628] width 24 height 27
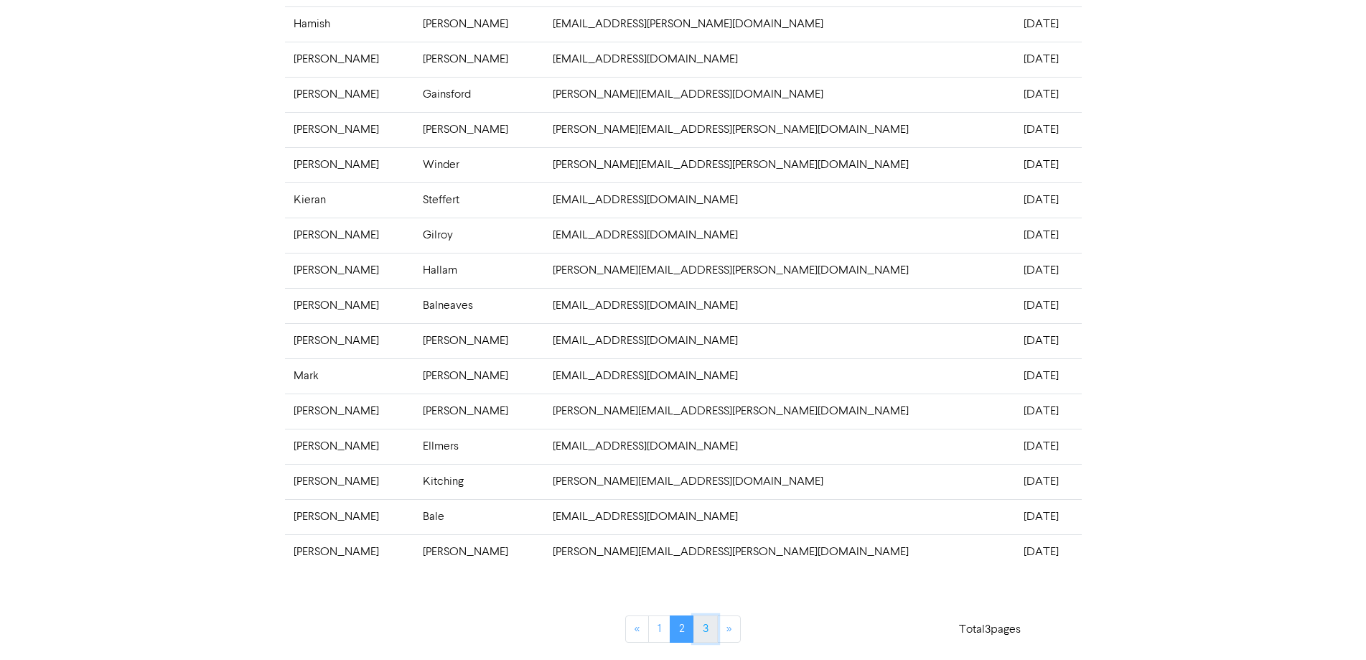
click at [702, 633] on link "3" at bounding box center [706, 628] width 24 height 27
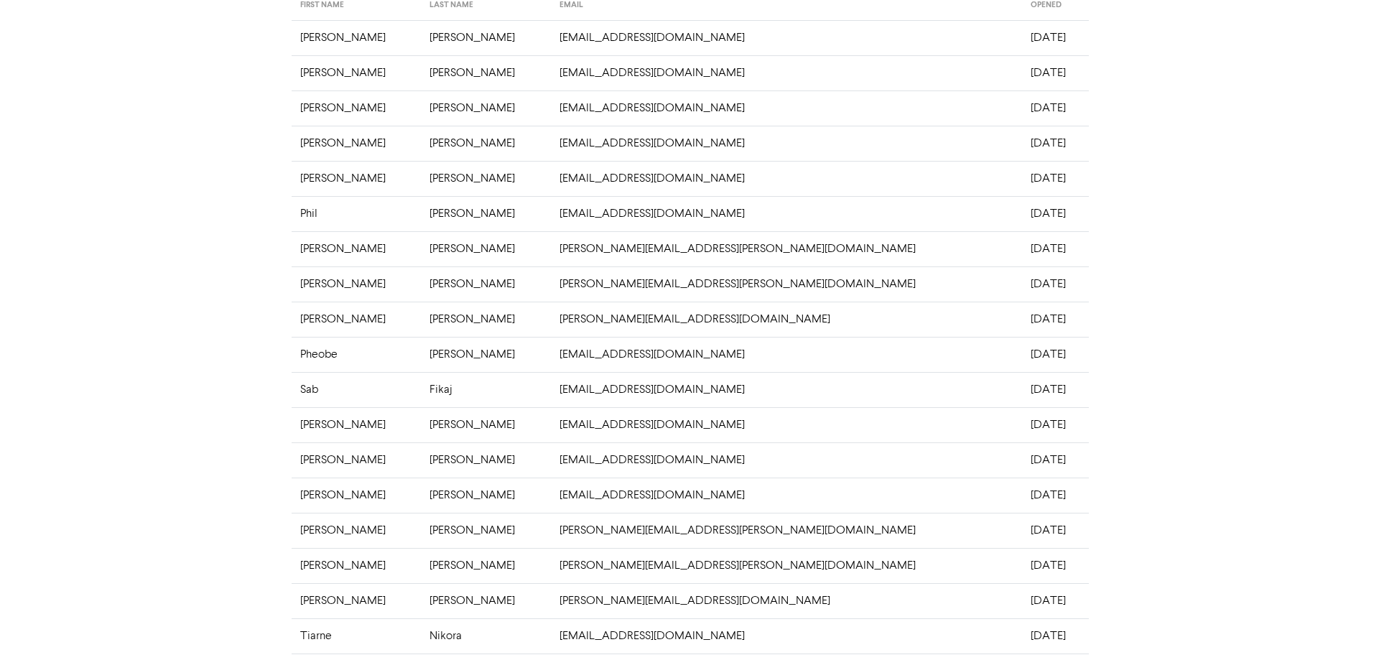
scroll to position [0, 0]
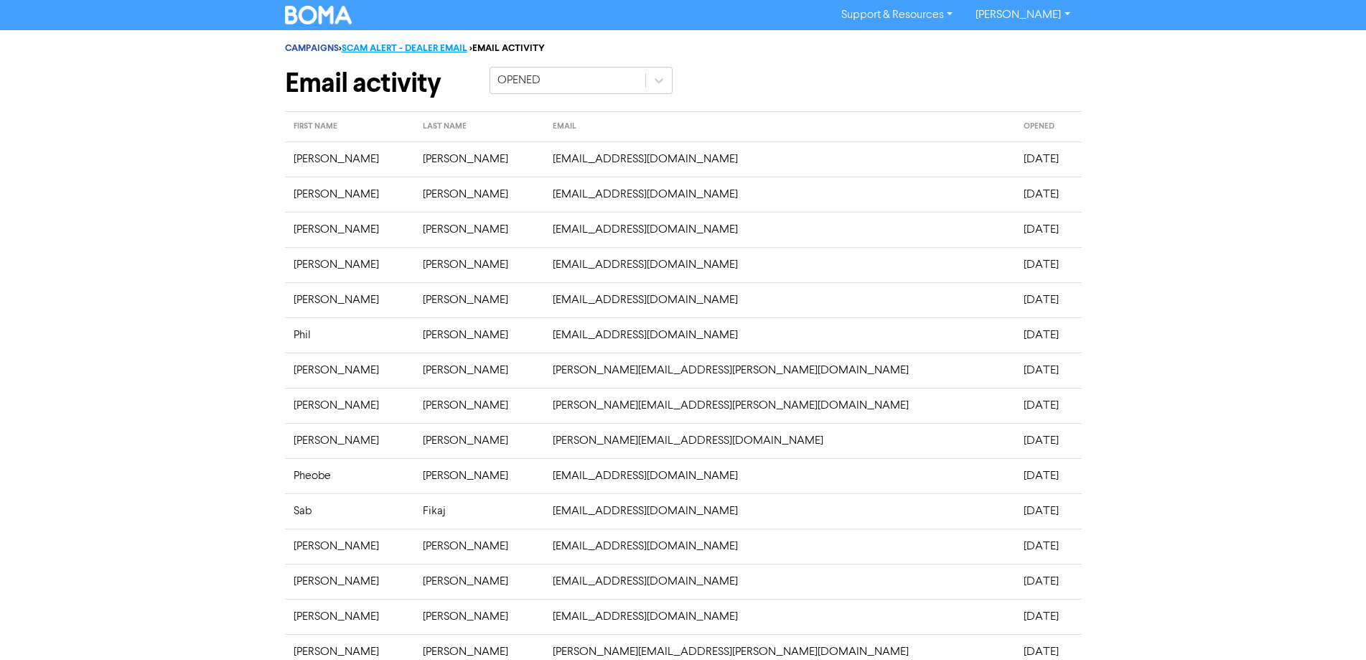
click at [395, 50] on link "SCAM ALERT - DEALER EMAIL" at bounding box center [405, 47] width 126 height 11
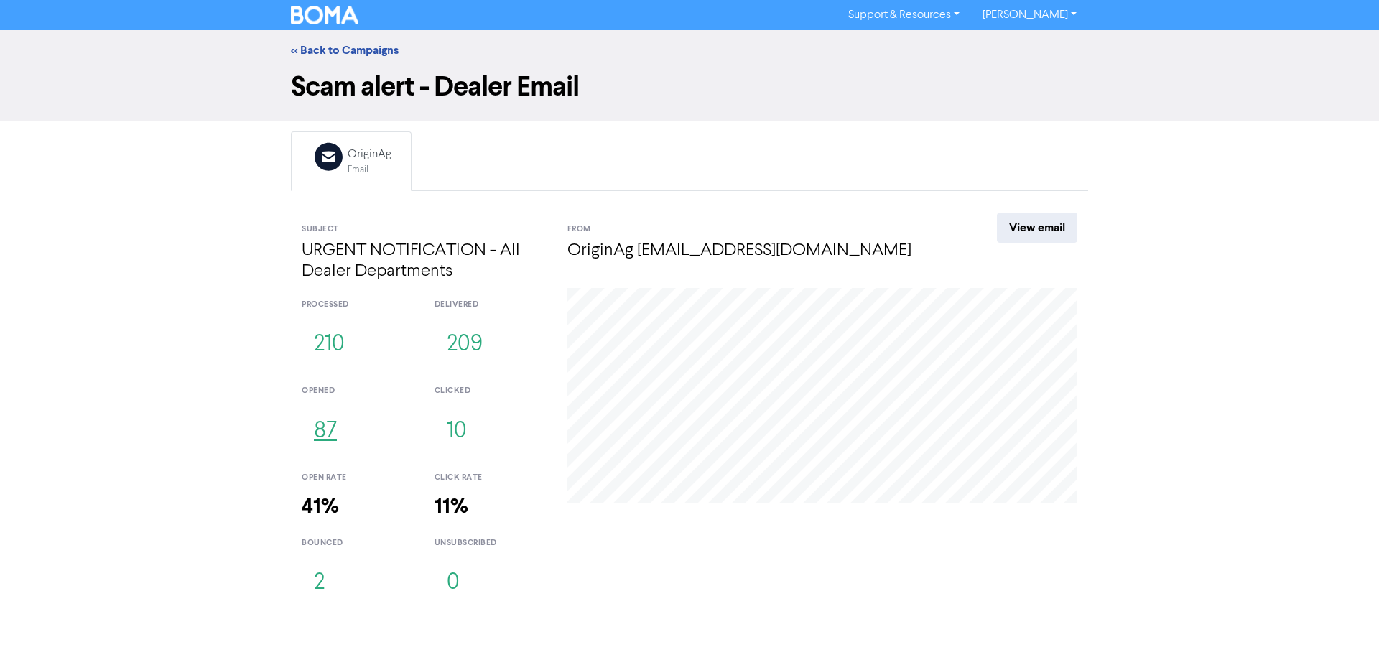
click at [326, 435] on button "87" at bounding box center [325, 431] width 47 height 47
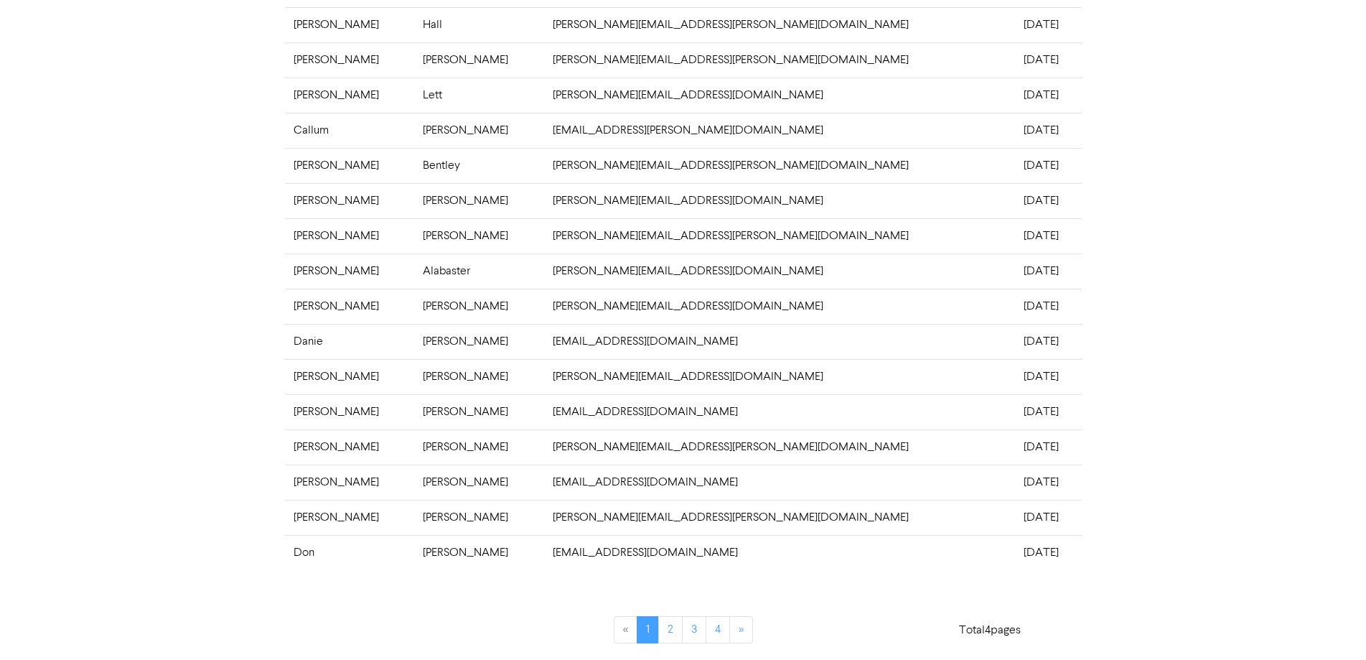
scroll to position [276, 0]
click at [672, 631] on link "2" at bounding box center [670, 628] width 24 height 27
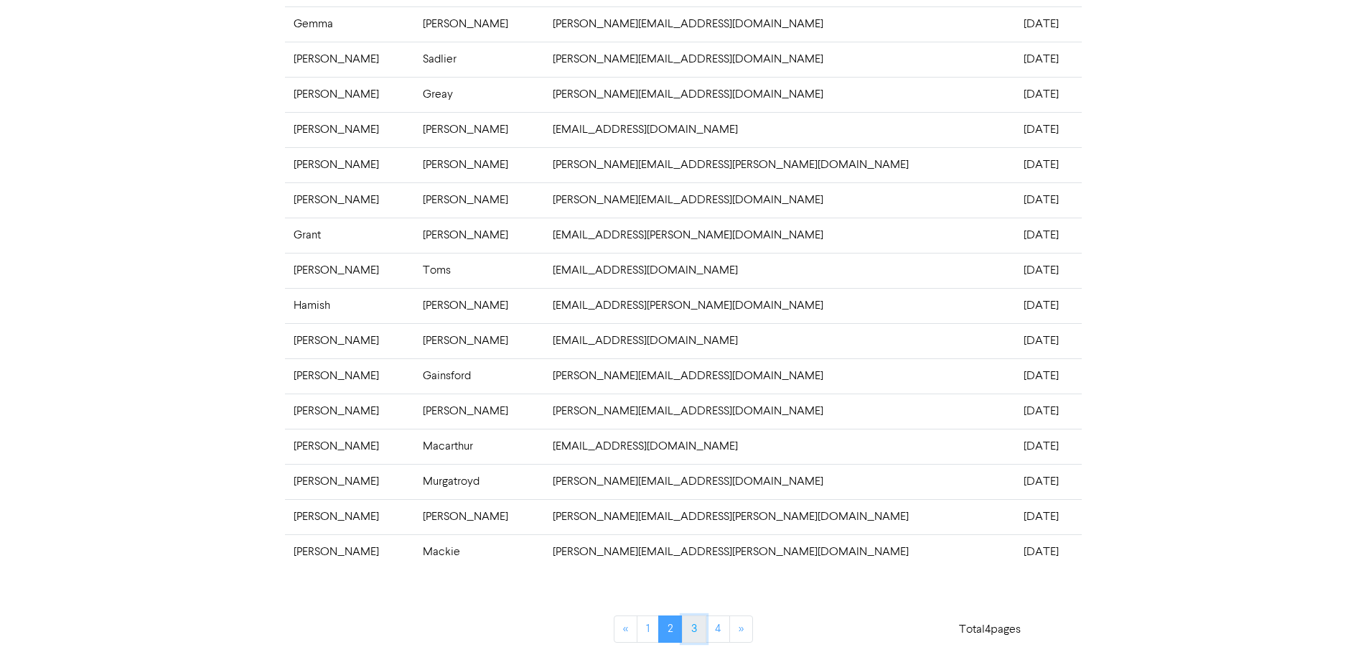
click at [690, 630] on link "3" at bounding box center [694, 628] width 24 height 27
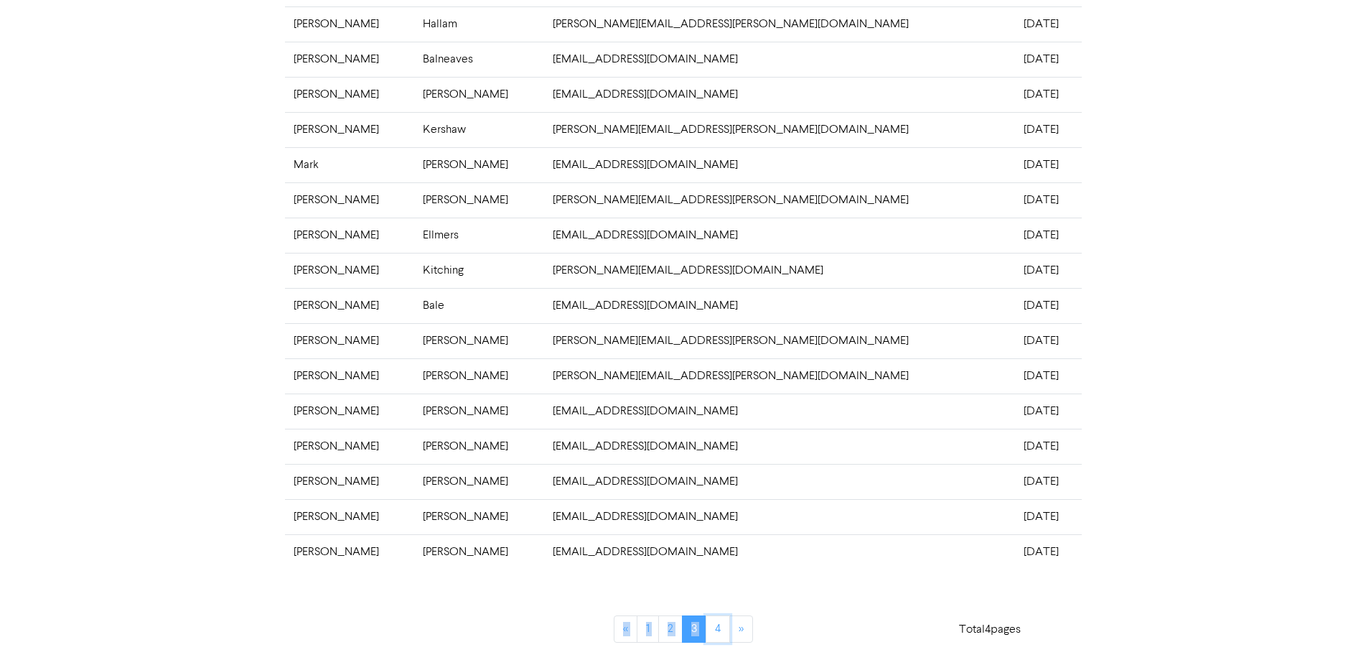
drag, startPoint x: 714, startPoint y: 633, endPoint x: 515, endPoint y: 610, distance: 200.8
click at [515, 610] on div "« 1 2 3 4 »" at bounding box center [683, 620] width 409 height 79
click at [714, 633] on link "4" at bounding box center [718, 628] width 24 height 27
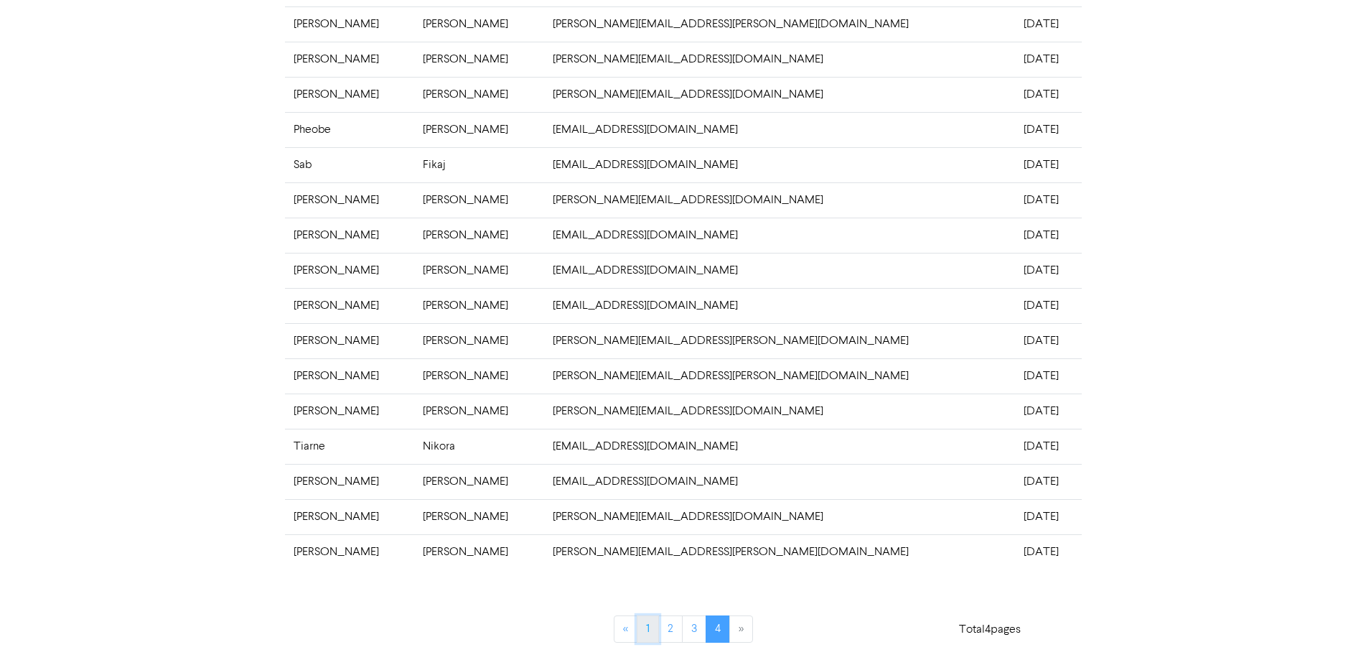
click at [651, 628] on link "1" at bounding box center [648, 628] width 22 height 27
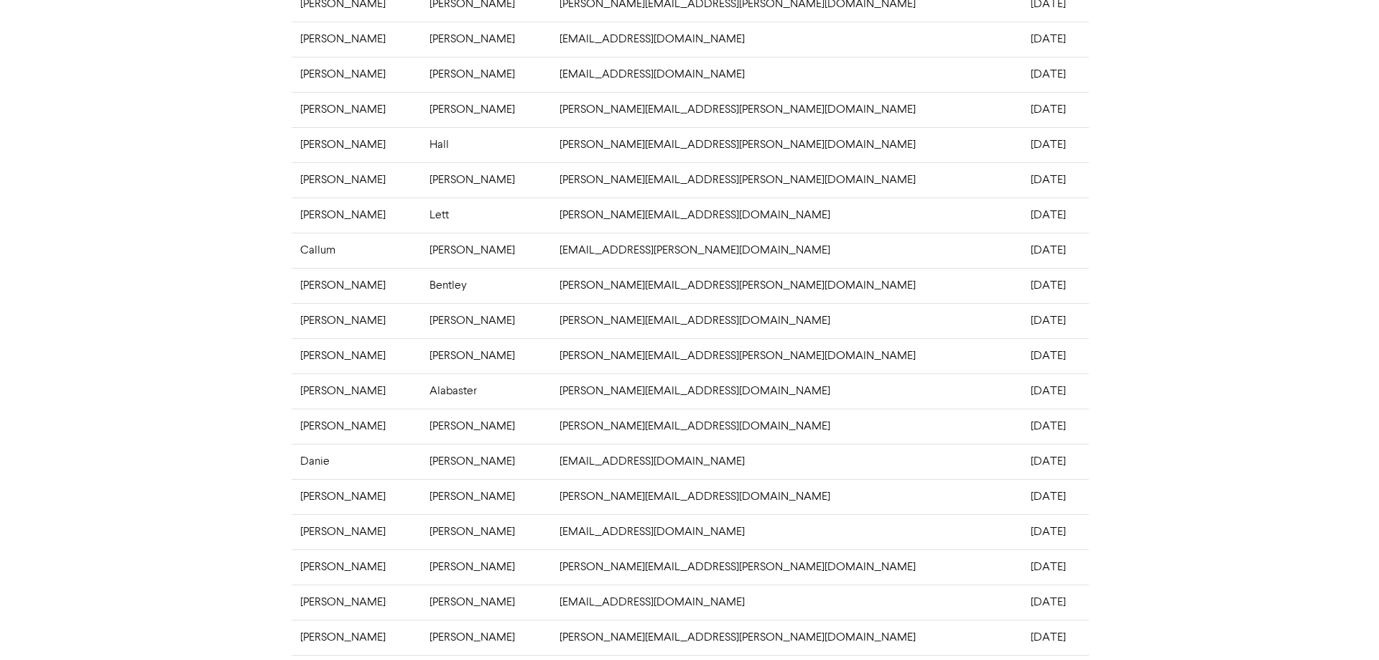
scroll to position [0, 0]
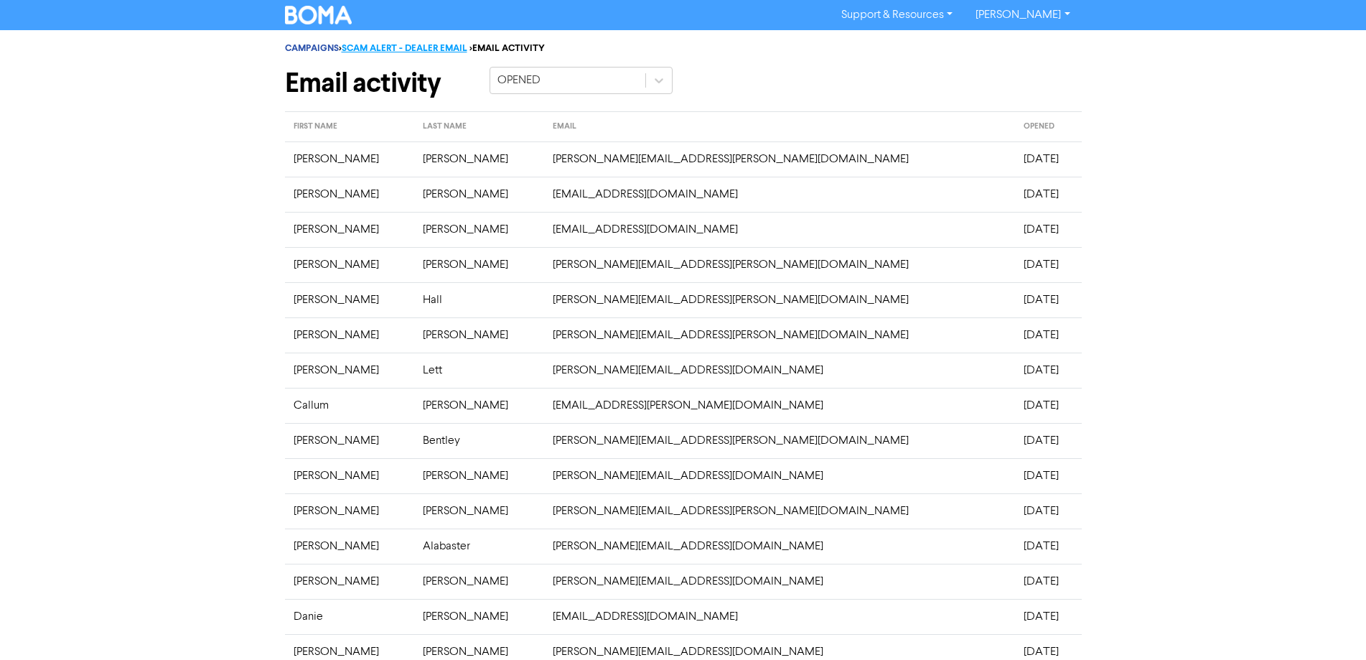
click at [383, 45] on link "SCAM ALERT - DEALER EMAIL" at bounding box center [405, 47] width 126 height 11
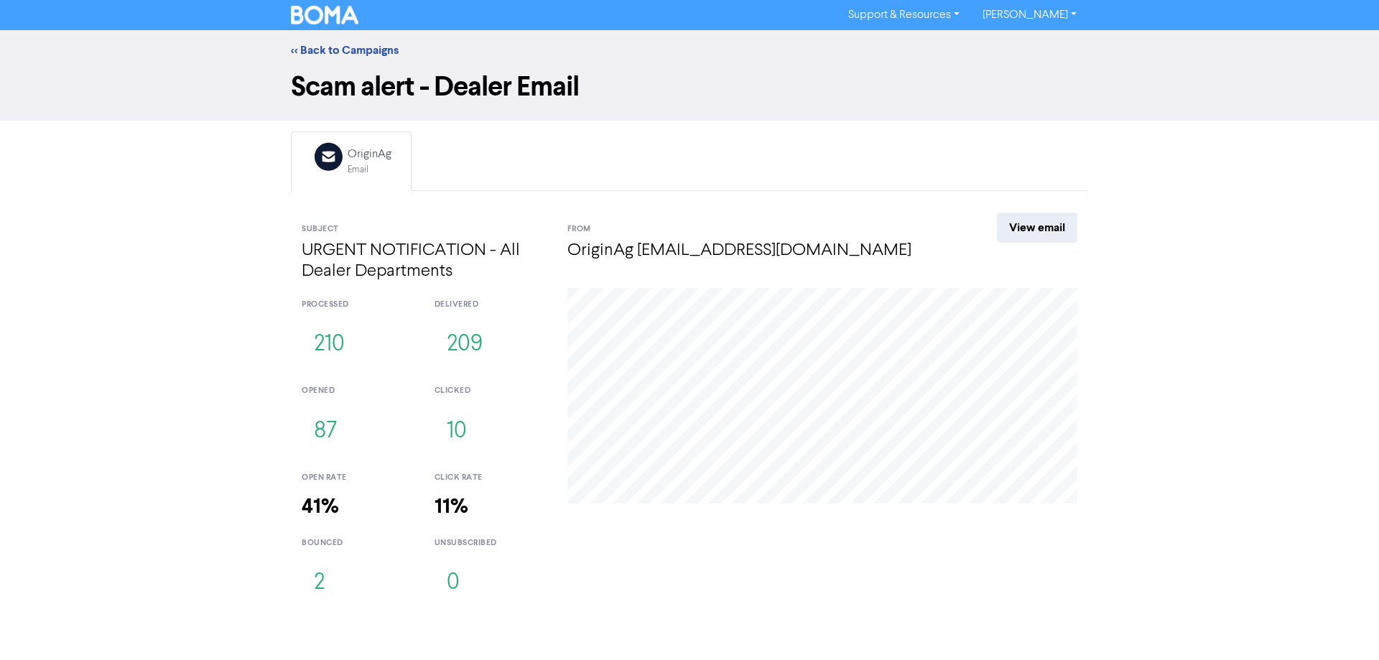
click at [214, 337] on div "<< Back to Campaigns Scam alert - Dealer Email Email Created with Sketch. Origi…" at bounding box center [689, 321] width 1379 height 582
